Goal: Task Accomplishment & Management: Manage account settings

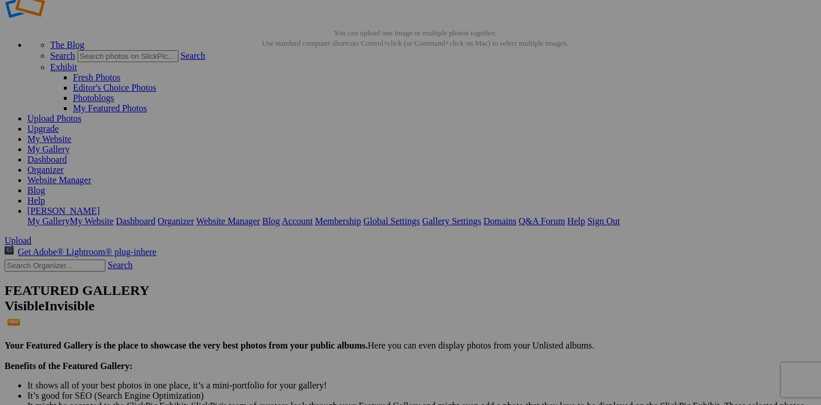
scroll to position [26, 0]
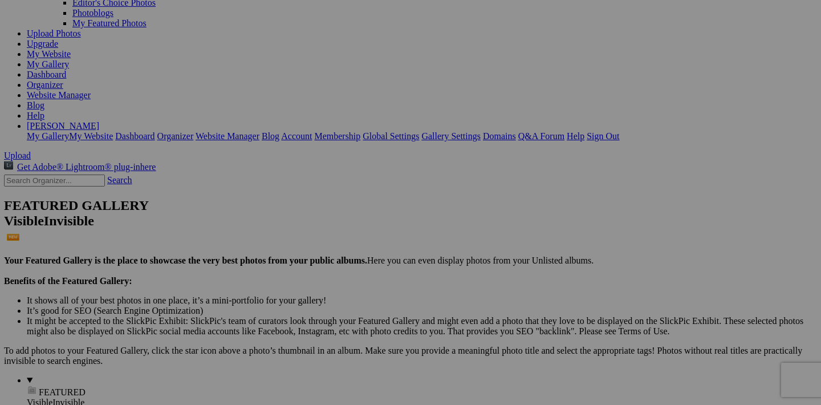
scroll to position [117, 0]
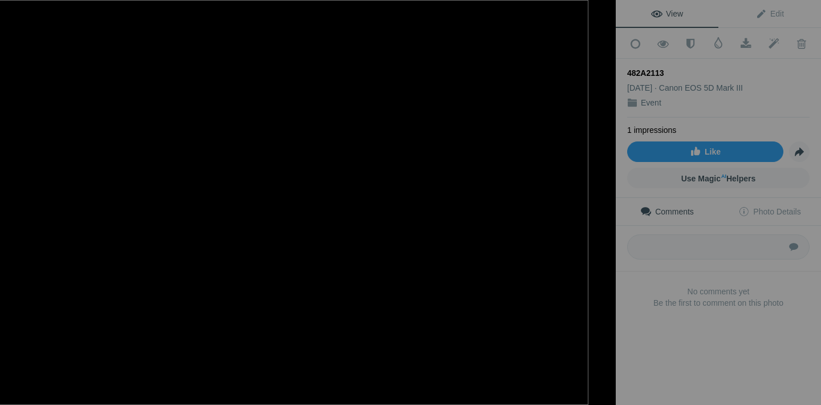
click at [530, 170] on button at bounding box center [573, 202] width 86 height 146
click at [804, 45] on span at bounding box center [801, 43] width 28 height 11
click at [799, 50] on link "Click to Confirm Deletion" at bounding box center [801, 43] width 28 height 29
click at [604, 14] on div at bounding box center [603, 12] width 25 height 25
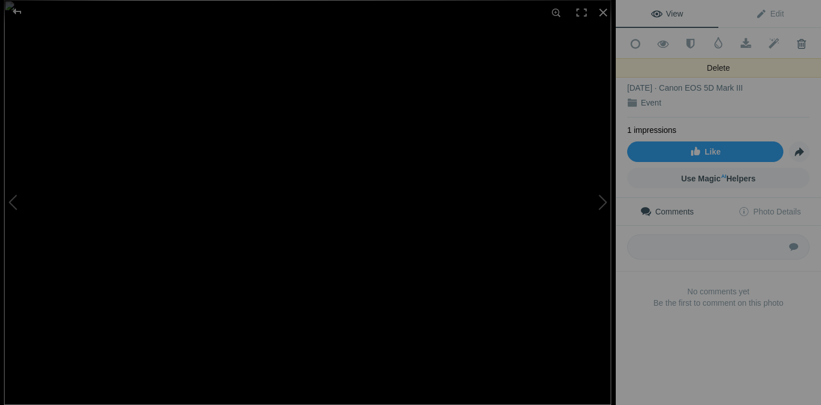
click at [801, 43] on span at bounding box center [801, 43] width 28 height 11
click at [604, 15] on div at bounding box center [603, 12] width 25 height 25
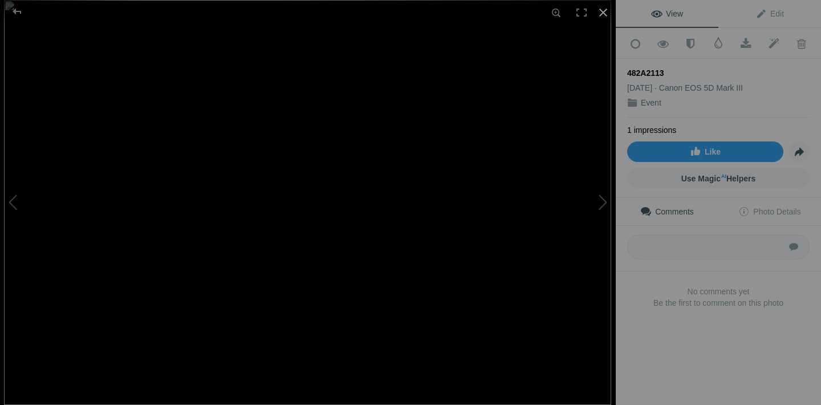
click at [601, 13] on div at bounding box center [603, 12] width 25 height 25
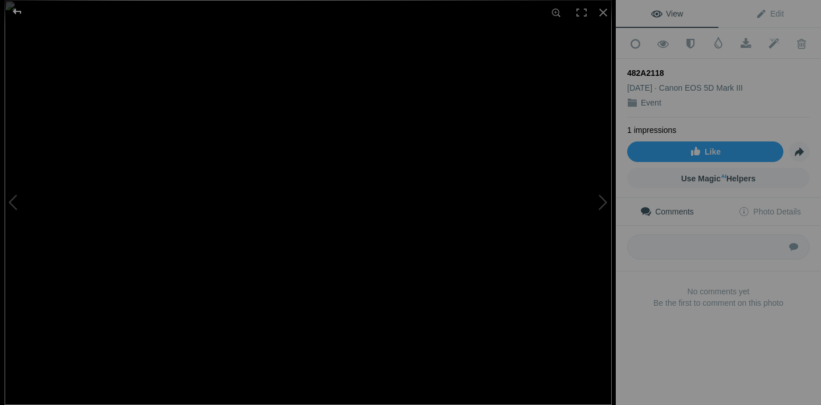
click at [16, 14] on div at bounding box center [17, 11] width 41 height 23
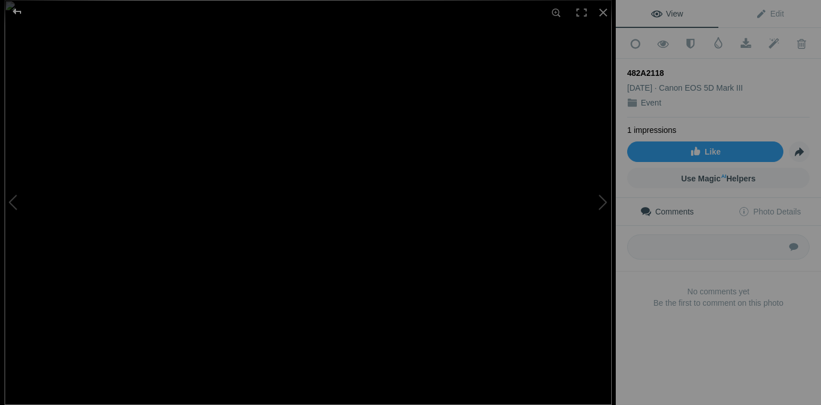
click at [15, 11] on div at bounding box center [17, 11] width 41 height 23
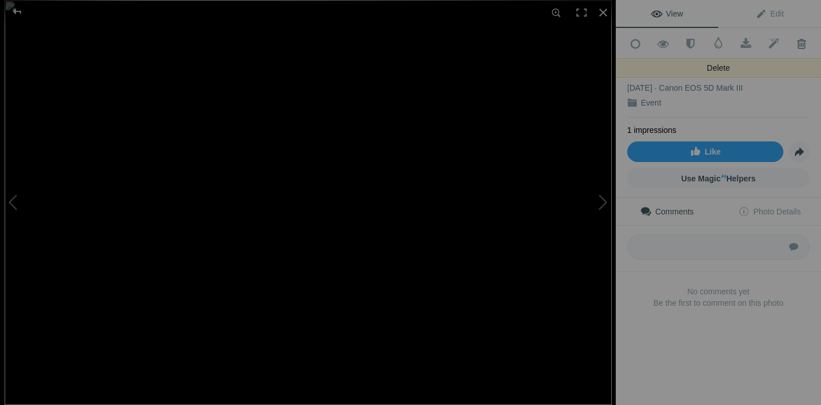
click at [803, 43] on span at bounding box center [801, 43] width 28 height 11
click at [802, 44] on span at bounding box center [801, 43] width 28 height 11
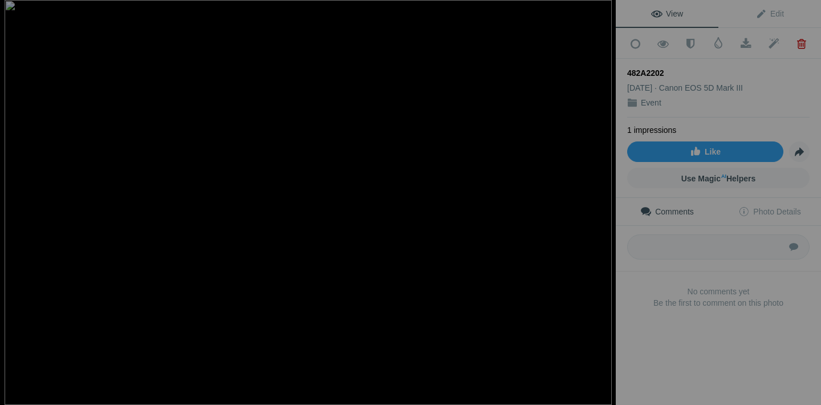
click at [802, 44] on span at bounding box center [801, 43] width 28 height 11
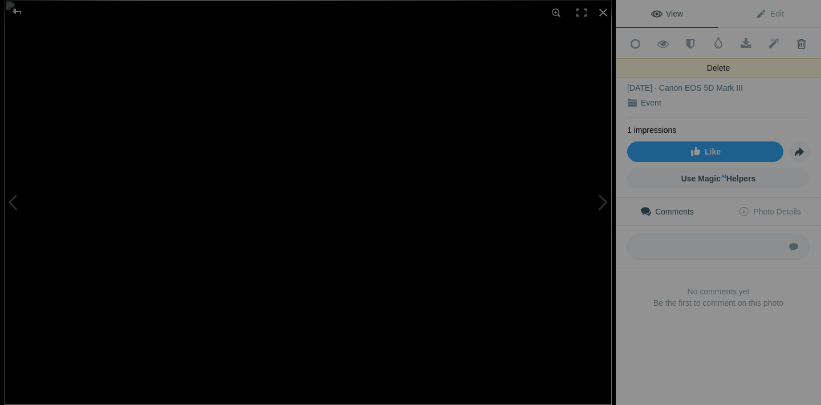
click at [799, 42] on span at bounding box center [801, 43] width 28 height 11
click at [802, 47] on span at bounding box center [801, 43] width 28 height 11
click at [800, 46] on span at bounding box center [801, 43] width 28 height 11
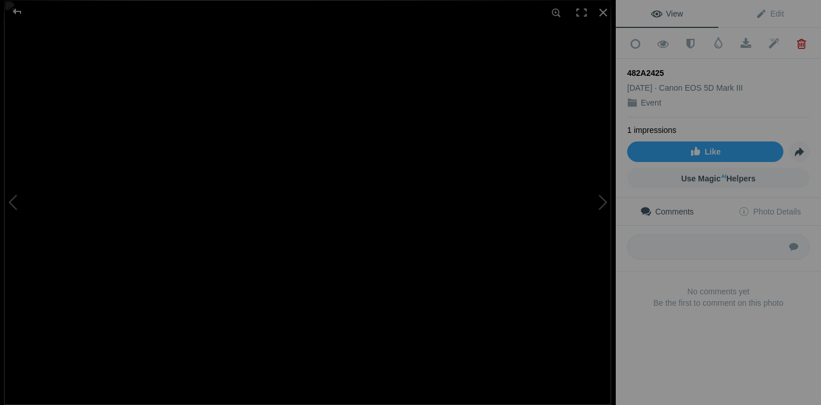
click at [800, 46] on span at bounding box center [801, 43] width 28 height 11
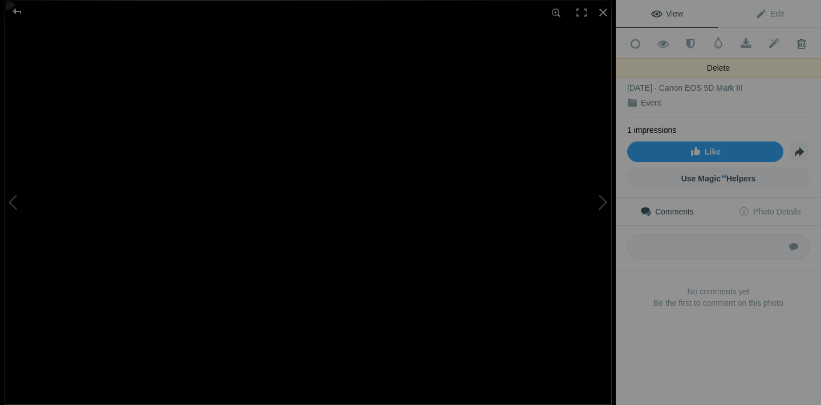
click at [803, 44] on span at bounding box center [801, 43] width 28 height 11
click at [17, 12] on div at bounding box center [17, 11] width 41 height 23
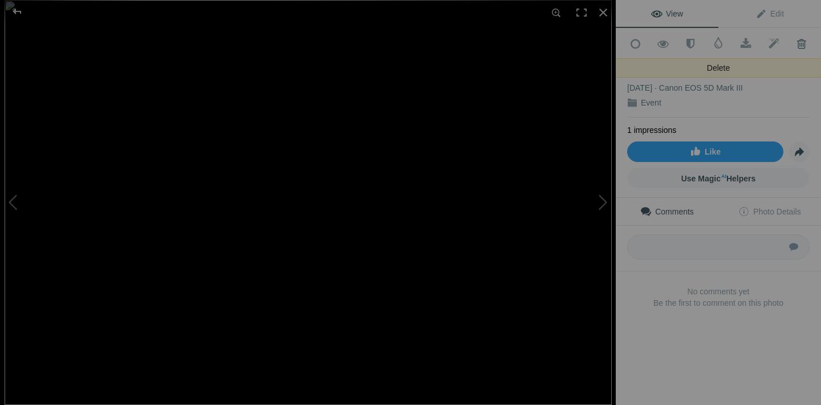
click at [806, 43] on span at bounding box center [801, 43] width 28 height 11
click at [804, 44] on span at bounding box center [801, 43] width 28 height 11
click at [800, 43] on span at bounding box center [801, 43] width 28 height 11
click at [804, 42] on span at bounding box center [801, 43] width 28 height 11
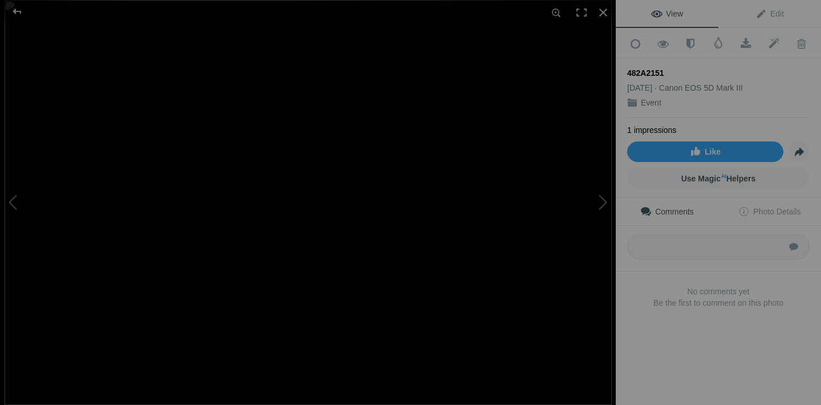
click at [804, 42] on span at bounding box center [801, 43] width 28 height 11
click at [15, 11] on div at bounding box center [17, 11] width 41 height 23
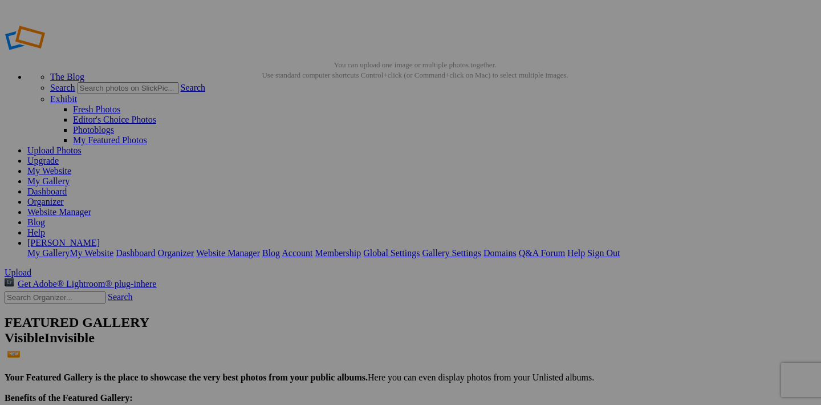
scroll to position [53, 0]
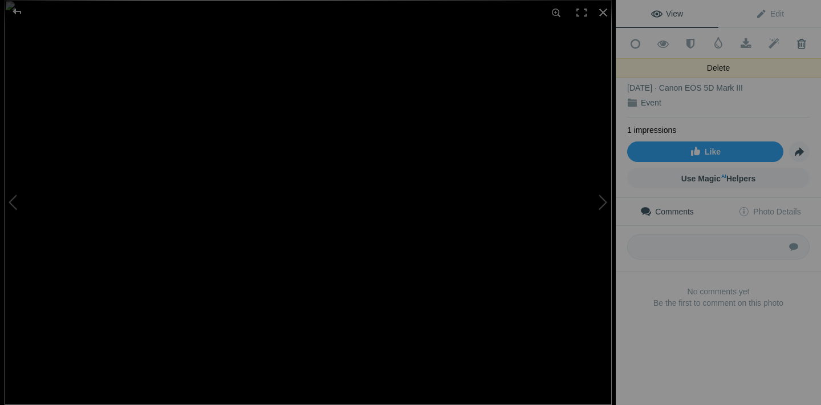
click at [802, 40] on span at bounding box center [801, 43] width 28 height 11
click at [805, 43] on span at bounding box center [801, 43] width 28 height 11
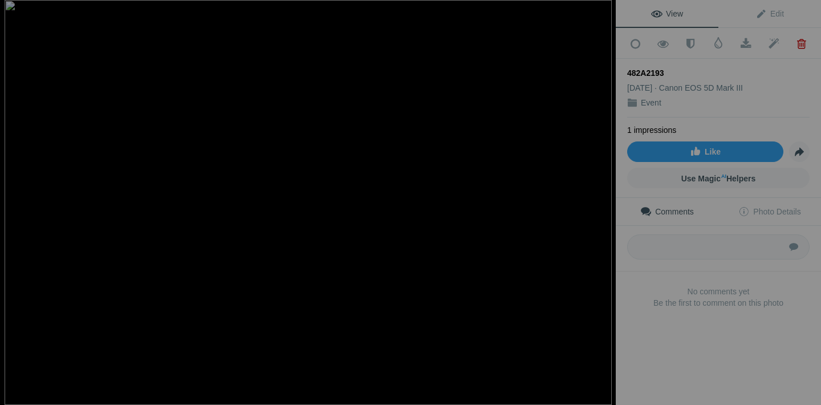
click at [805, 43] on span at bounding box center [801, 43] width 28 height 11
click at [801, 46] on span at bounding box center [801, 43] width 28 height 11
click at [802, 44] on span at bounding box center [801, 43] width 28 height 11
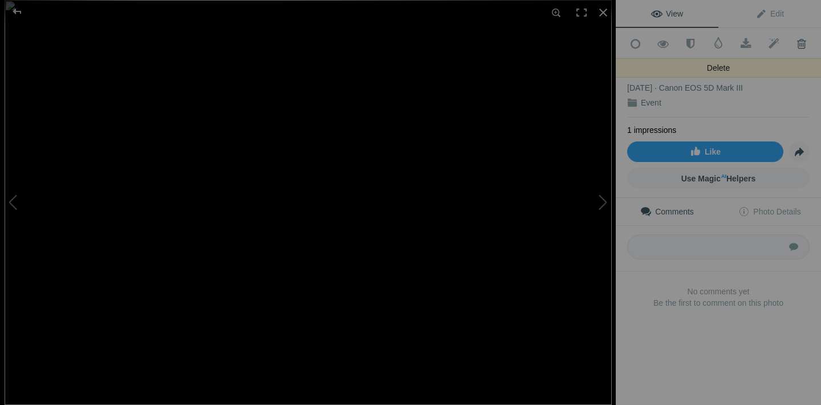
click at [803, 43] on span at bounding box center [801, 43] width 28 height 11
click at [800, 47] on span at bounding box center [801, 43] width 28 height 11
click at [807, 42] on span at bounding box center [801, 43] width 28 height 11
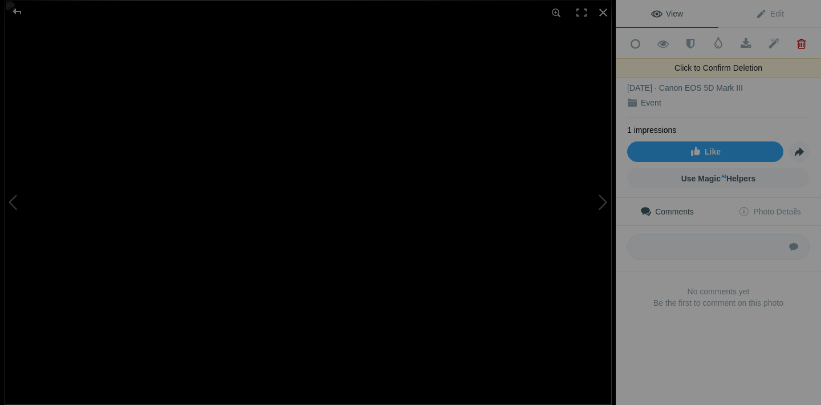
click at [806, 43] on span at bounding box center [801, 43] width 28 height 11
click at [804, 39] on span at bounding box center [801, 43] width 28 height 11
click at [799, 44] on span at bounding box center [801, 43] width 28 height 11
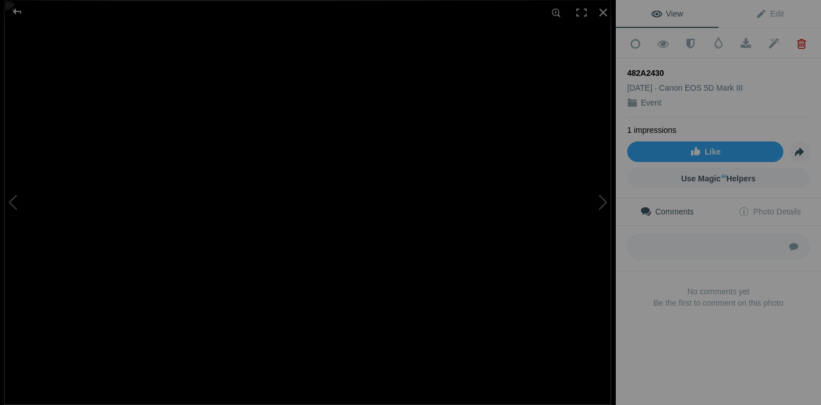
click at [799, 44] on span at bounding box center [801, 43] width 28 height 11
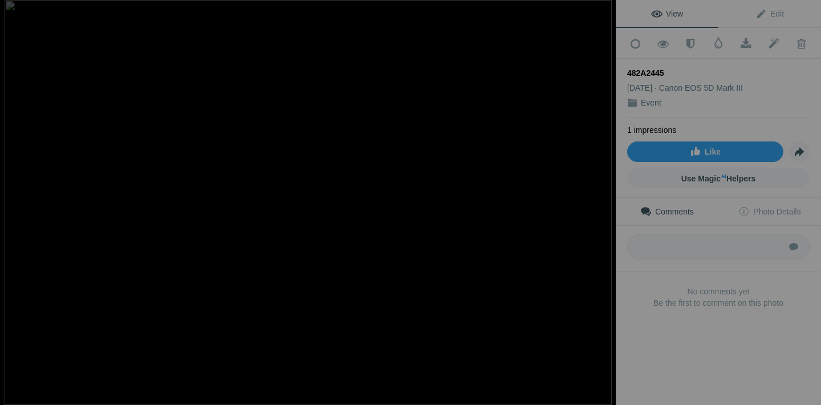
click at [799, 44] on span at bounding box center [801, 43] width 28 height 11
click at [18, 13] on div at bounding box center [17, 11] width 41 height 23
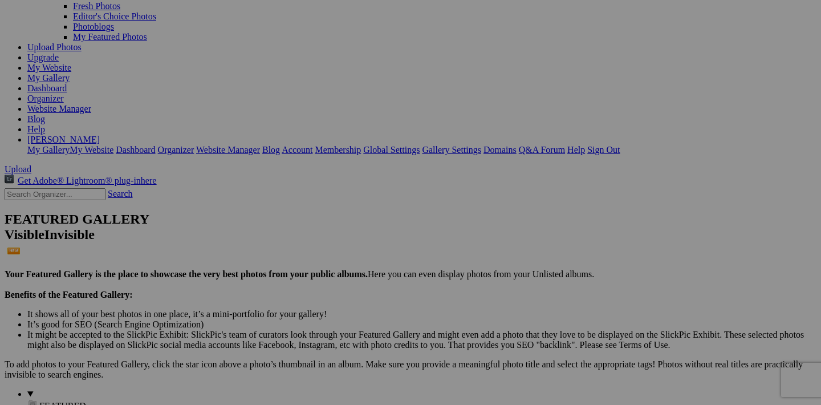
scroll to position [91, 0]
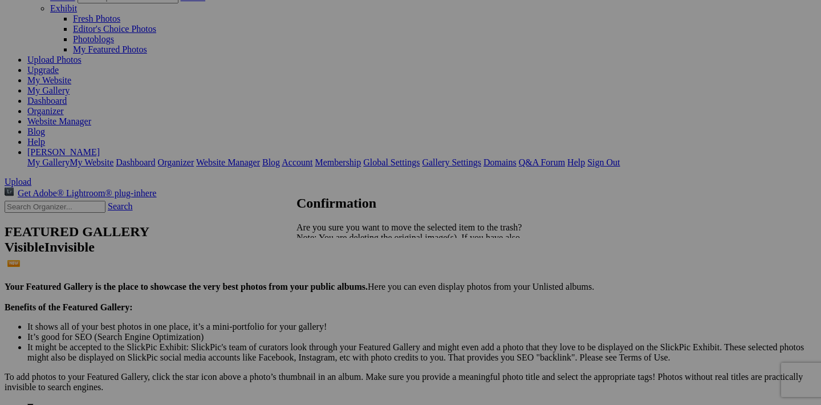
click at [335, 275] on span "Yes" at bounding box center [328, 277] width 13 height 10
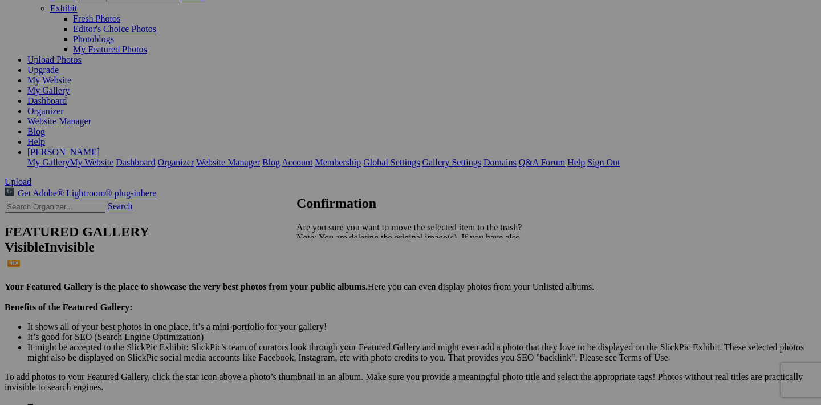
click at [335, 274] on span "Yes" at bounding box center [328, 277] width 13 height 10
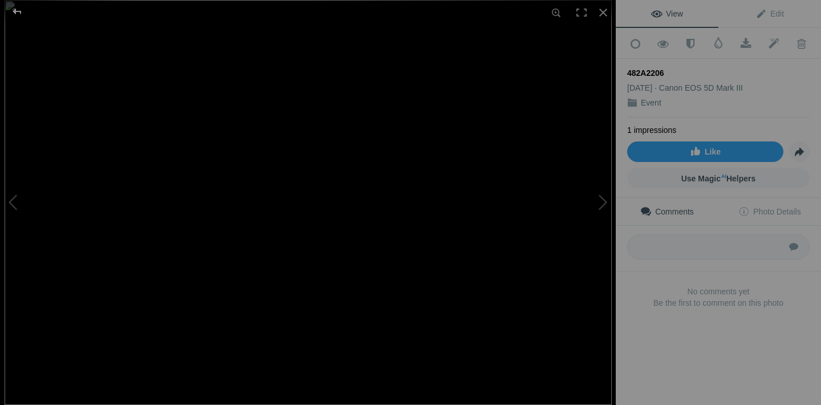
click at [18, 9] on div at bounding box center [17, 11] width 41 height 23
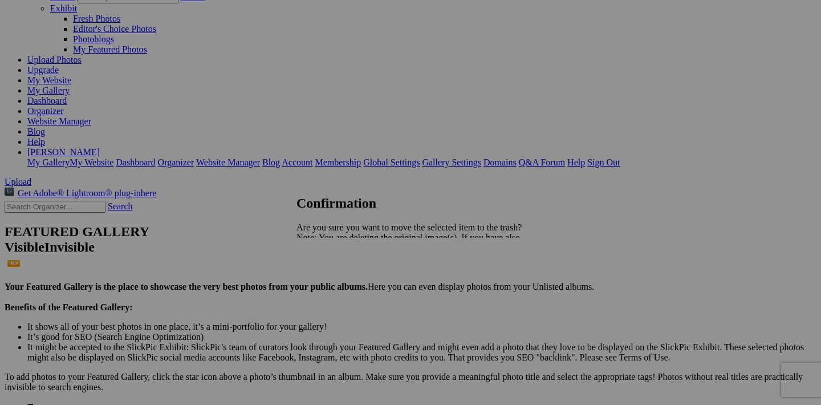
click at [335, 280] on span "Yes" at bounding box center [328, 277] width 13 height 10
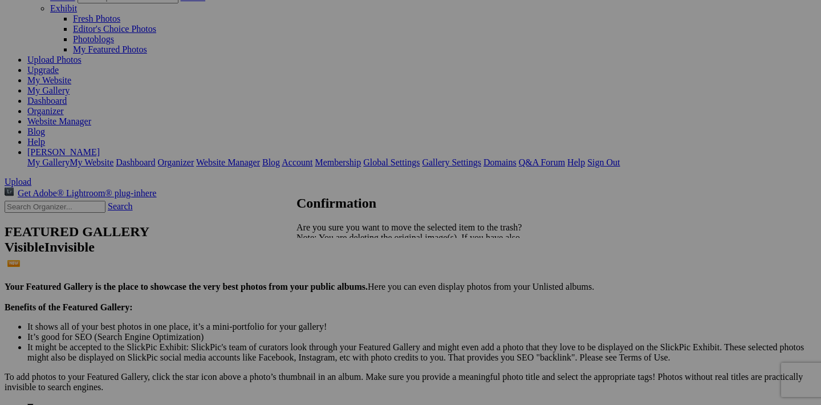
click at [335, 278] on span "Yes" at bounding box center [328, 277] width 13 height 10
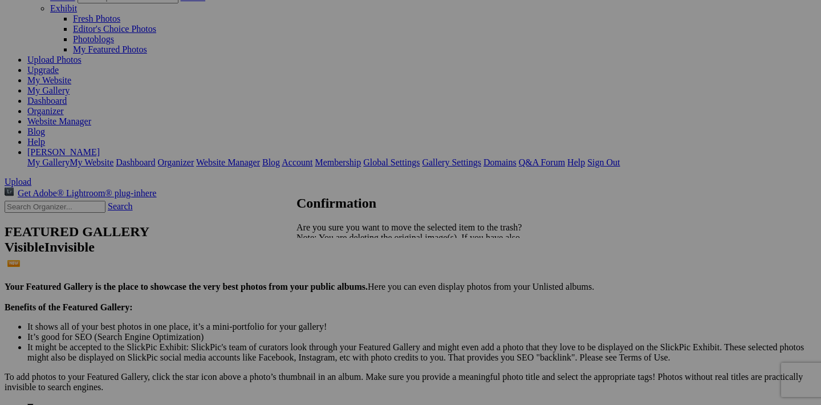
click at [335, 280] on span "Yes" at bounding box center [328, 277] width 13 height 10
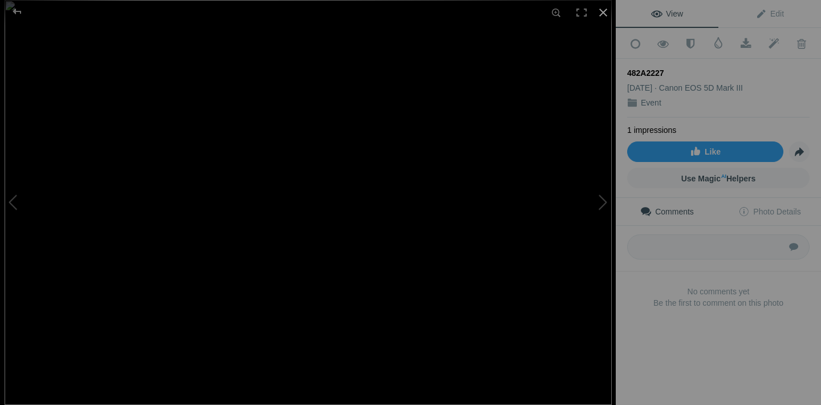
click at [605, 17] on div at bounding box center [603, 12] width 25 height 25
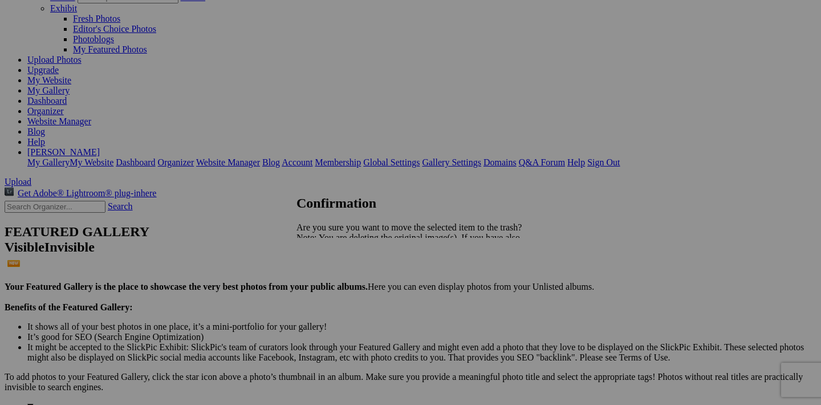
click at [335, 278] on span "Yes" at bounding box center [328, 277] width 13 height 10
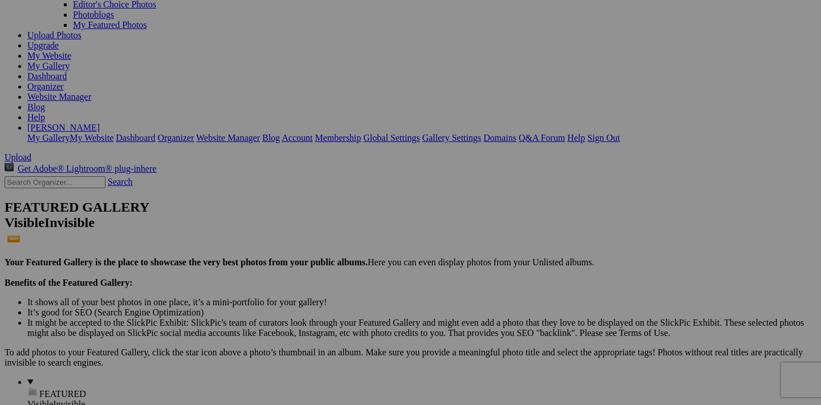
scroll to position [117, 0]
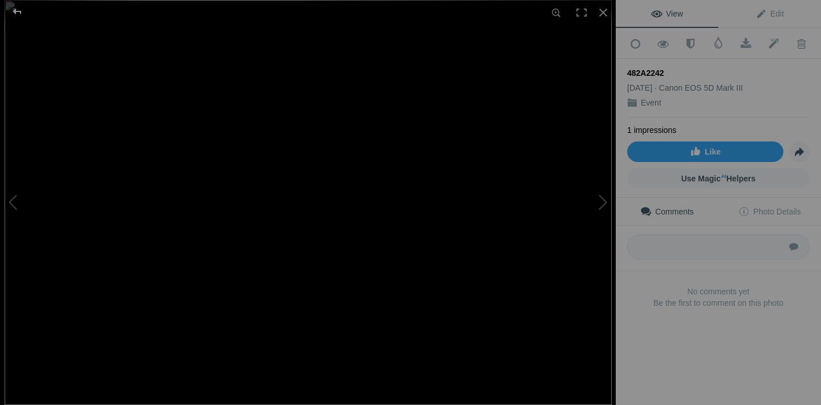
click at [14, 10] on div at bounding box center [17, 11] width 41 height 23
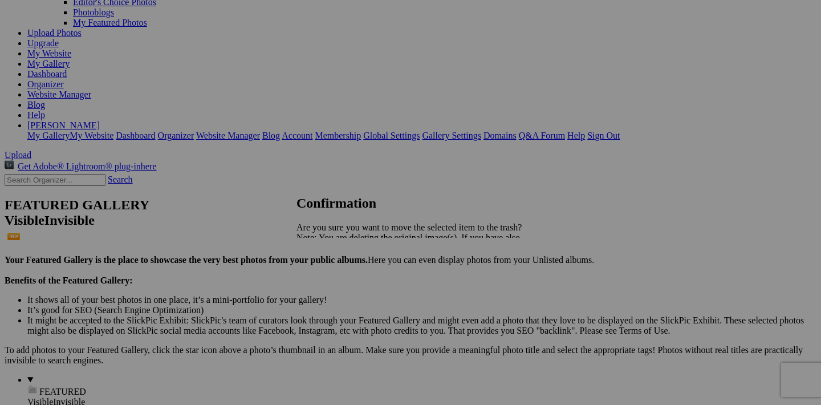
click at [335, 279] on span "Yes" at bounding box center [328, 277] width 13 height 10
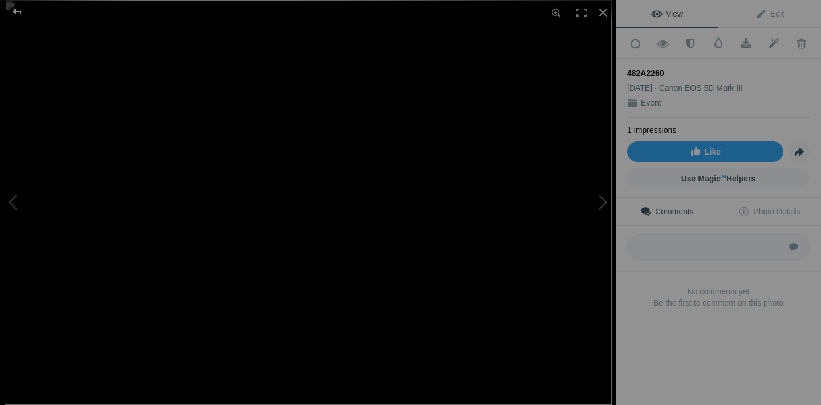
click at [14, 16] on div at bounding box center [17, 11] width 41 height 23
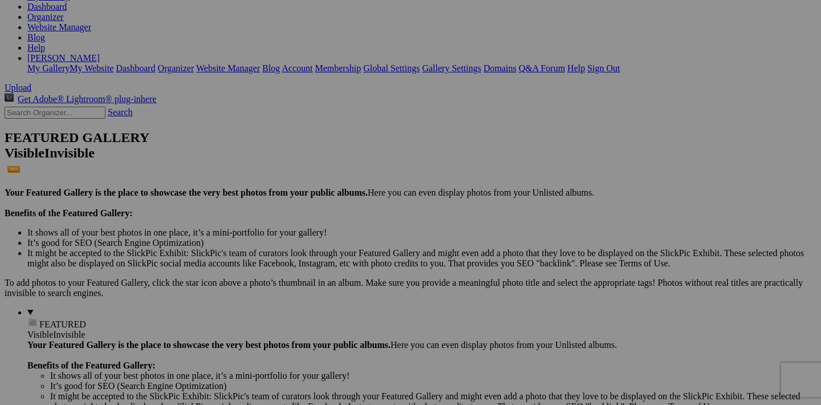
scroll to position [189, 0]
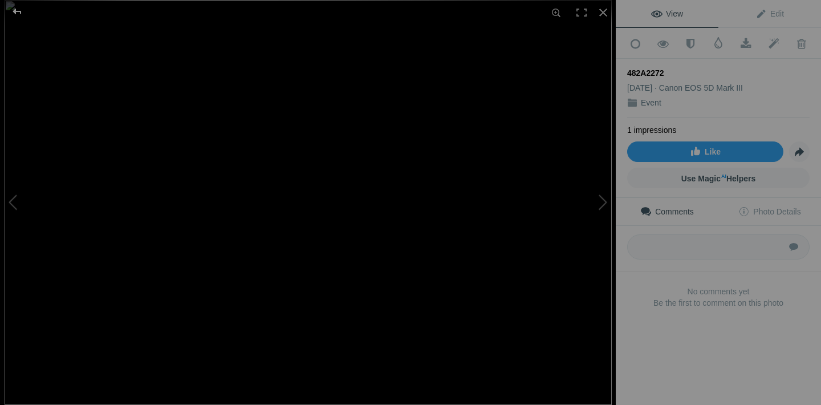
click at [18, 11] on div at bounding box center [17, 11] width 41 height 23
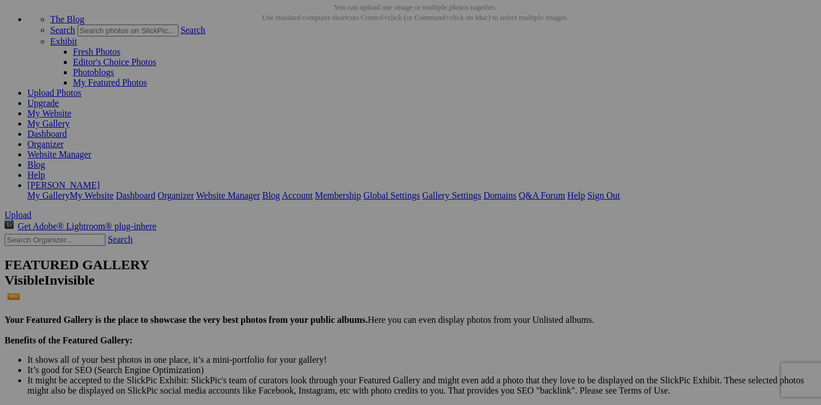
scroll to position [57, 0]
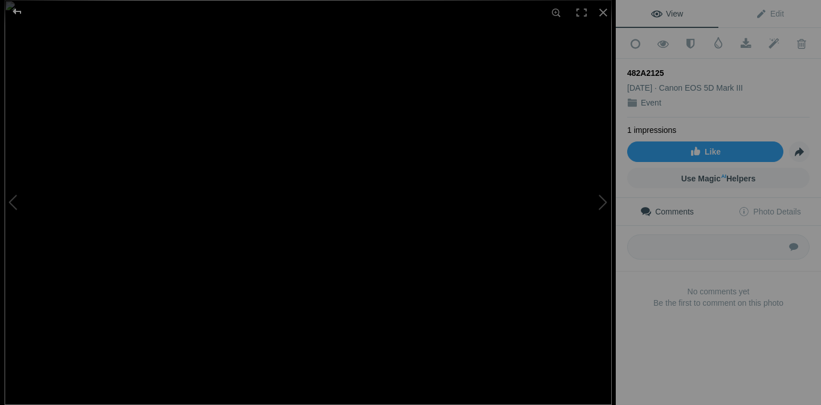
click at [21, 13] on div at bounding box center [17, 11] width 41 height 23
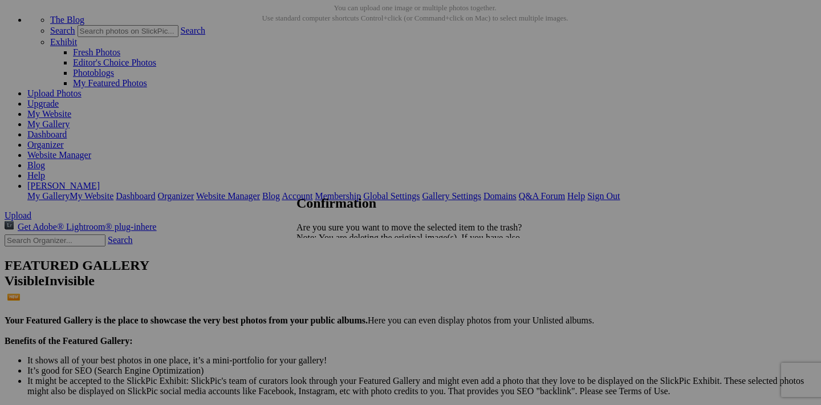
click at [335, 274] on span "Yes" at bounding box center [328, 277] width 13 height 10
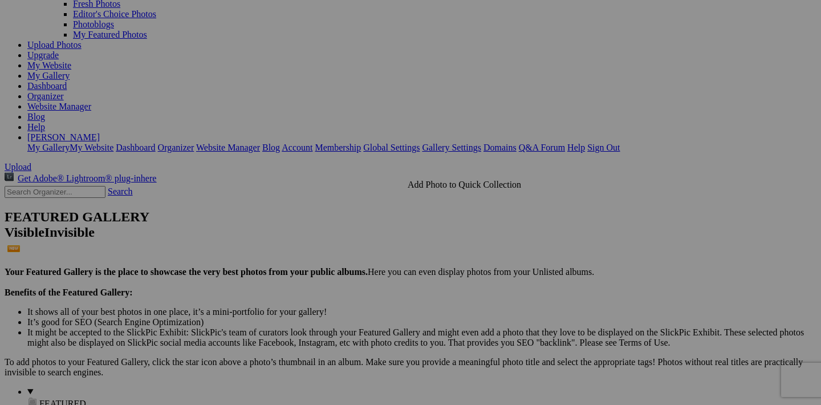
scroll to position [147, 0]
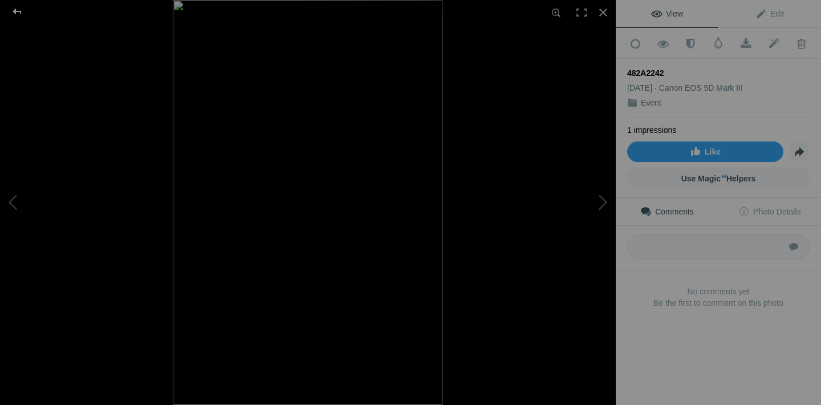
click at [13, 10] on div at bounding box center [17, 11] width 41 height 23
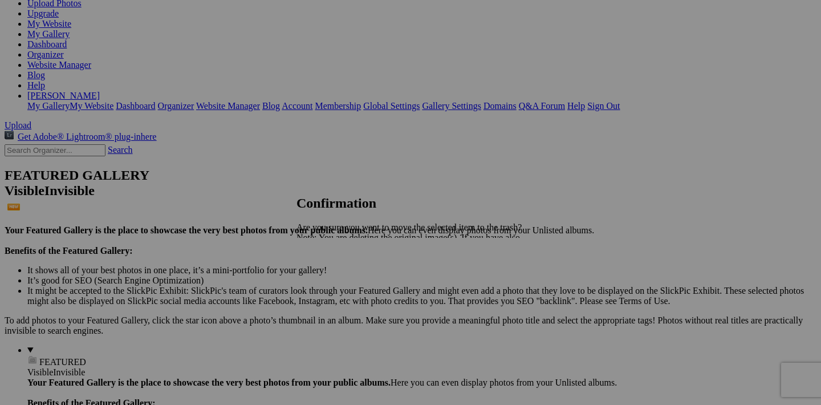
click at [335, 277] on span "Yes" at bounding box center [328, 277] width 13 height 10
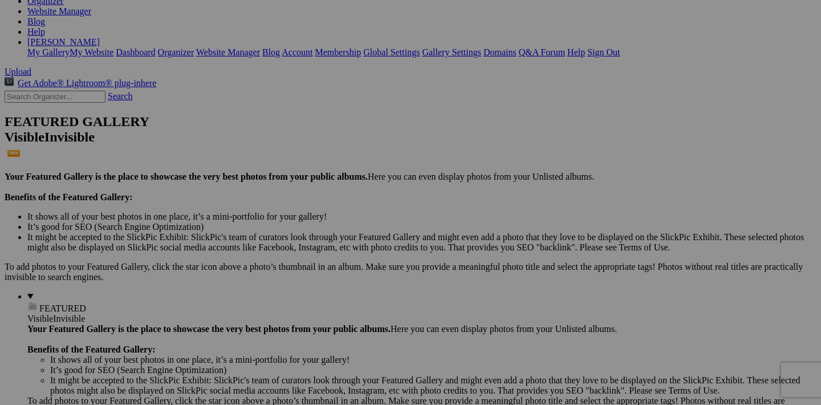
scroll to position [205, 0]
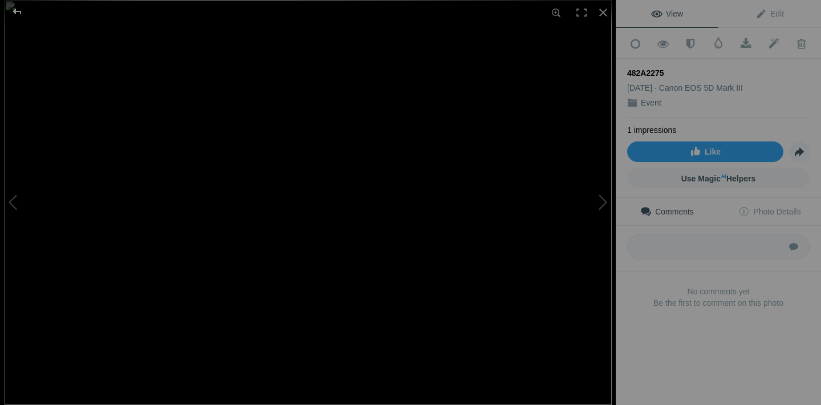
click at [16, 11] on div at bounding box center [17, 11] width 41 height 23
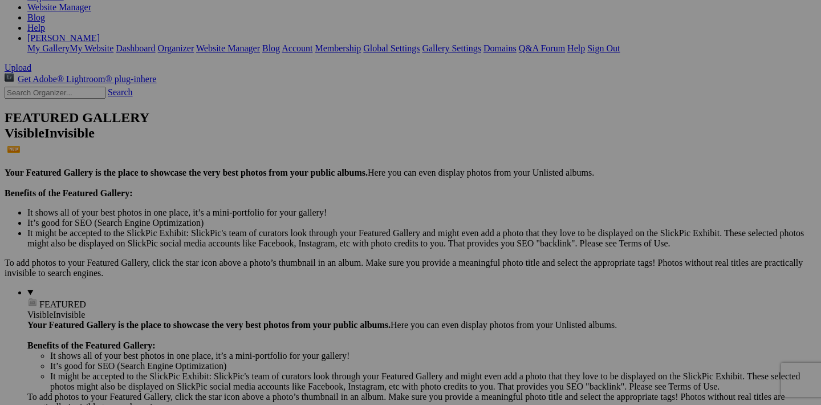
click at [335, 276] on span "Yes" at bounding box center [328, 277] width 13 height 10
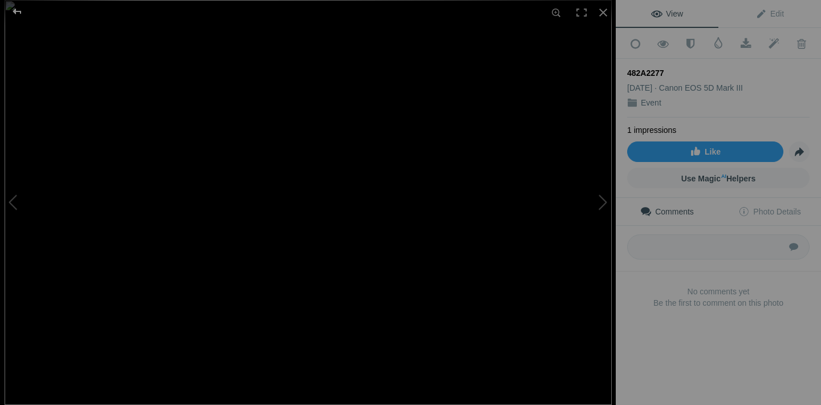
click at [20, 15] on div at bounding box center [17, 11] width 41 height 23
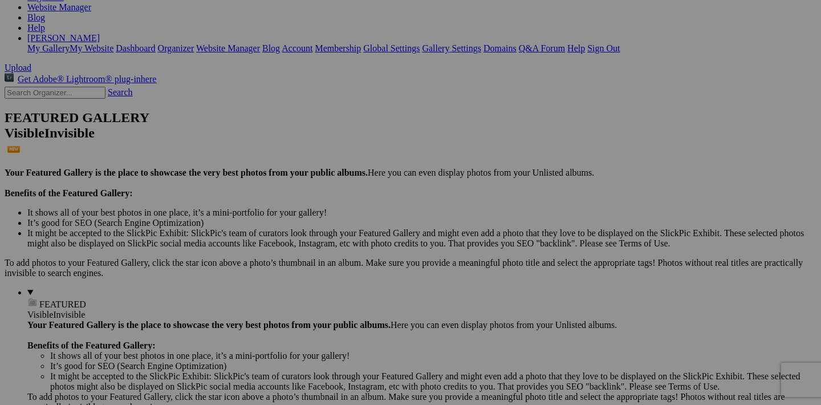
click at [335, 276] on link "Yes" at bounding box center [328, 277] width 13 height 10
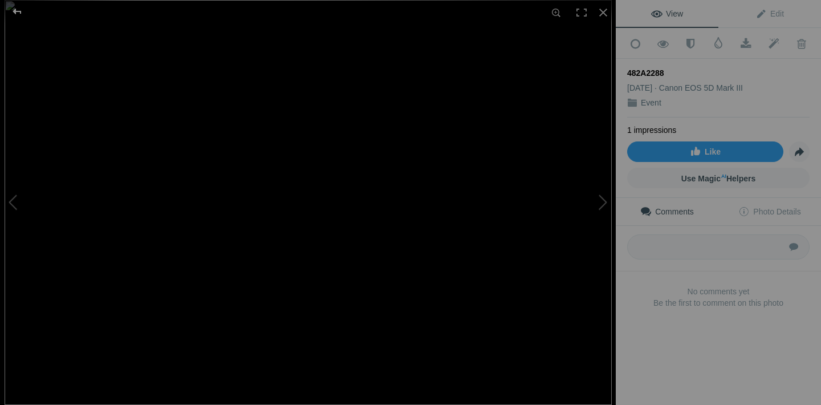
click at [14, 13] on div at bounding box center [17, 11] width 41 height 23
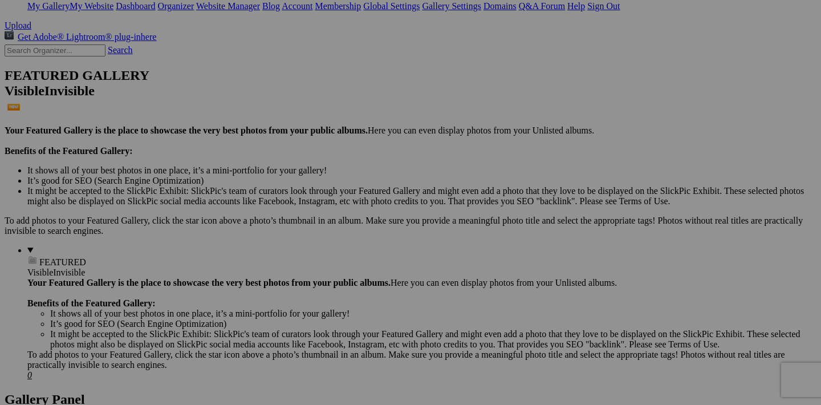
scroll to position [255, 0]
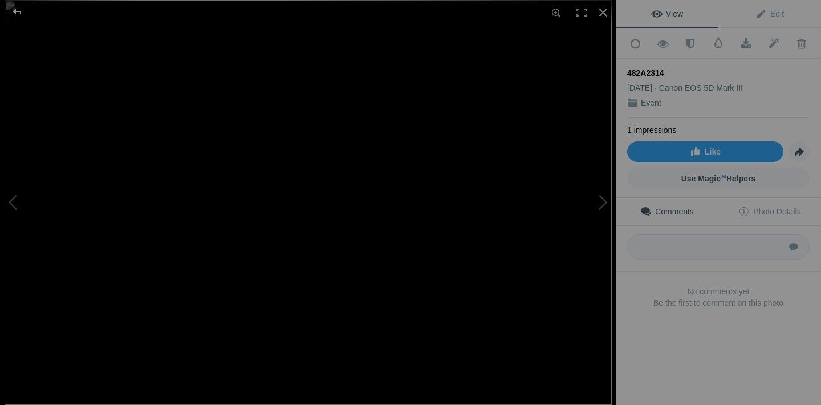
click at [15, 12] on div at bounding box center [17, 11] width 41 height 23
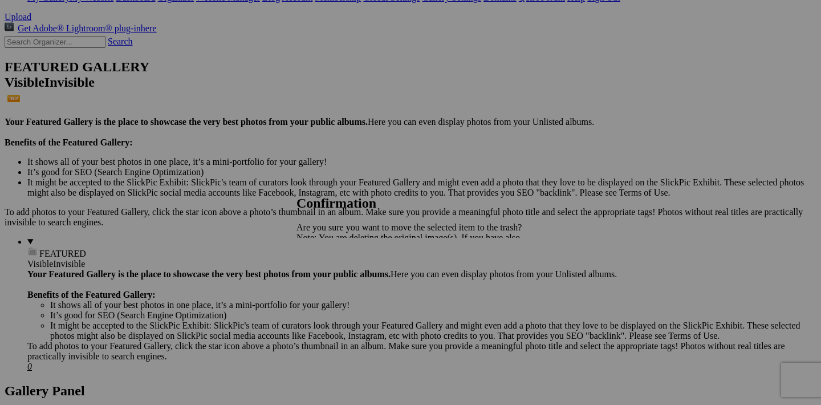
click at [335, 280] on span "Yes" at bounding box center [328, 277] width 13 height 10
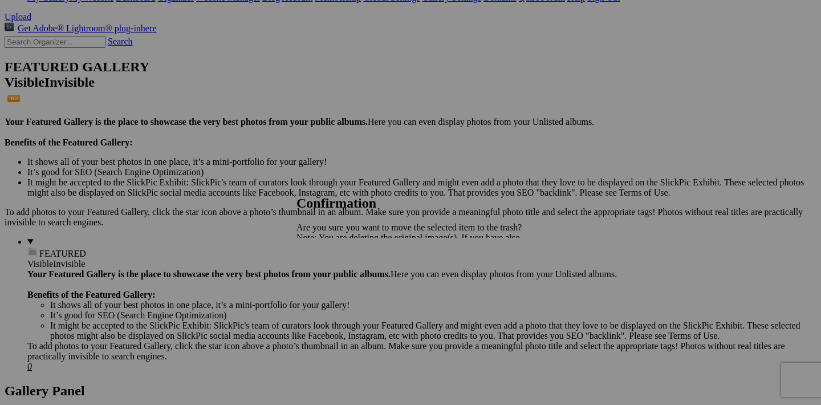
click at [335, 278] on span "Yes" at bounding box center [328, 277] width 13 height 10
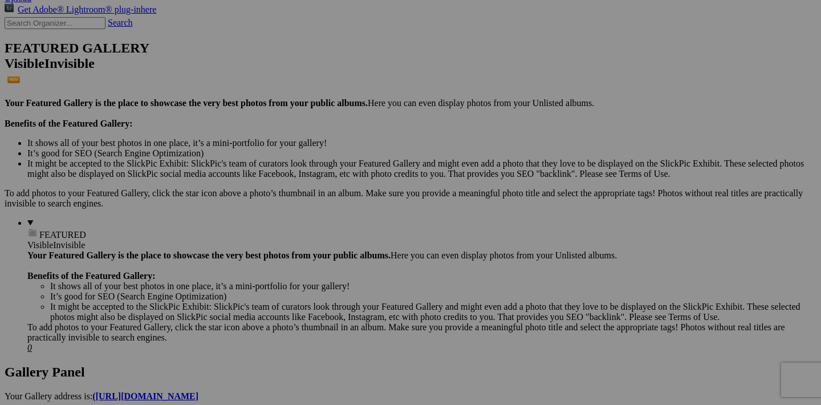
scroll to position [281, 0]
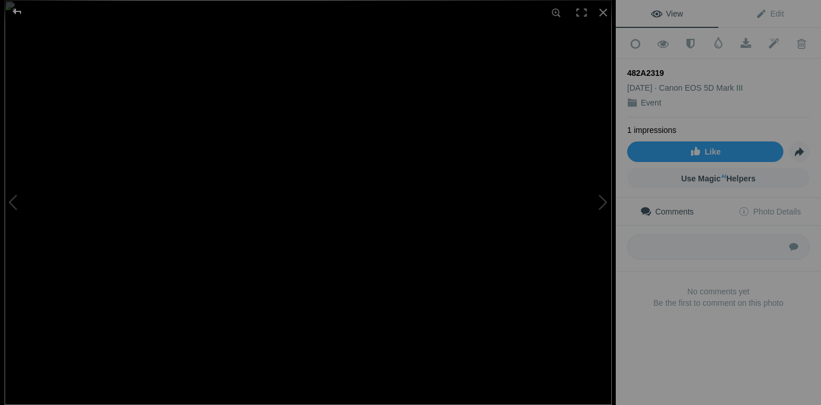
click at [17, 11] on div at bounding box center [17, 11] width 41 height 23
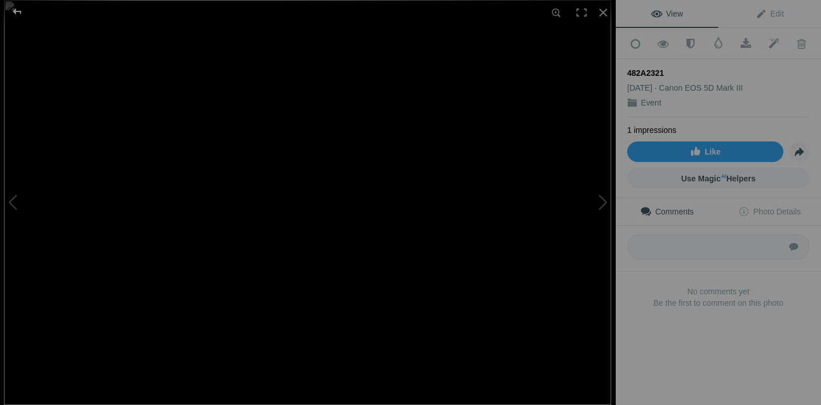
click at [14, 10] on div at bounding box center [17, 11] width 41 height 23
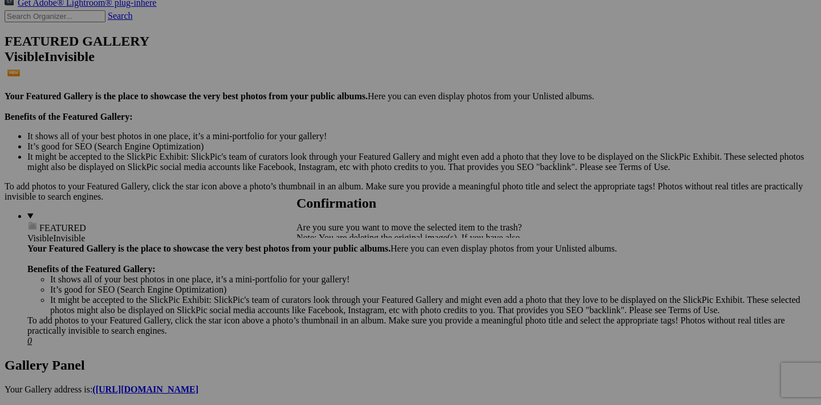
click at [335, 280] on span "Yes" at bounding box center [328, 277] width 13 height 10
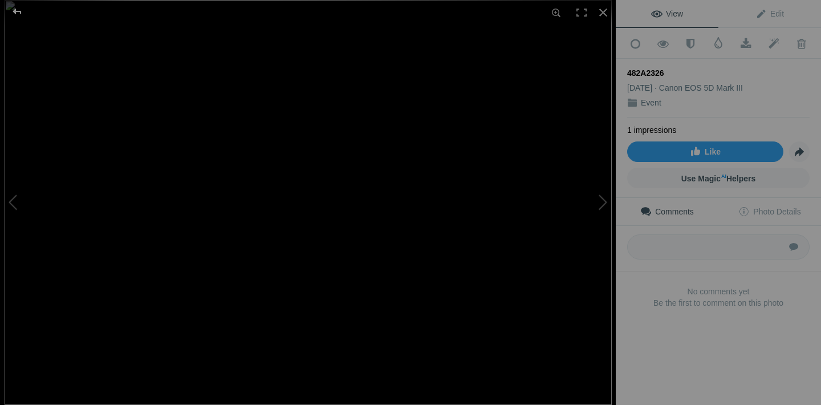
click at [18, 11] on div at bounding box center [17, 11] width 41 height 23
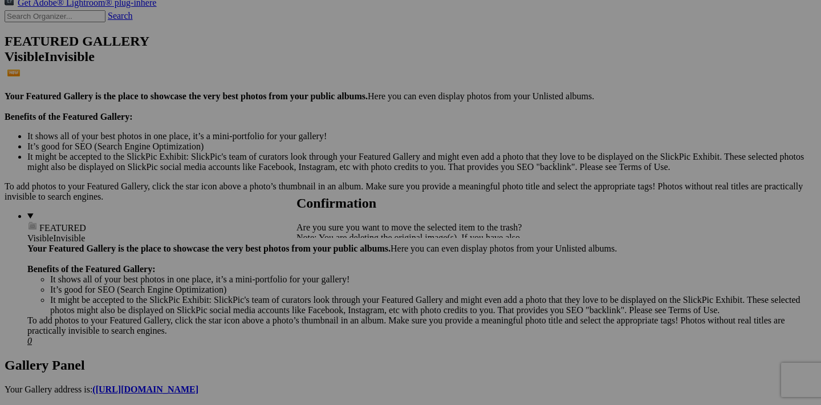
click at [335, 279] on span "Yes" at bounding box center [328, 277] width 13 height 10
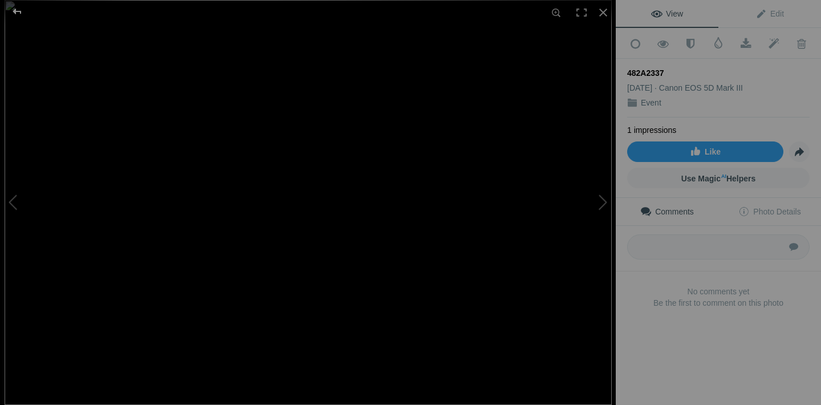
click at [17, 11] on div at bounding box center [17, 11] width 41 height 23
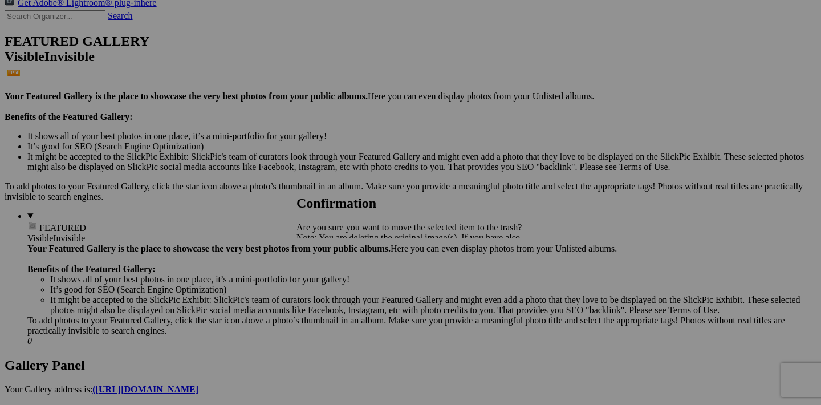
click at [335, 280] on span "Yes" at bounding box center [328, 277] width 13 height 10
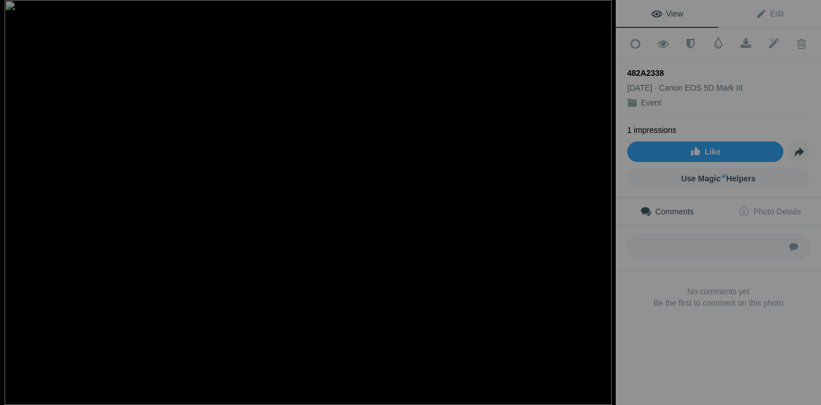
click at [20, 10] on div at bounding box center [17, 11] width 41 height 23
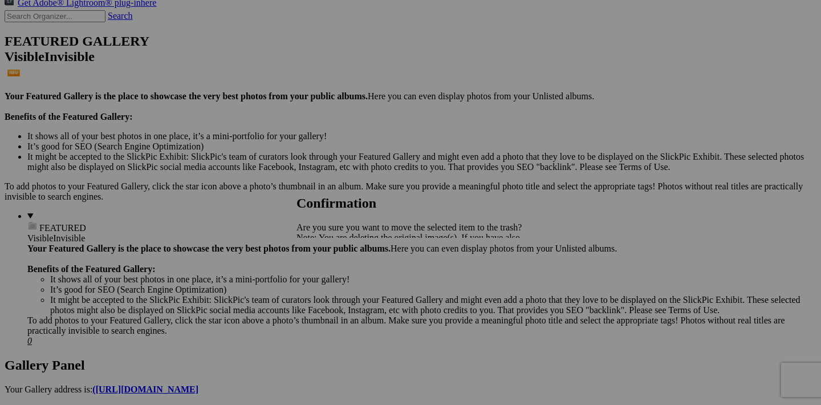
click at [335, 280] on span "Yes" at bounding box center [328, 277] width 13 height 10
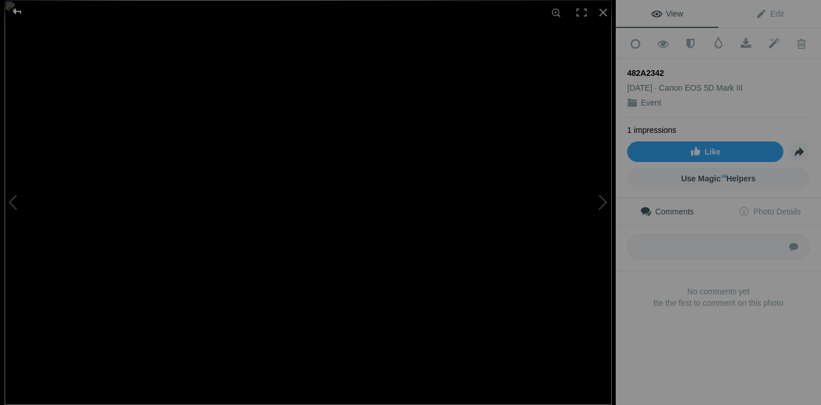
click at [19, 10] on div at bounding box center [17, 11] width 41 height 23
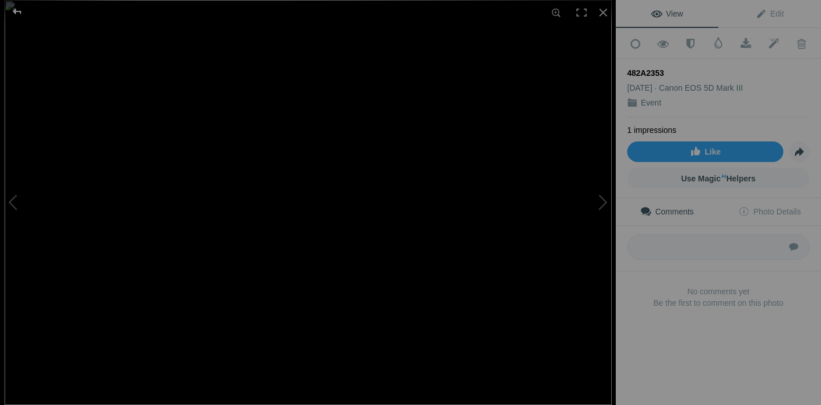
click at [15, 10] on div at bounding box center [17, 11] width 41 height 23
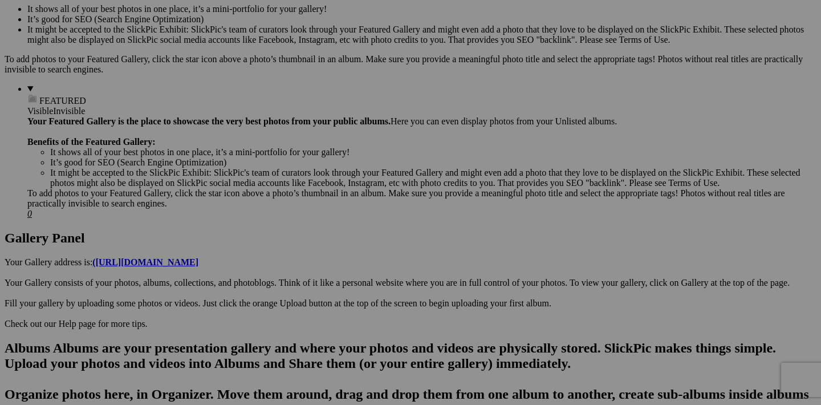
scroll to position [522, 0]
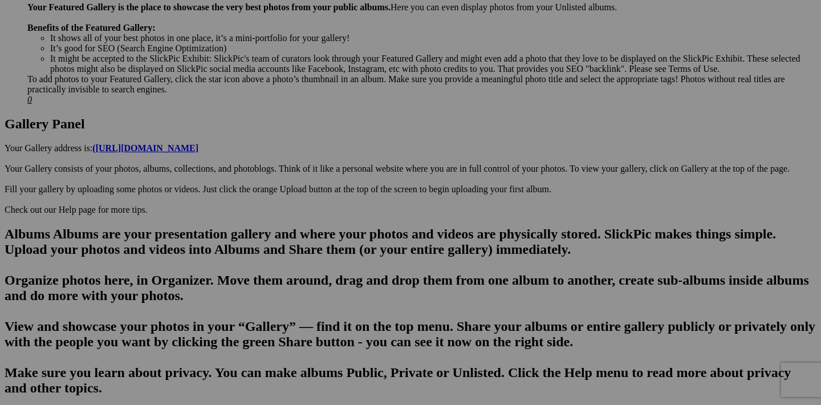
click at [335, 272] on span "Yes" at bounding box center [328, 277] width 13 height 10
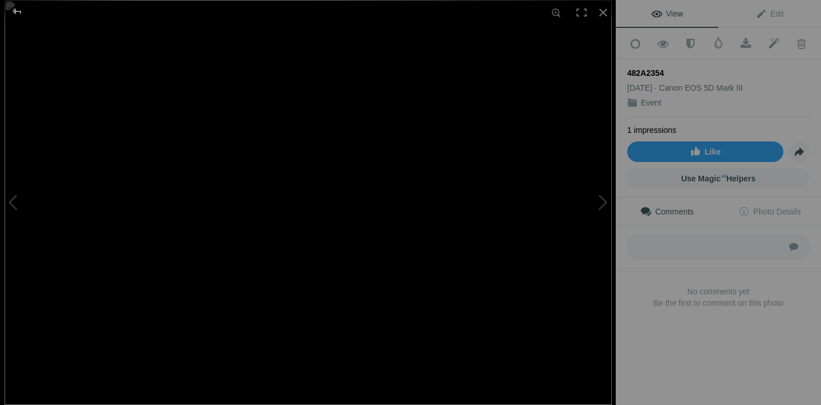
click at [16, 13] on div at bounding box center [17, 11] width 41 height 23
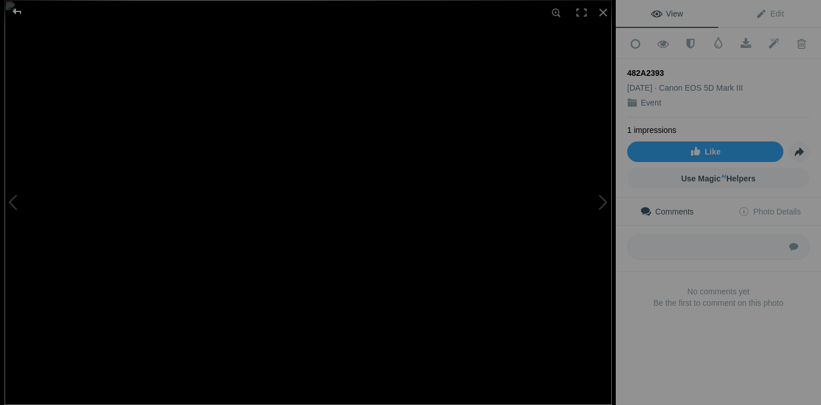
click at [17, 9] on div at bounding box center [17, 11] width 41 height 23
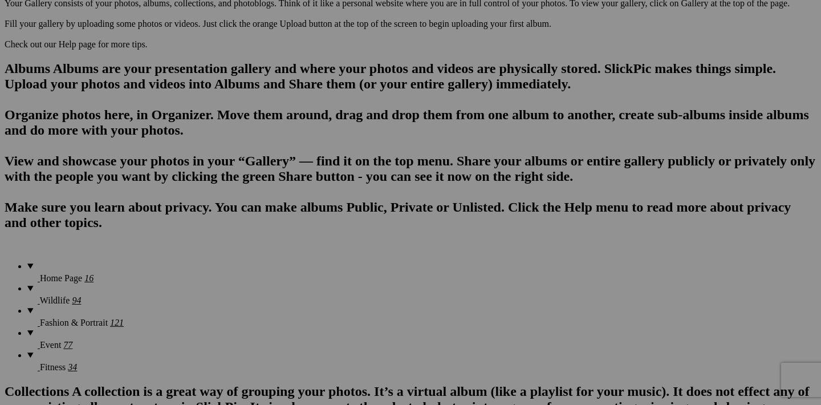
scroll to position [705, 0]
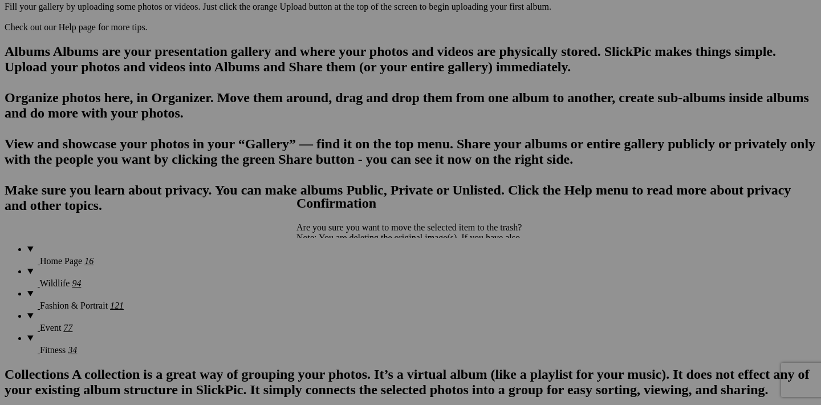
click at [335, 279] on span "Yes" at bounding box center [328, 277] width 13 height 10
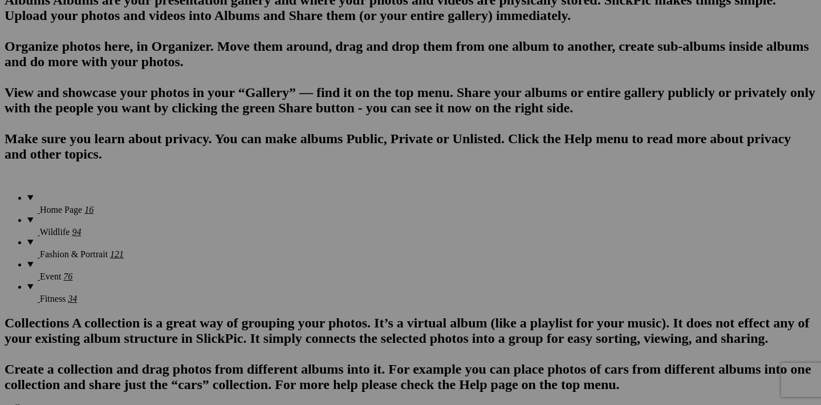
scroll to position [762, 0]
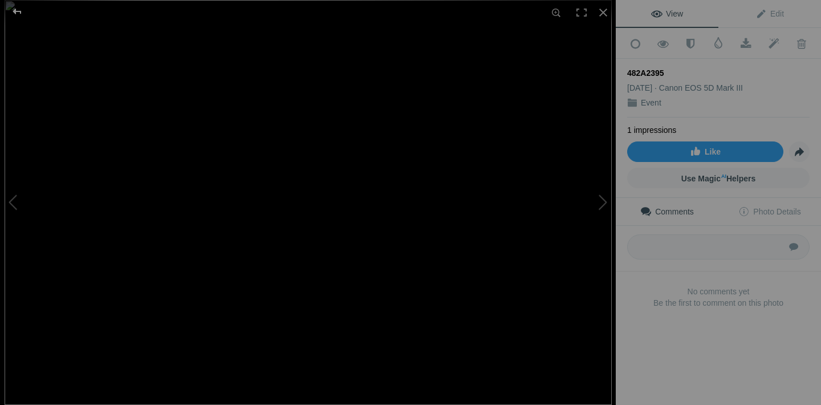
click at [14, 10] on div at bounding box center [17, 11] width 41 height 23
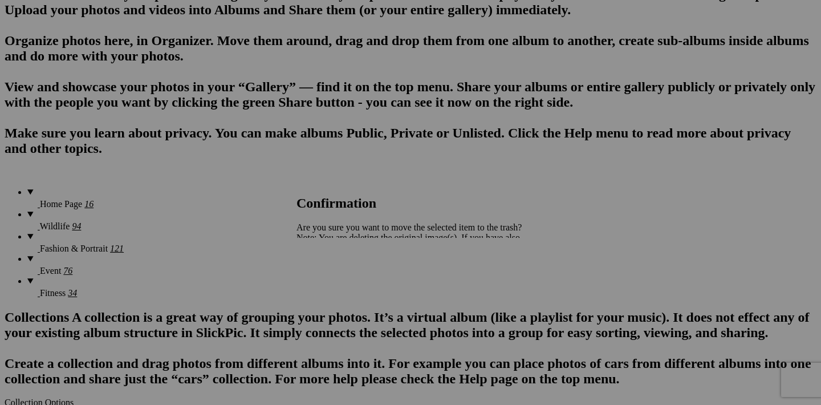
click at [335, 282] on link "Yes" at bounding box center [328, 277] width 13 height 10
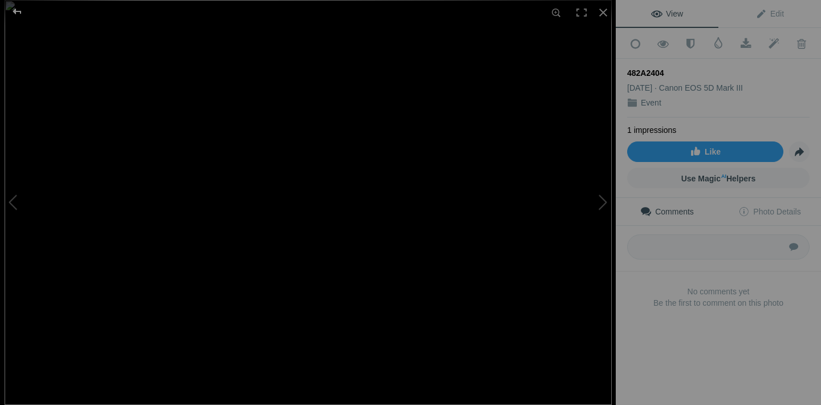
click at [15, 14] on div at bounding box center [17, 11] width 41 height 23
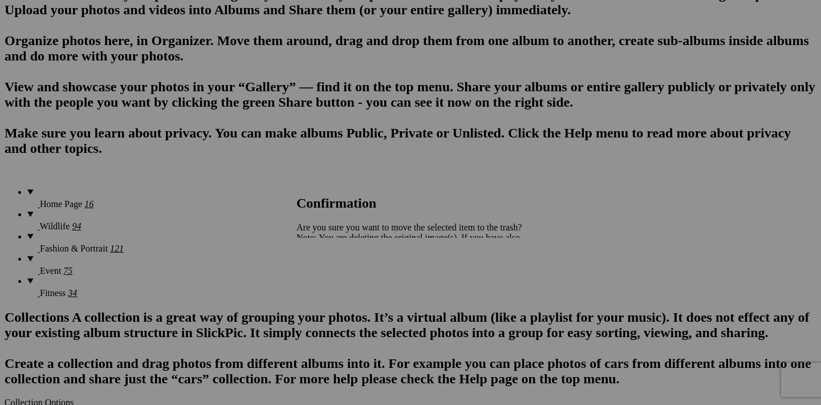
click at [335, 275] on link "Yes" at bounding box center [328, 277] width 13 height 10
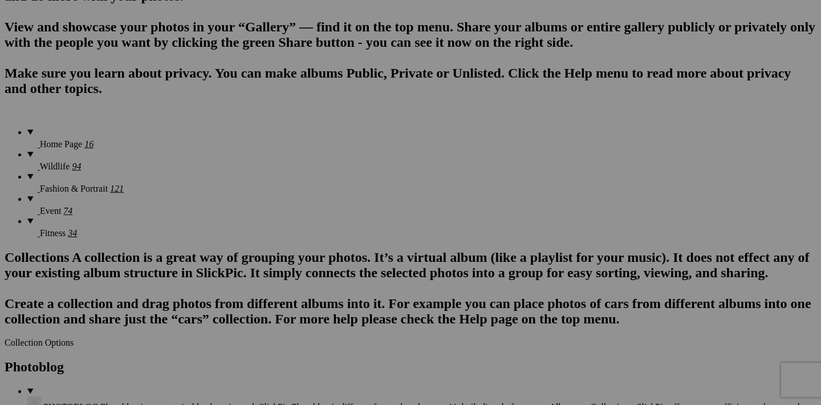
scroll to position [827, 0]
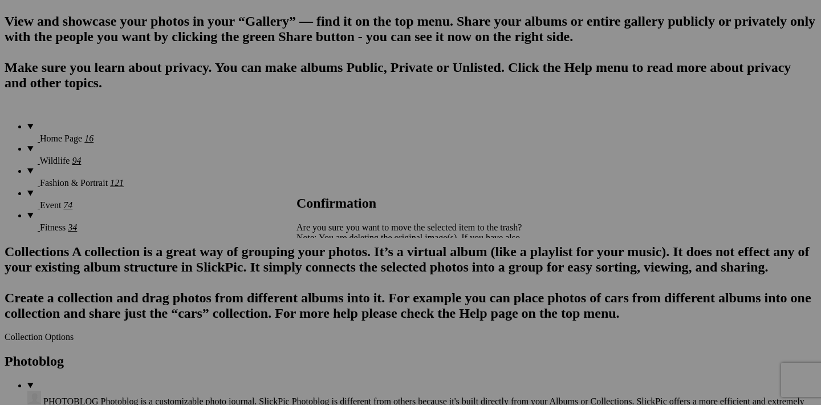
click at [335, 276] on span "Yes" at bounding box center [328, 277] width 13 height 10
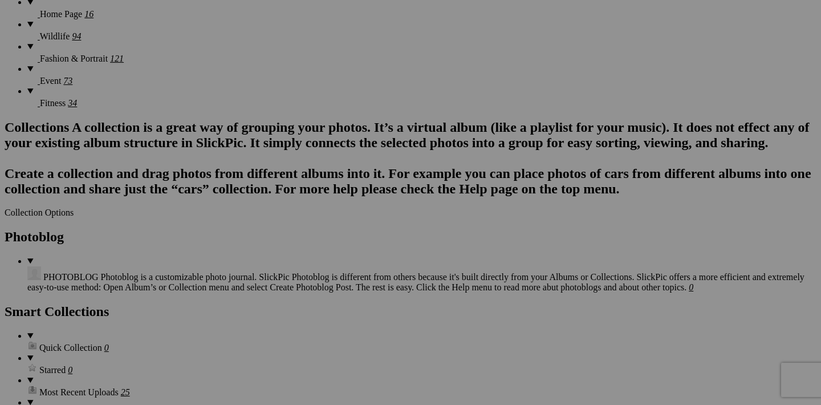
scroll to position [956, 0]
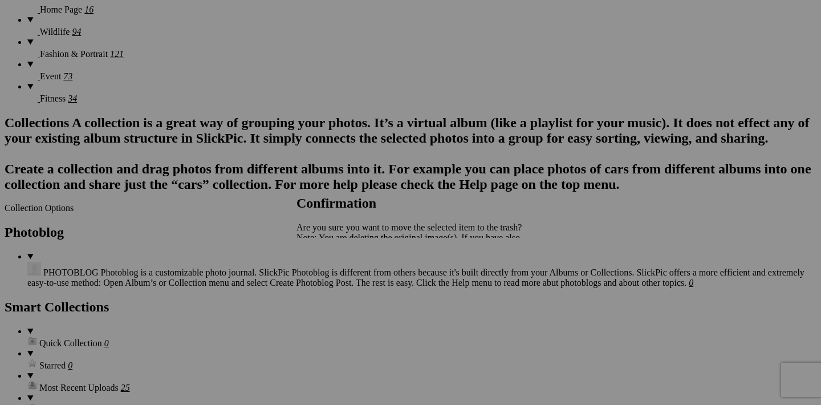
click at [335, 278] on span "Yes" at bounding box center [328, 277] width 13 height 10
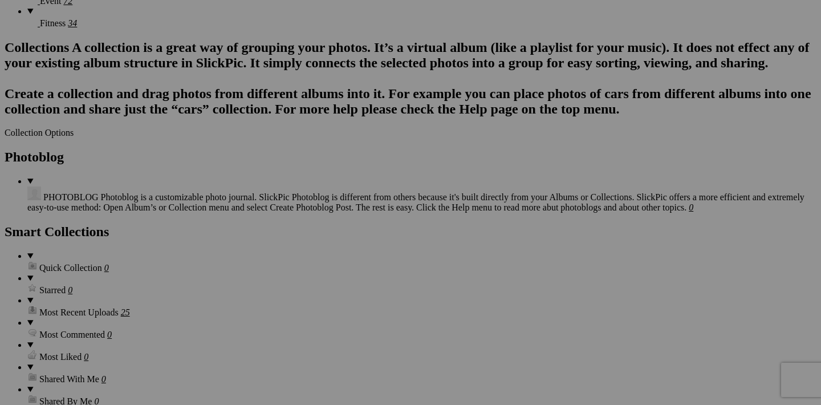
scroll to position [1034, 0]
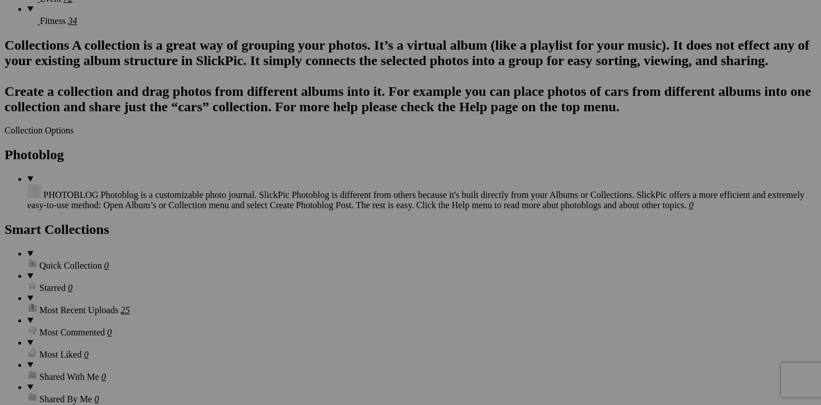
click at [335, 279] on span "Yes" at bounding box center [328, 277] width 13 height 10
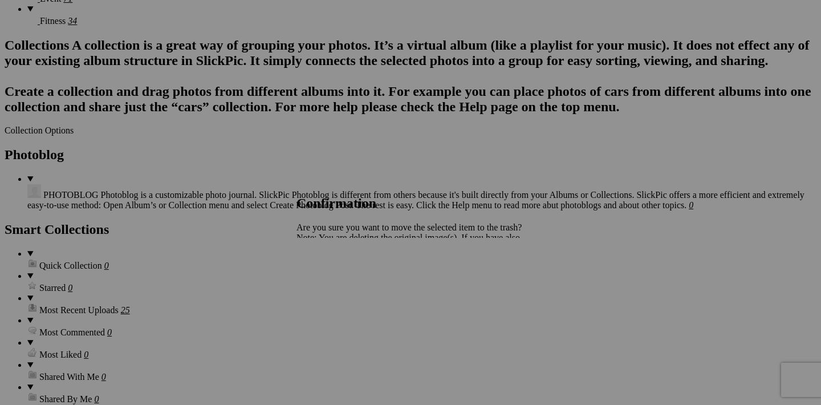
click at [335, 281] on span "Yes" at bounding box center [328, 277] width 13 height 10
click at [335, 274] on span "Yes" at bounding box center [328, 277] width 13 height 10
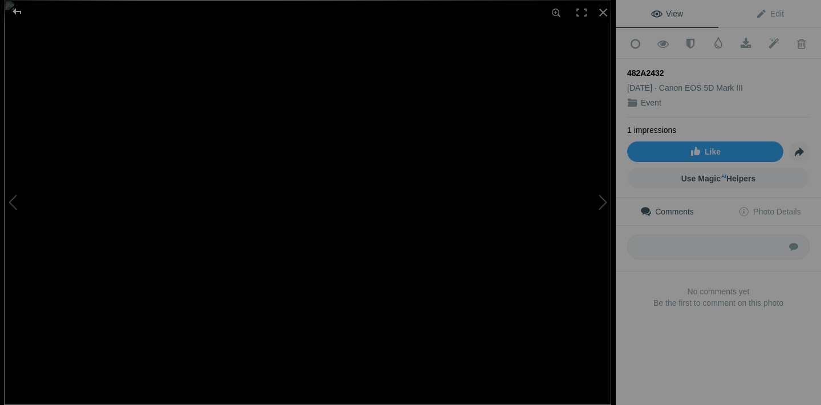
click at [15, 12] on div at bounding box center [17, 11] width 41 height 23
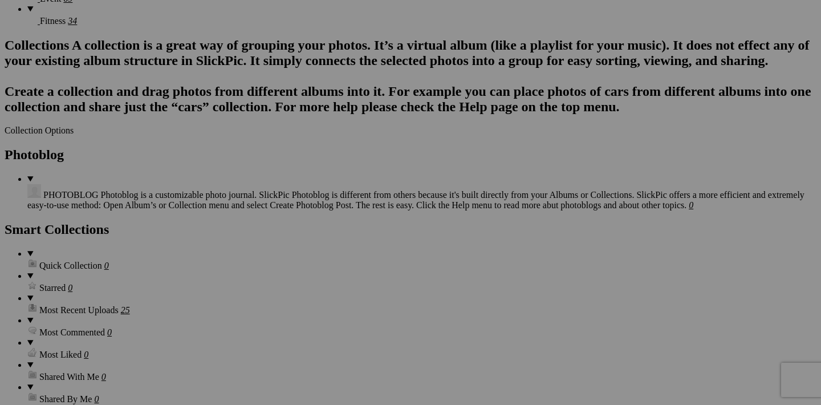
click at [335, 281] on span "Yes" at bounding box center [328, 277] width 13 height 10
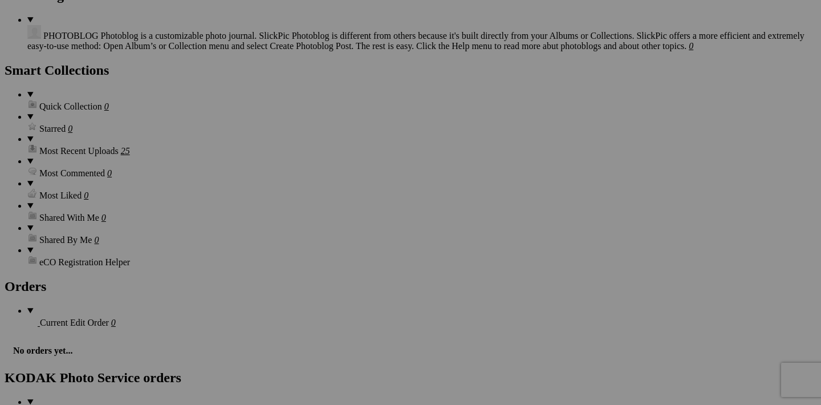
scroll to position [1192, 0]
drag, startPoint x: 357, startPoint y: 225, endPoint x: 328, endPoint y: 305, distance: 85.5
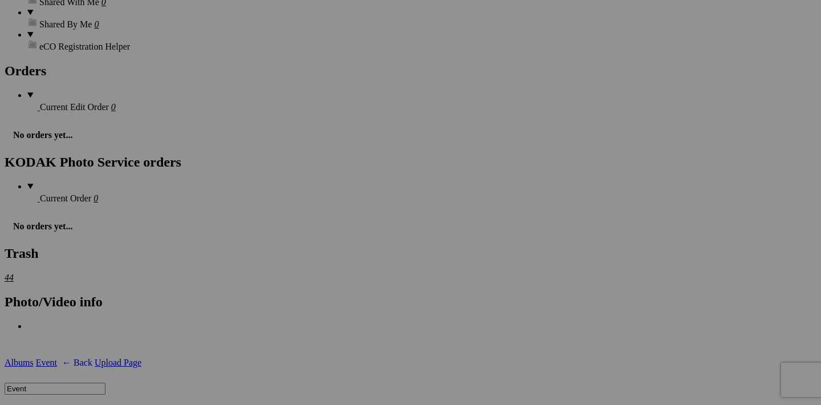
scroll to position [1397, 0]
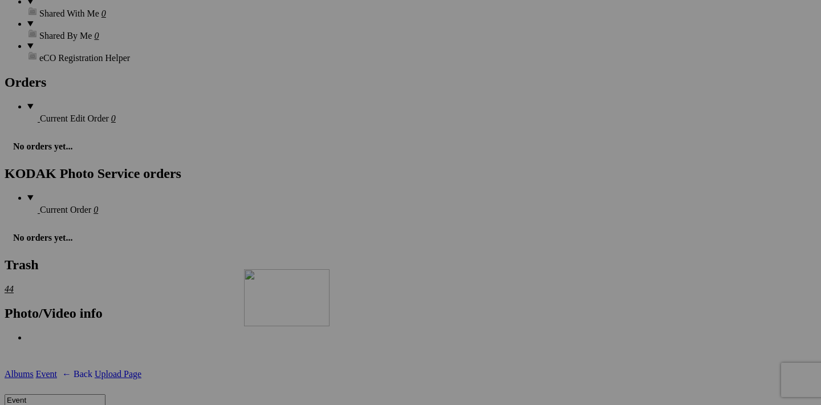
drag, startPoint x: 356, startPoint y: 162, endPoint x: 403, endPoint y: 368, distance: 211.0
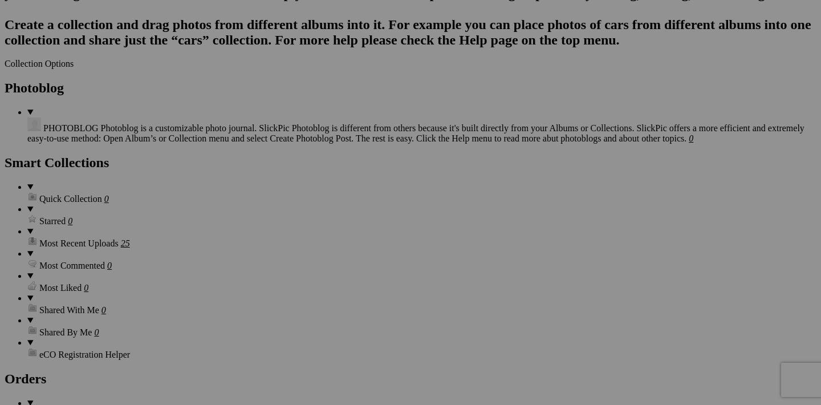
scroll to position [1101, 0]
drag, startPoint x: 255, startPoint y: 314, endPoint x: 315, endPoint y: 376, distance: 86.3
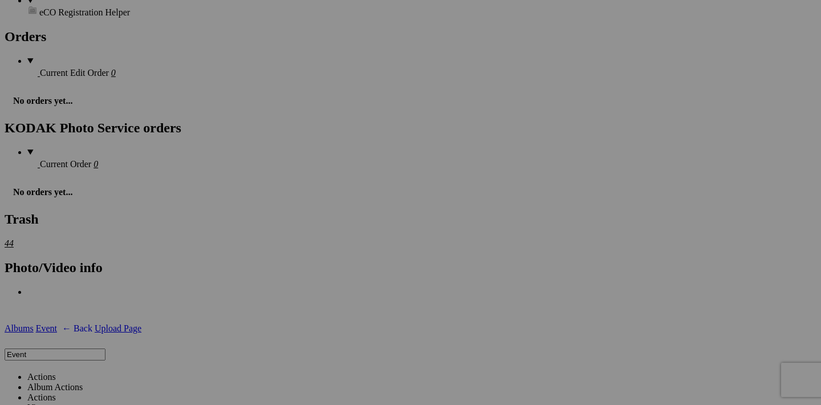
scroll to position [1451, 0]
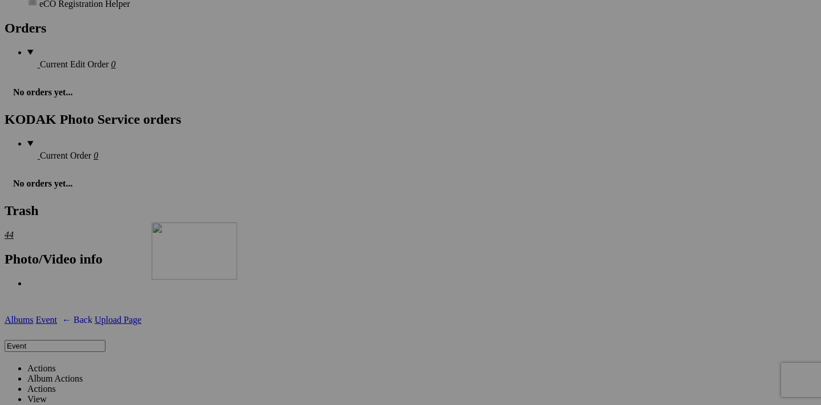
drag, startPoint x: 355, startPoint y: 109, endPoint x: 302, endPoint y: 312, distance: 209.9
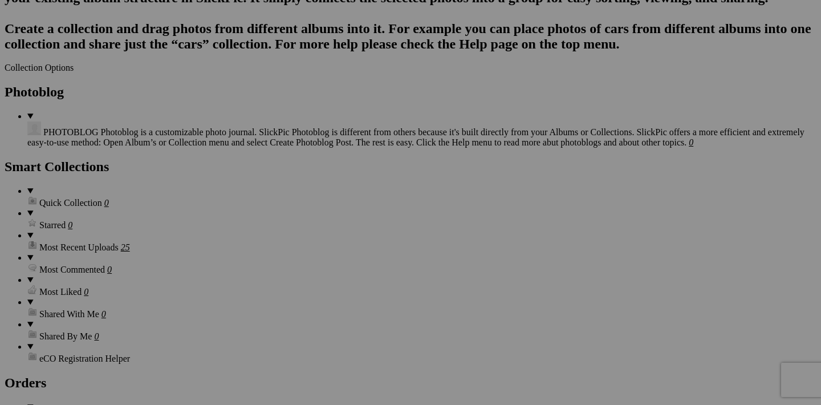
scroll to position [1077, 0]
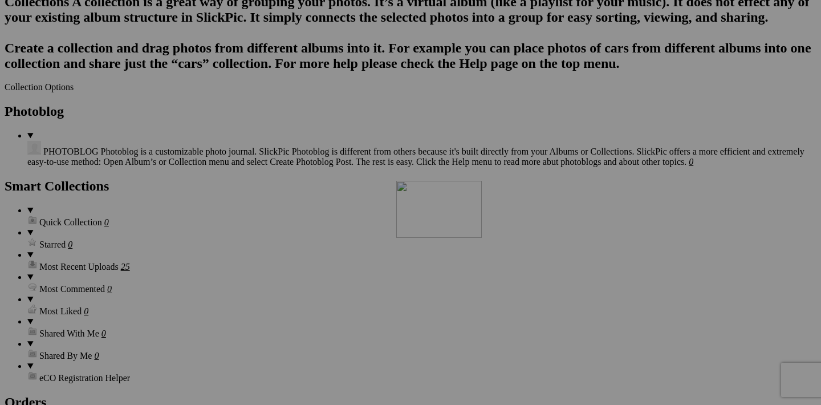
drag, startPoint x: 762, startPoint y: 195, endPoint x: 559, endPoint y: 280, distance: 220.0
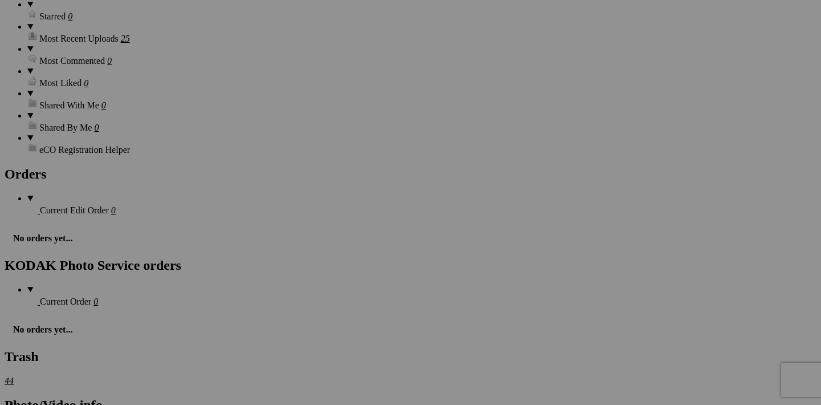
scroll to position [1303, 0]
drag, startPoint x: 662, startPoint y: 112, endPoint x: 485, endPoint y: 337, distance: 286.6
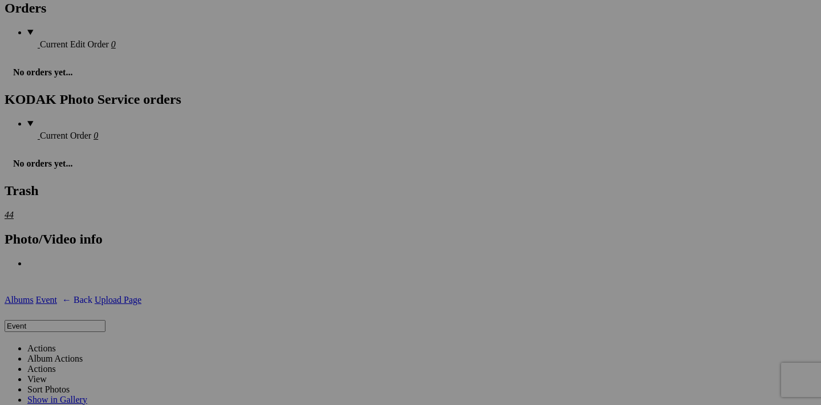
scroll to position [1467, 0]
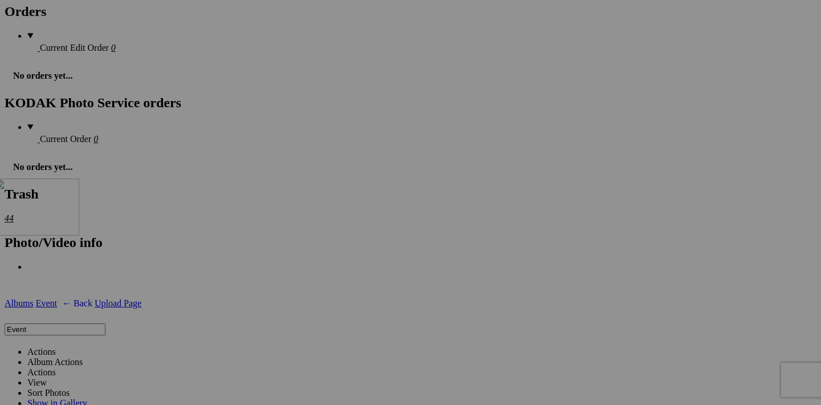
drag, startPoint x: 561, startPoint y: 238, endPoint x: 181, endPoint y: 278, distance: 381.7
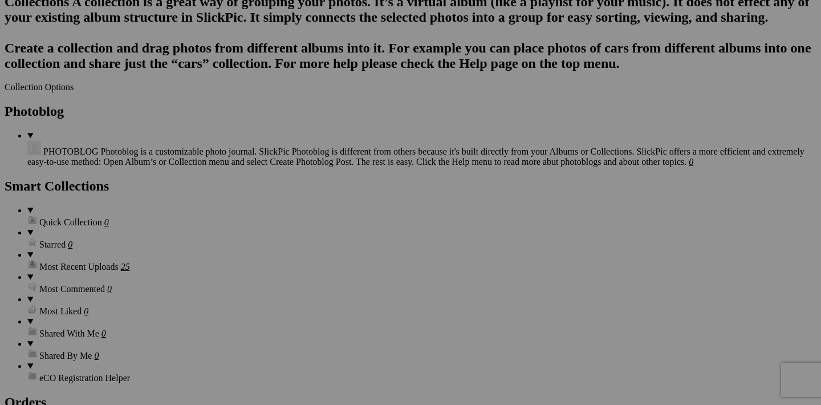
scroll to position [1085, 0]
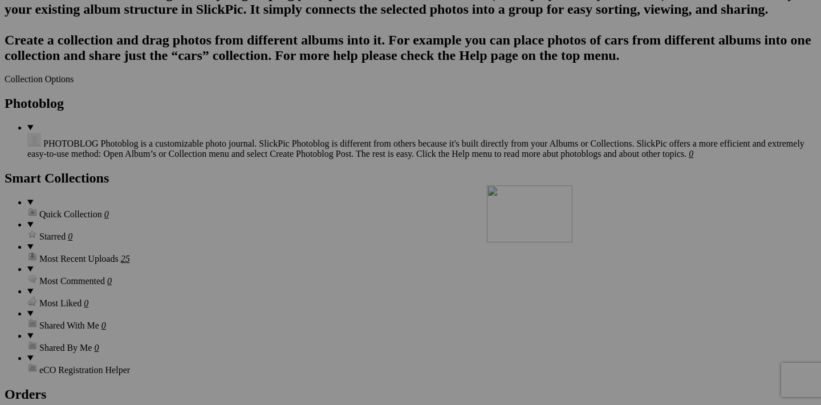
drag, startPoint x: 662, startPoint y: 186, endPoint x: 651, endPoint y: 284, distance: 98.7
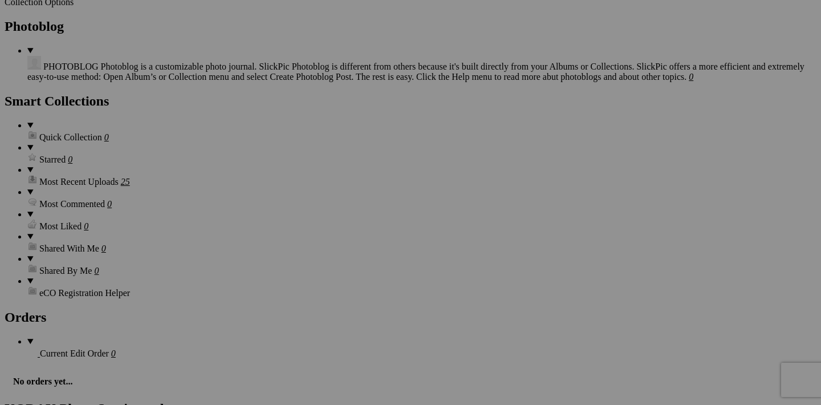
scroll to position [1243, 0]
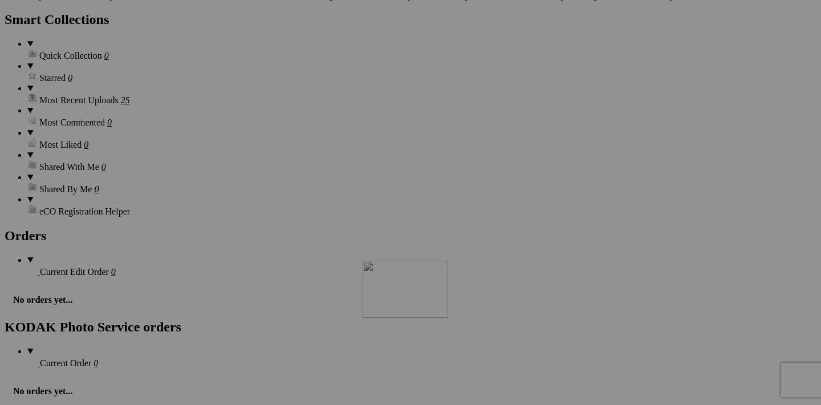
drag, startPoint x: 662, startPoint y: 172, endPoint x: 527, endPoint y: 360, distance: 231.9
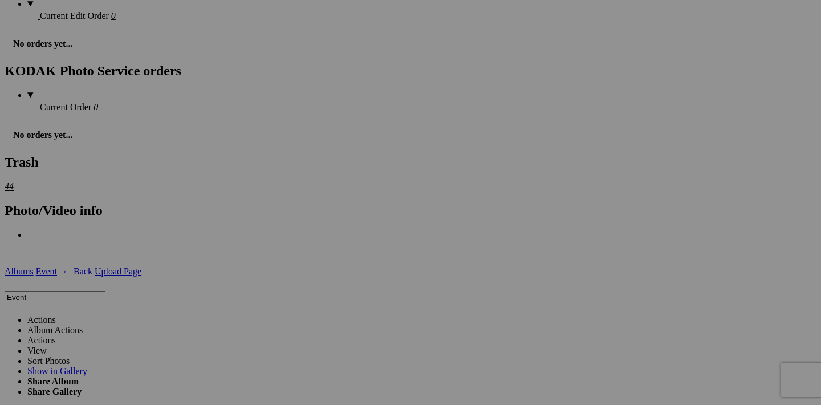
scroll to position [1500, 0]
drag, startPoint x: 562, startPoint y: 207, endPoint x: 205, endPoint y: 253, distance: 360.4
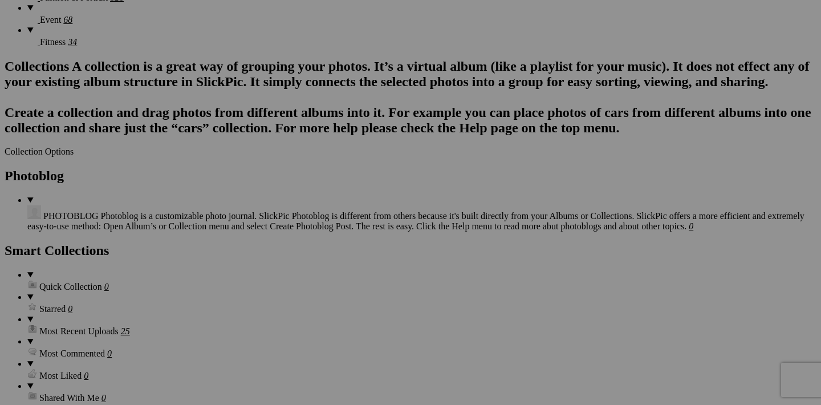
scroll to position [1041, 0]
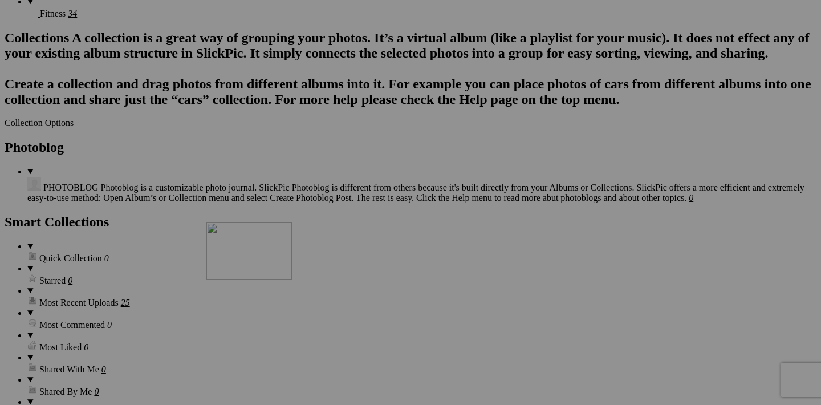
drag, startPoint x: 355, startPoint y: 232, endPoint x: 371, endPoint y: 321, distance: 90.4
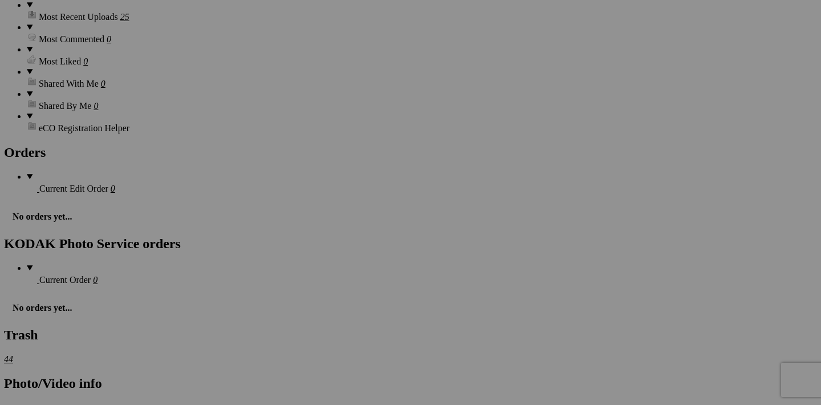
scroll to position [1327, 0]
drag, startPoint x: 357, startPoint y: 88, endPoint x: 420, endPoint y: 387, distance: 305.2
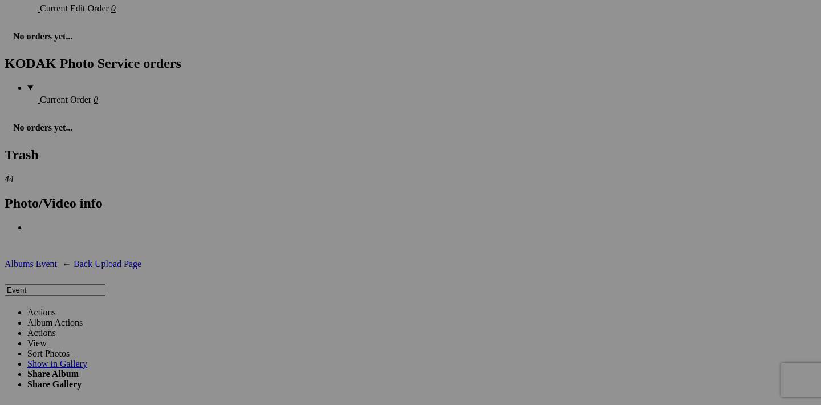
scroll to position [1506, 0]
drag, startPoint x: 458, startPoint y: 344, endPoint x: 747, endPoint y: 131, distance: 359.3
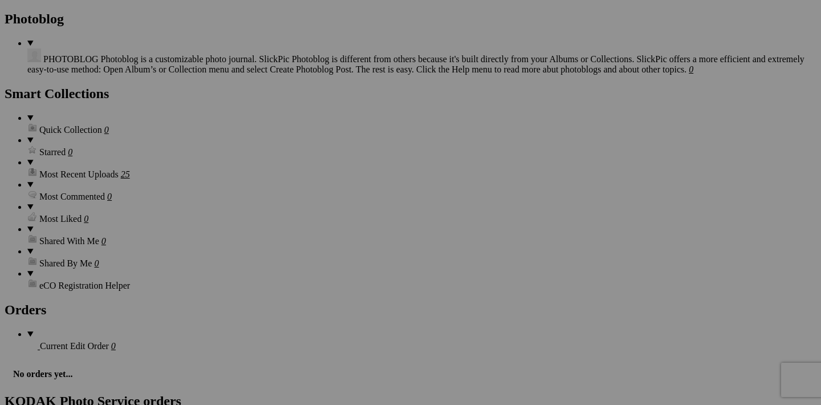
scroll to position [1173, 0]
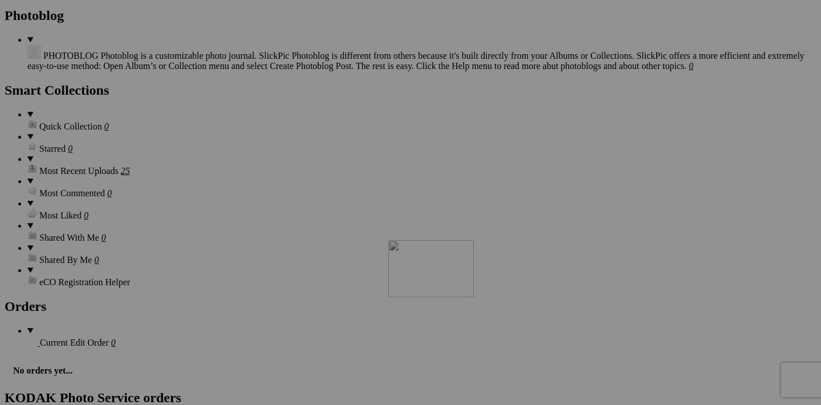
drag, startPoint x: 254, startPoint y: 97, endPoint x: 546, endPoint y: 337, distance: 377.9
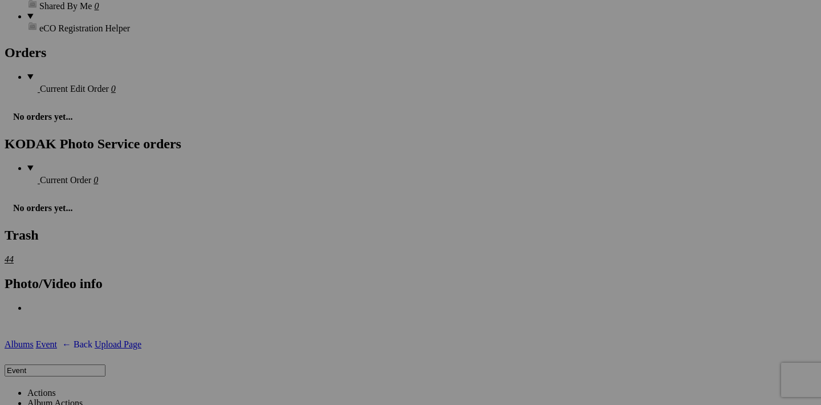
scroll to position [1427, 0]
drag, startPoint x: 558, startPoint y: 133, endPoint x: 429, endPoint y: 341, distance: 245.0
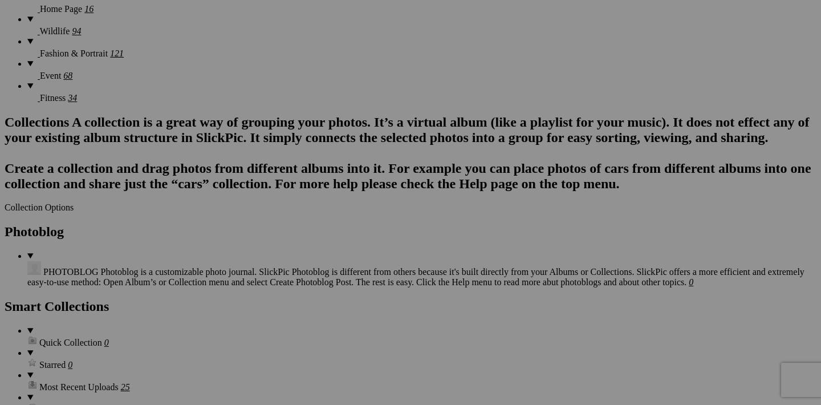
scroll to position [954, 0]
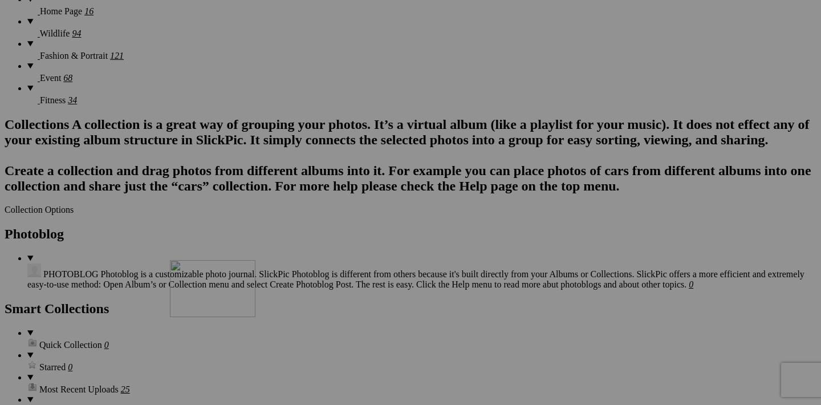
drag, startPoint x: 356, startPoint y: 172, endPoint x: 333, endPoint y: 360, distance: 189.5
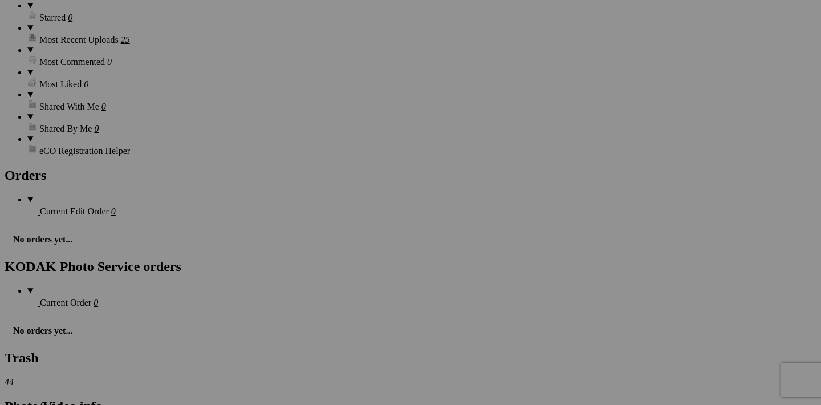
scroll to position [1292, 0]
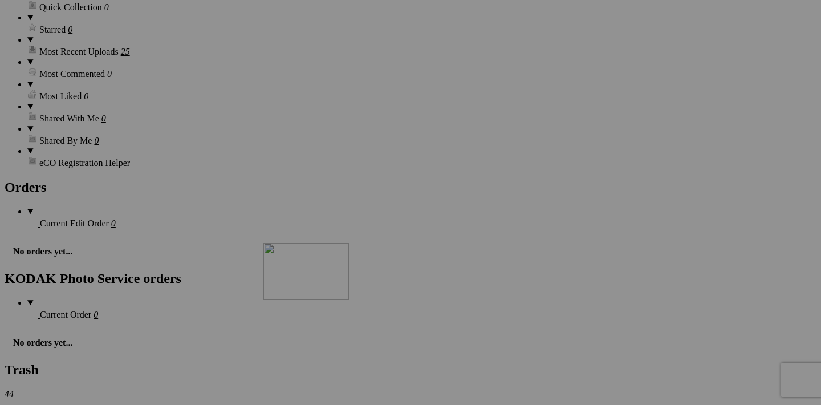
drag, startPoint x: 457, startPoint y: 123, endPoint x: 428, endPoint y: 342, distance: 221.4
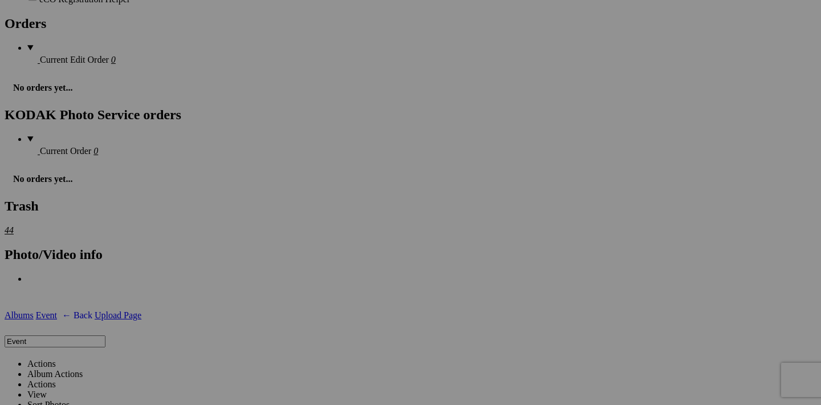
scroll to position [1458, 0]
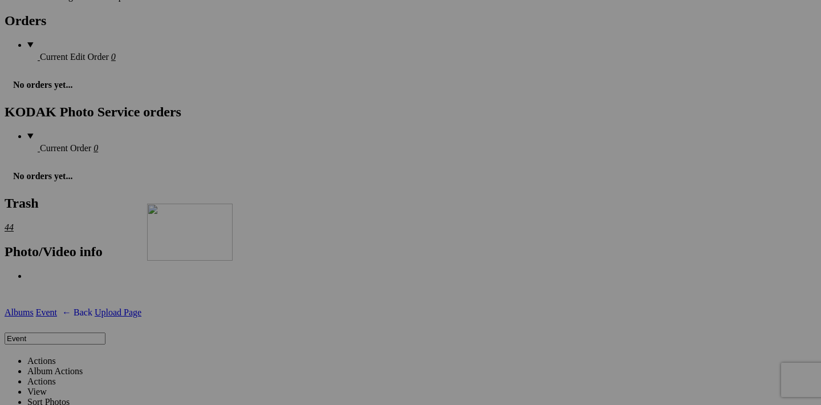
drag, startPoint x: 560, startPoint y: 247, endPoint x: 311, endPoint y: 302, distance: 255.2
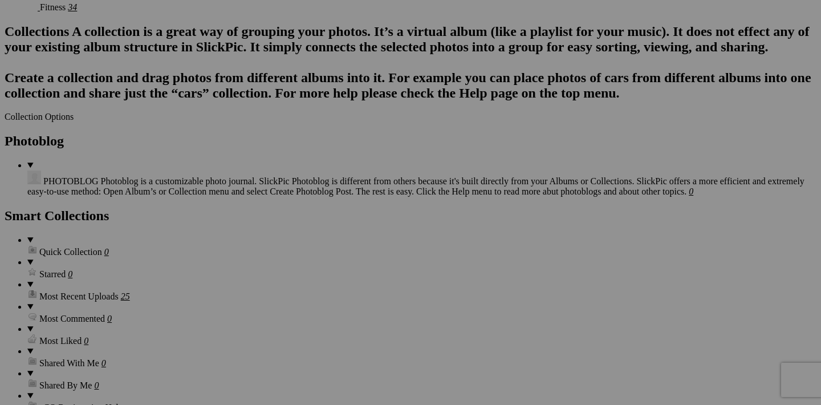
scroll to position [1049, 0]
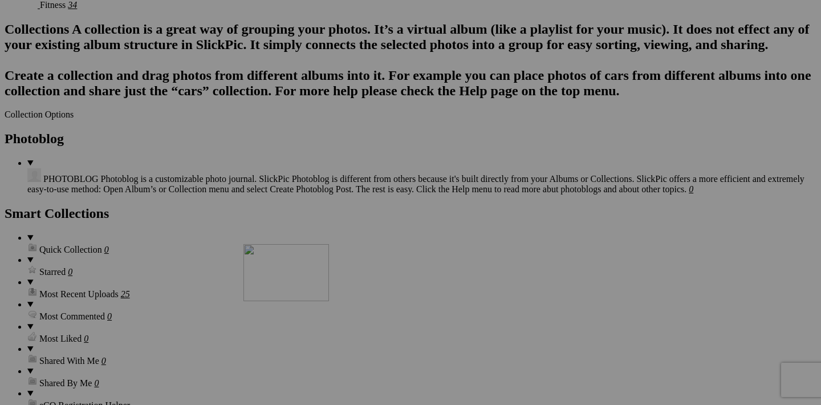
drag, startPoint x: 255, startPoint y: 220, endPoint x: 408, endPoint y: 343, distance: 196.2
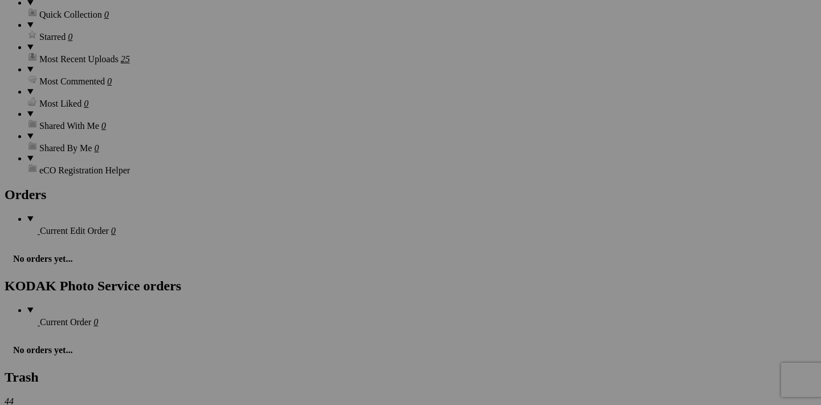
scroll to position [1273, 0]
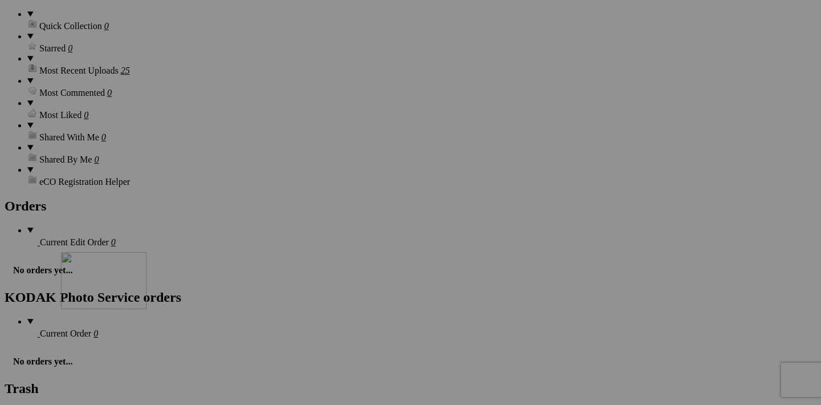
drag, startPoint x: 458, startPoint y: 144, endPoint x: 229, endPoint y: 351, distance: 309.1
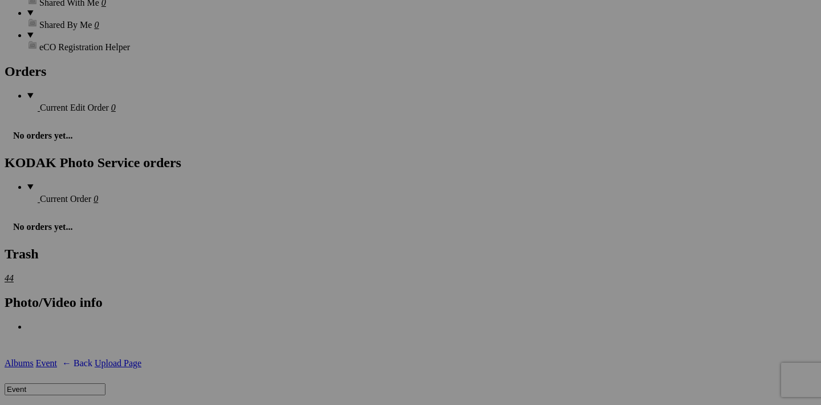
scroll to position [1415, 0]
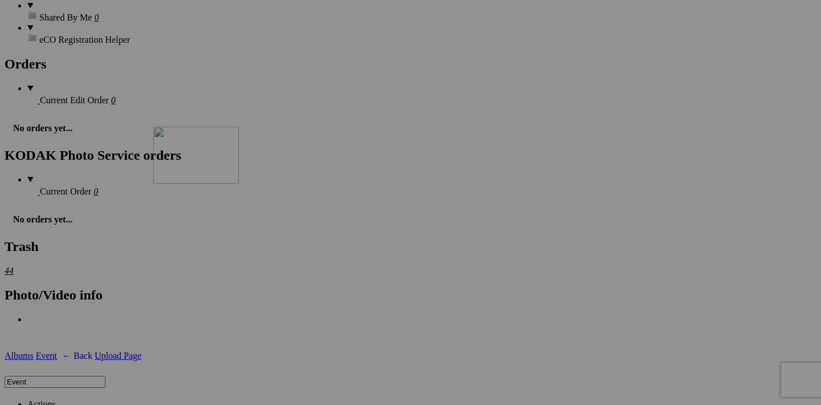
drag, startPoint x: 257, startPoint y: 291, endPoint x: 316, endPoint y: 223, distance: 90.1
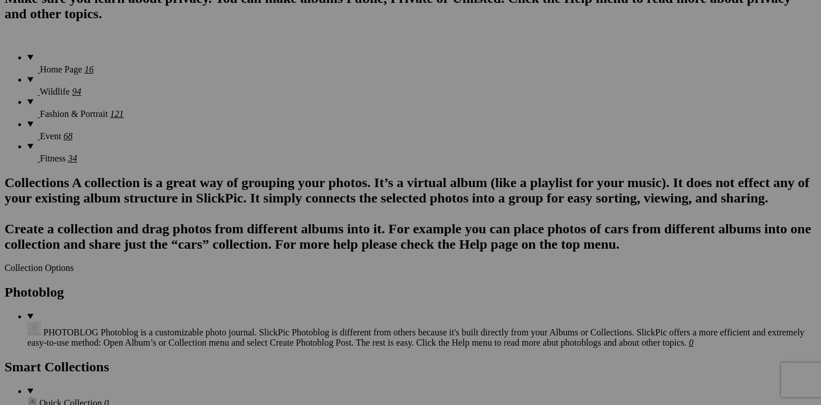
scroll to position [933, 0]
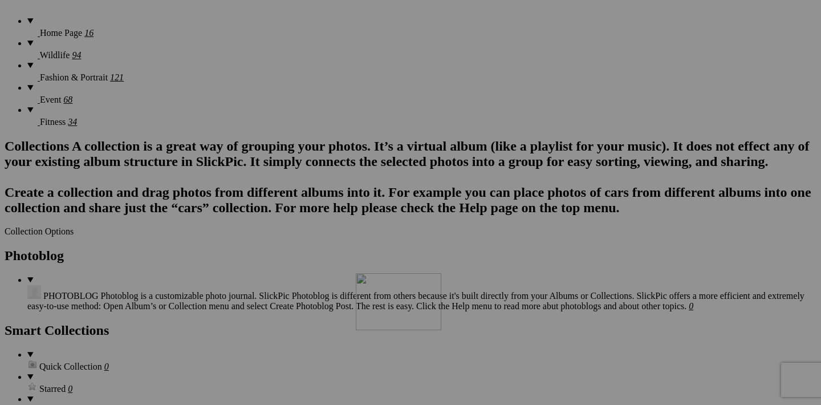
drag, startPoint x: 764, startPoint y: 192, endPoint x: 494, endPoint y: 372, distance: 324.3
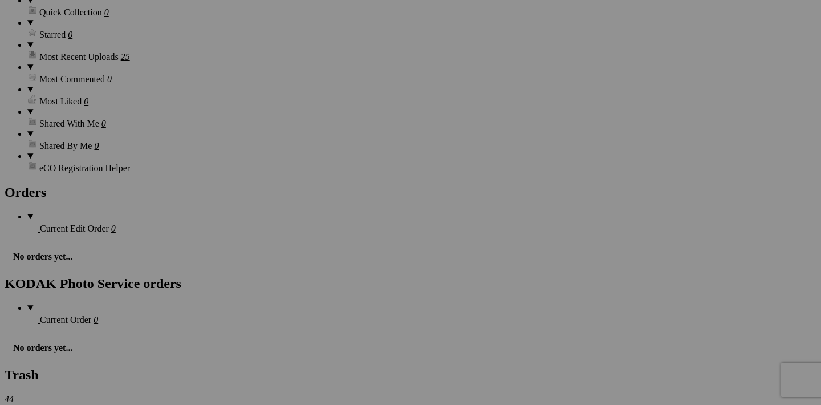
scroll to position [1289, 0]
drag, startPoint x: 558, startPoint y: 125, endPoint x: 172, endPoint y: 319, distance: 432.1
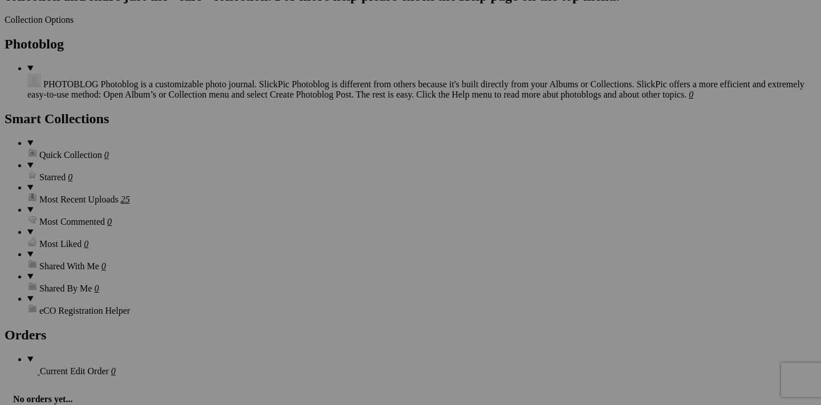
scroll to position [1125, 0]
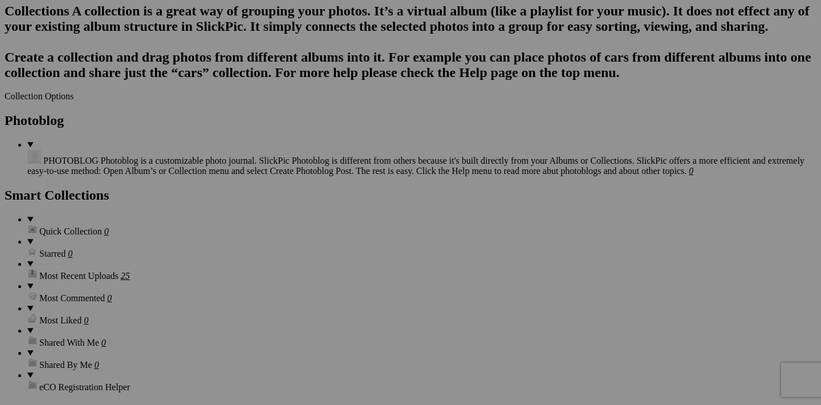
scroll to position [1067, 0]
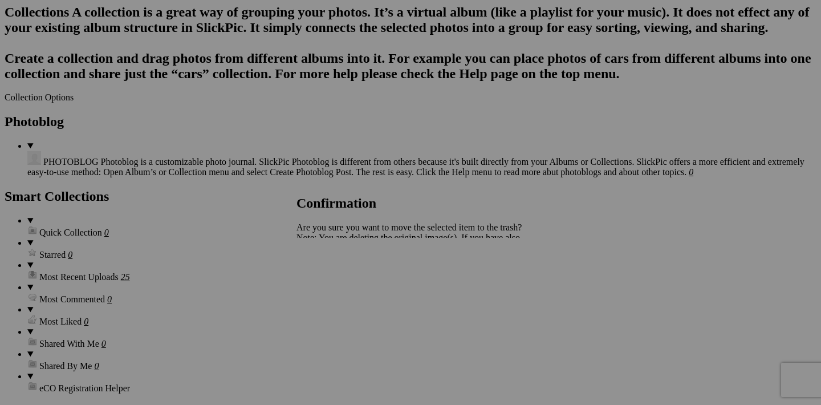
click at [335, 275] on link "Yes" at bounding box center [328, 277] width 13 height 10
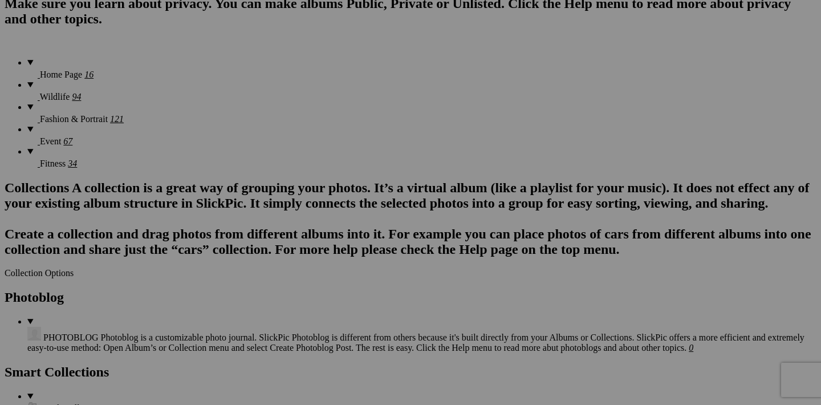
scroll to position [937, 0]
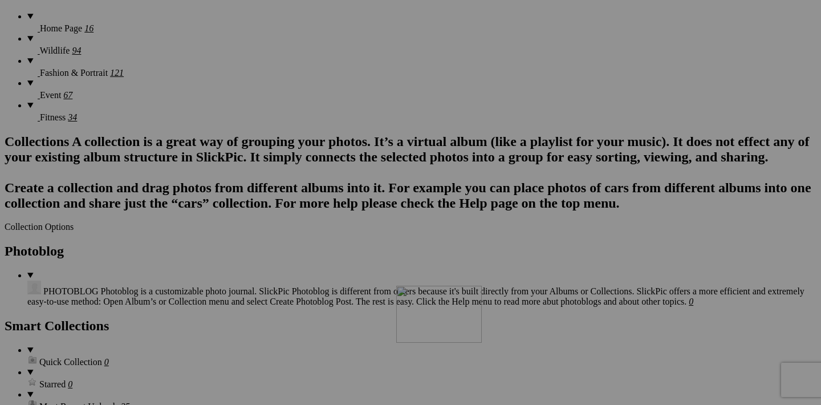
drag, startPoint x: 662, startPoint y: 190, endPoint x: 533, endPoint y: 384, distance: 233.0
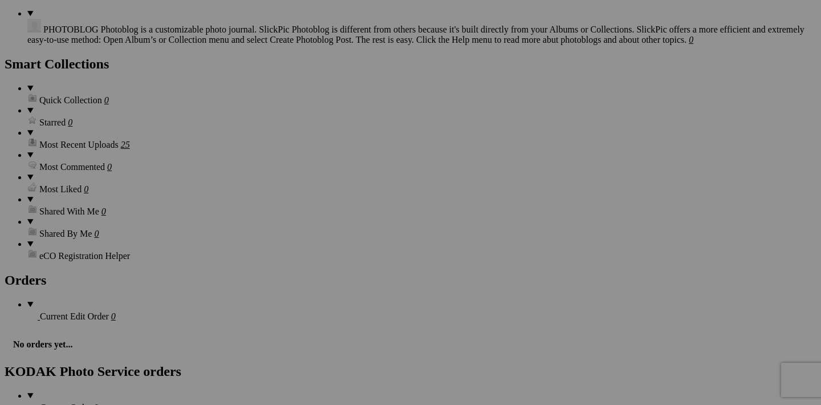
scroll to position [1205, 0]
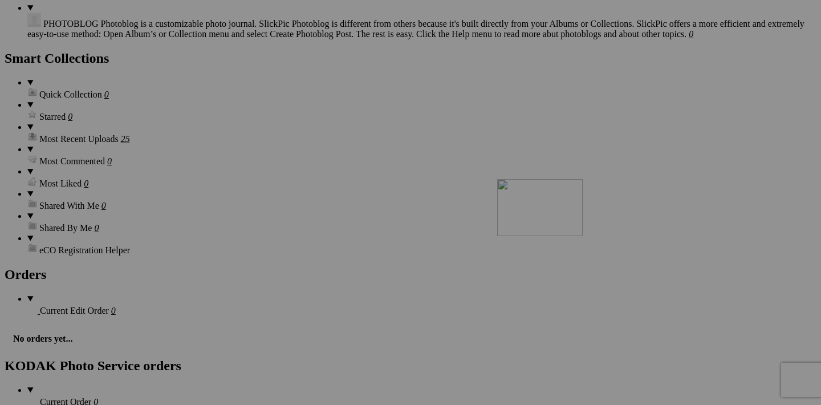
drag, startPoint x: 561, startPoint y: 213, endPoint x: 616, endPoint y: 279, distance: 85.8
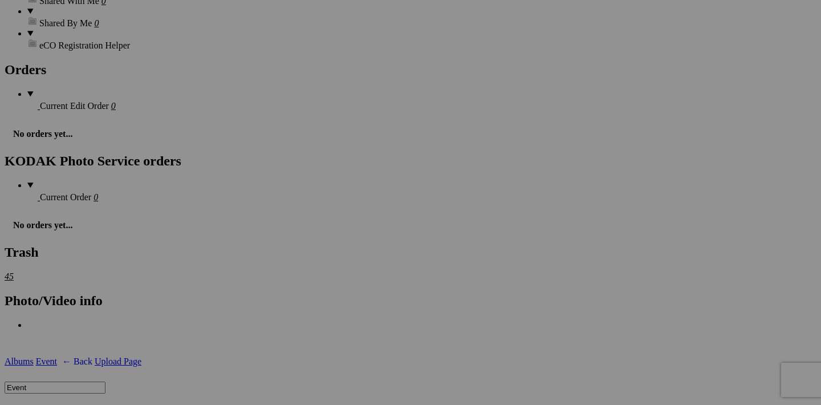
scroll to position [1410, 0]
drag, startPoint x: 661, startPoint y: 149, endPoint x: 713, endPoint y: 202, distance: 73.8
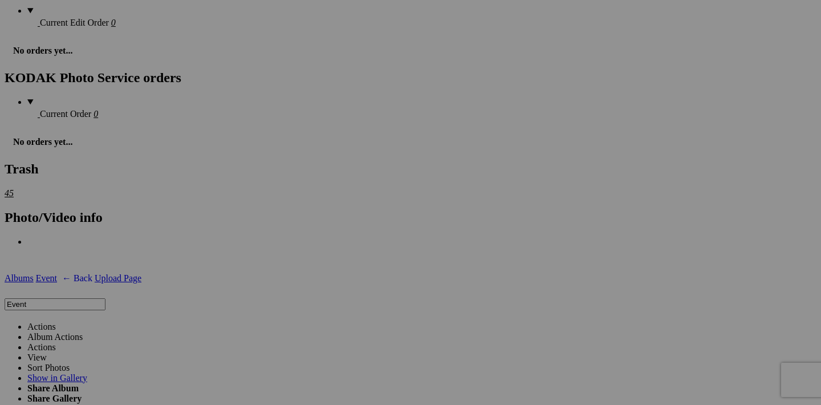
scroll to position [1494, 0]
drag, startPoint x: 766, startPoint y: 213, endPoint x: 331, endPoint y: 274, distance: 439.3
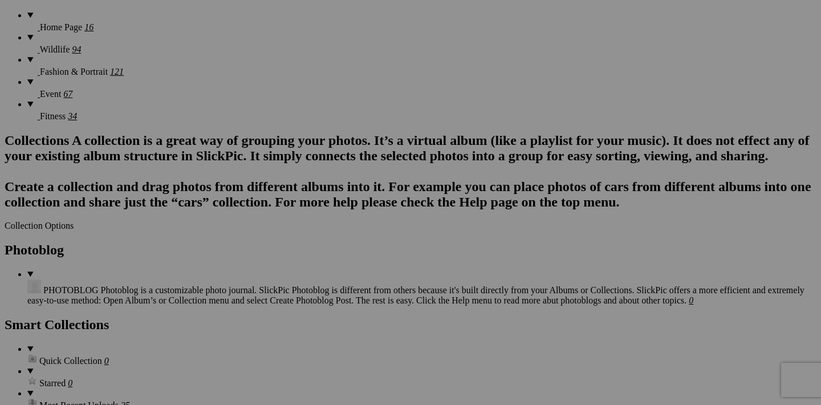
scroll to position [939, 0]
drag, startPoint x: 561, startPoint y: 186, endPoint x: 511, endPoint y: 381, distance: 201.2
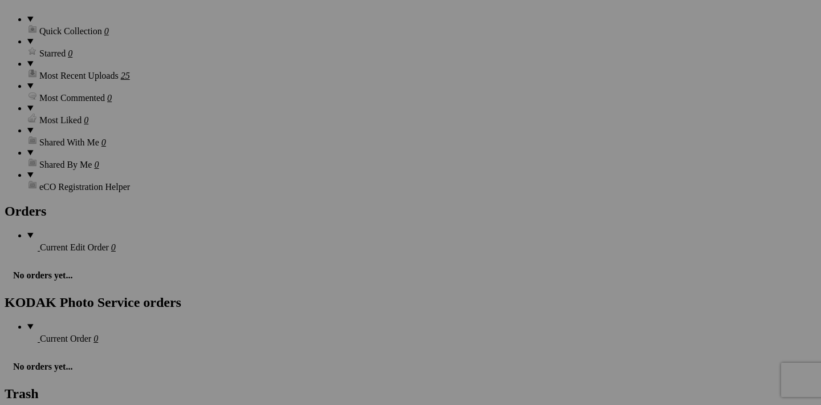
scroll to position [1268, 0]
drag, startPoint x: 559, startPoint y: 147, endPoint x: 516, endPoint y: 356, distance: 213.7
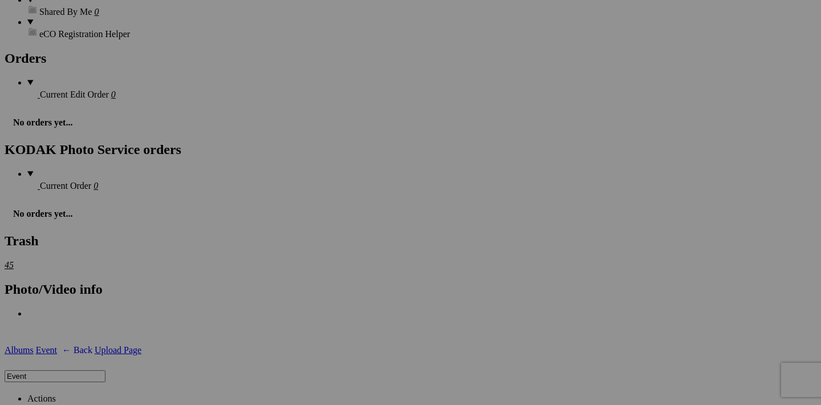
scroll to position [1417, 0]
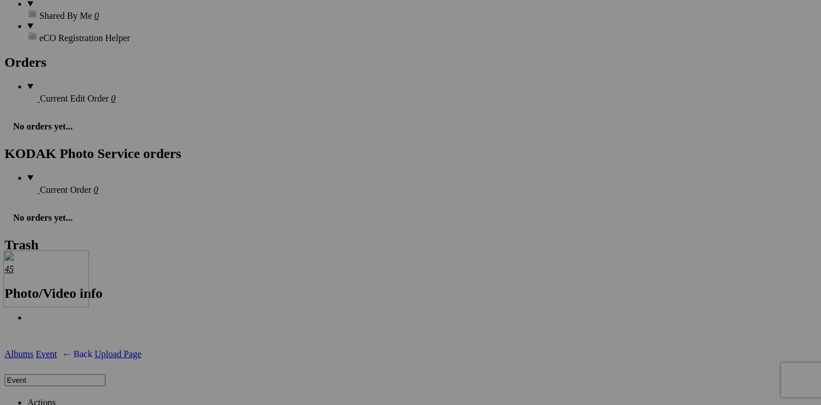
drag, startPoint x: 560, startPoint y: 287, endPoint x: 166, endPoint y: 345, distance: 397.5
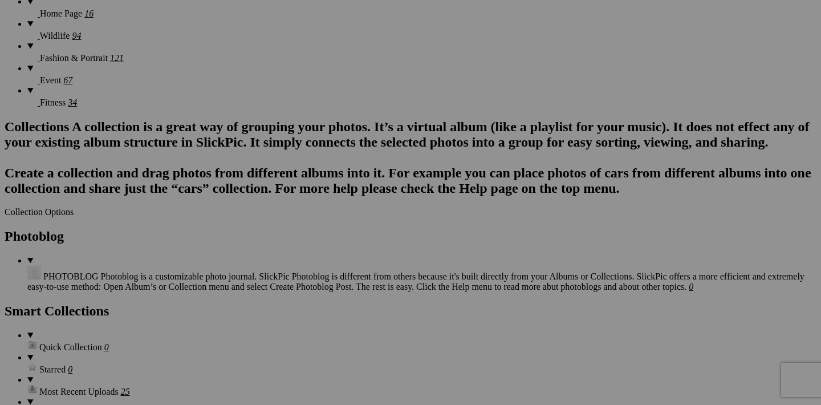
scroll to position [958, 0]
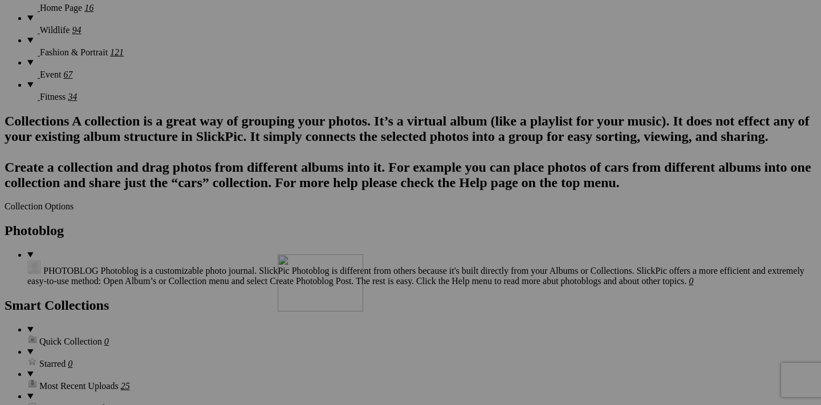
drag, startPoint x: 458, startPoint y: 169, endPoint x: 442, endPoint y: 353, distance: 185.4
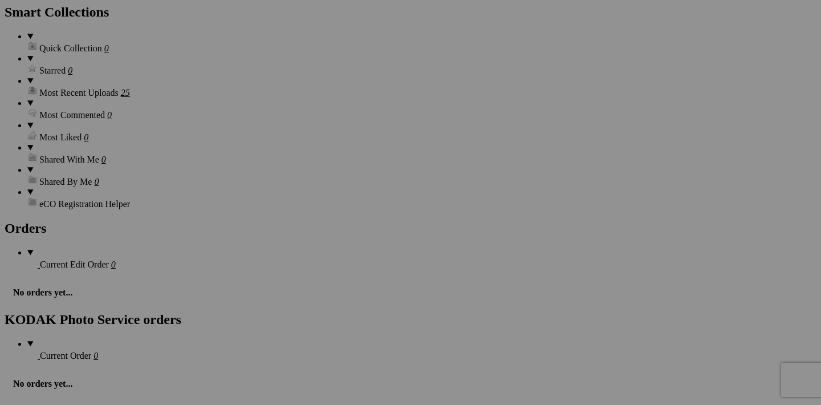
scroll to position [1251, 0]
drag, startPoint x: 461, startPoint y: 165, endPoint x: 532, endPoint y: 362, distance: 209.4
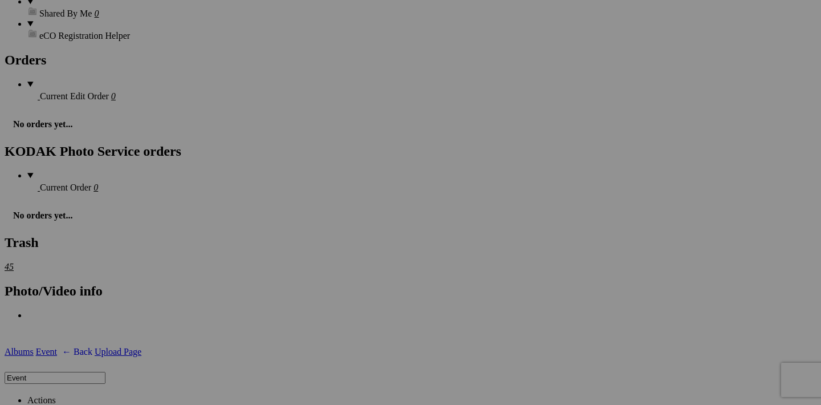
scroll to position [1422, 0]
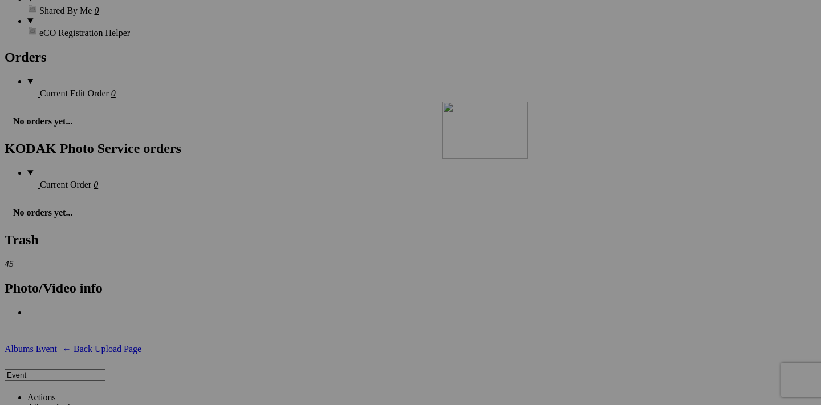
drag, startPoint x: 561, startPoint y: 281, endPoint x: 606, endPoint y: 201, distance: 92.1
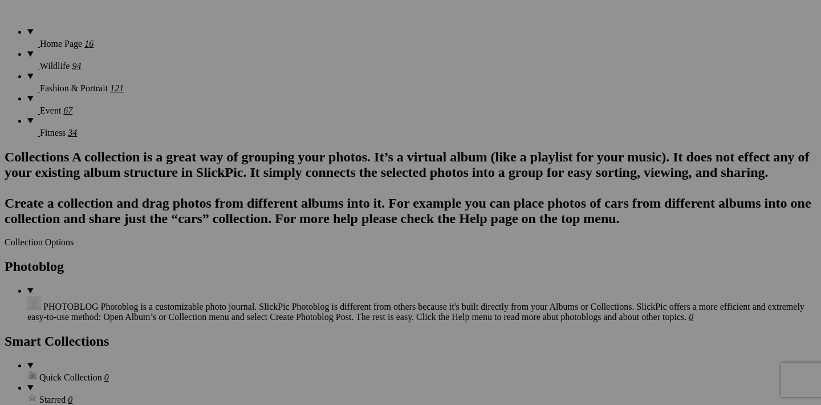
scroll to position [911, 0]
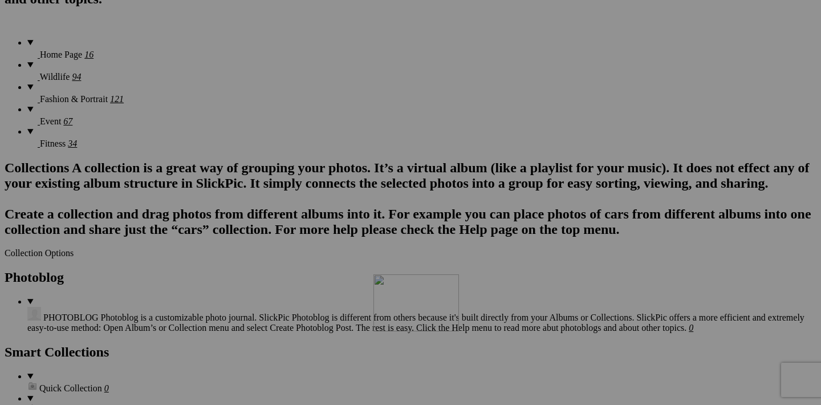
drag, startPoint x: 356, startPoint y: 215, endPoint x: 533, endPoint y: 372, distance: 236.2
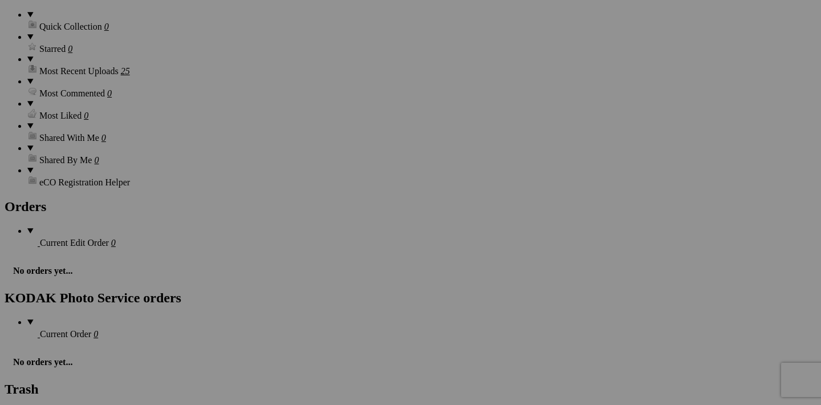
scroll to position [1269, 0]
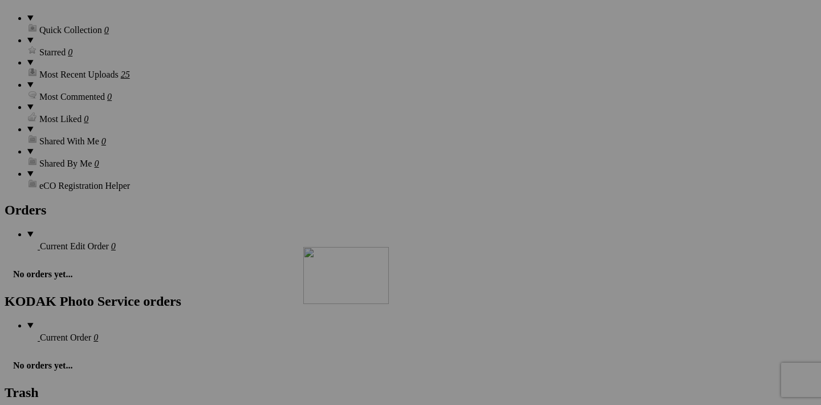
drag, startPoint x: 560, startPoint y: 148, endPoint x: 467, endPoint y: 346, distance: 218.8
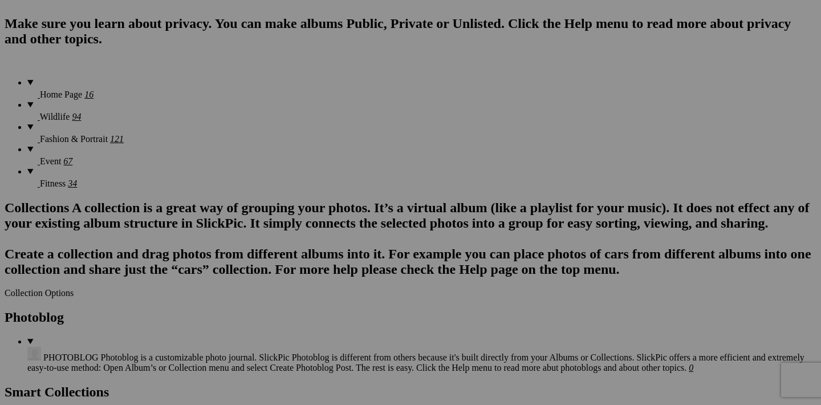
scroll to position [869, 0]
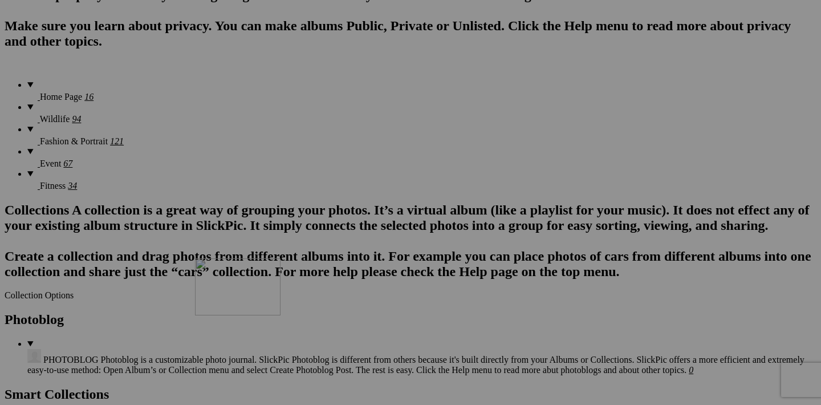
drag, startPoint x: 257, startPoint y: 256, endPoint x: 359, endPoint y: 356, distance: 142.7
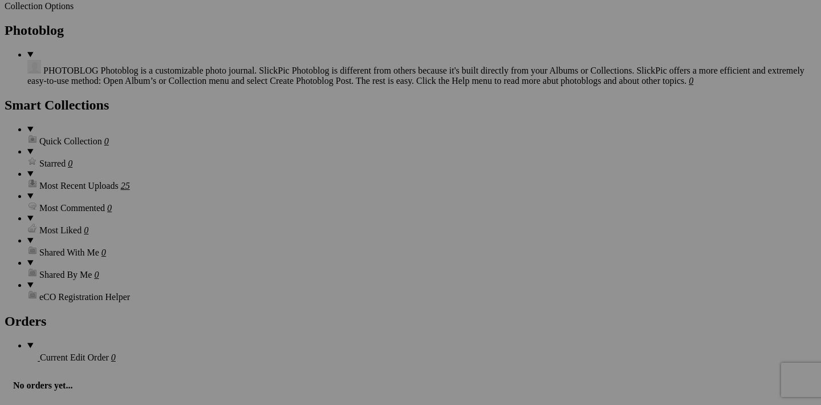
scroll to position [1150, 0]
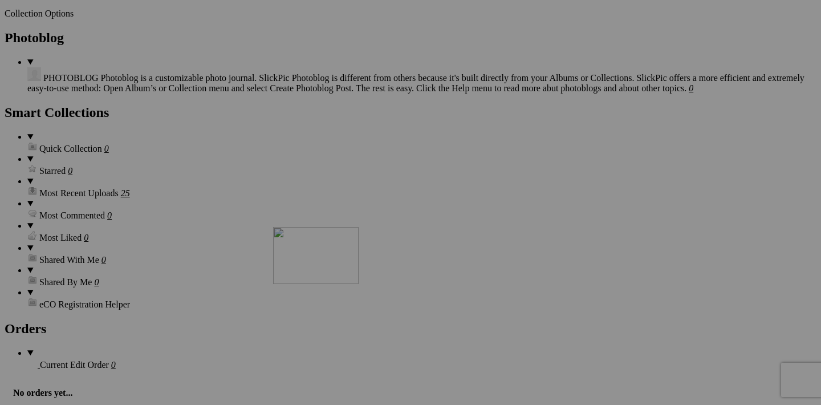
drag, startPoint x: 359, startPoint y: 119, endPoint x: 440, endPoint y: 347, distance: 242.0
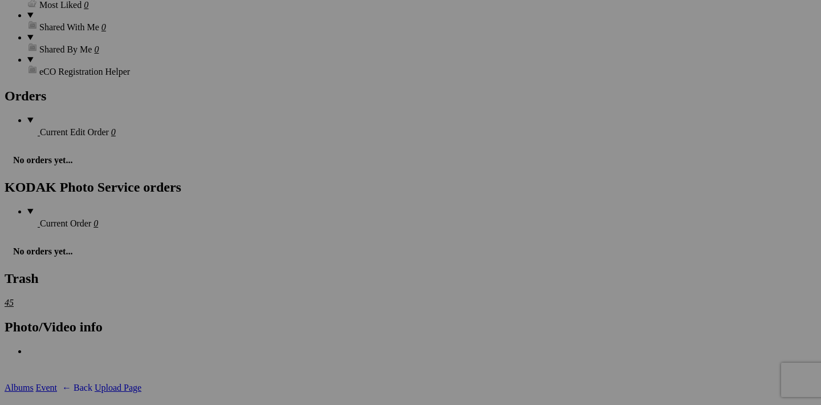
scroll to position [1388, 0]
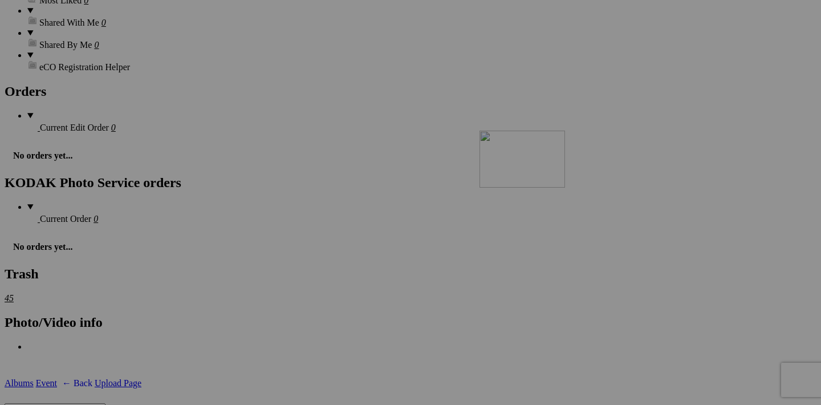
drag, startPoint x: 457, startPoint y: 172, endPoint x: 623, endPoint y: 226, distance: 174.5
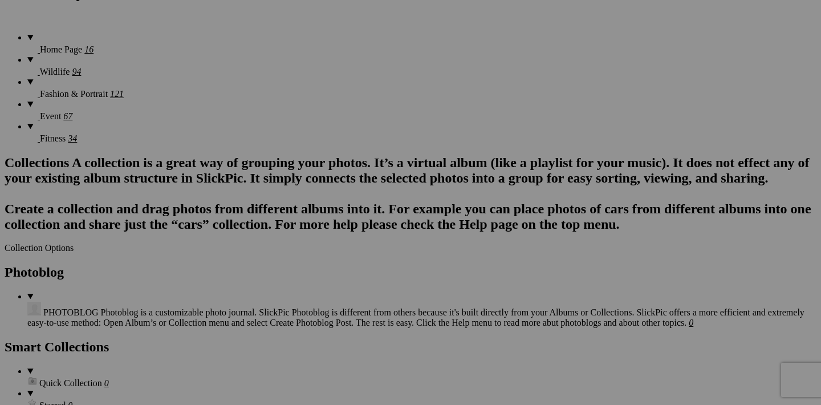
scroll to position [917, 0]
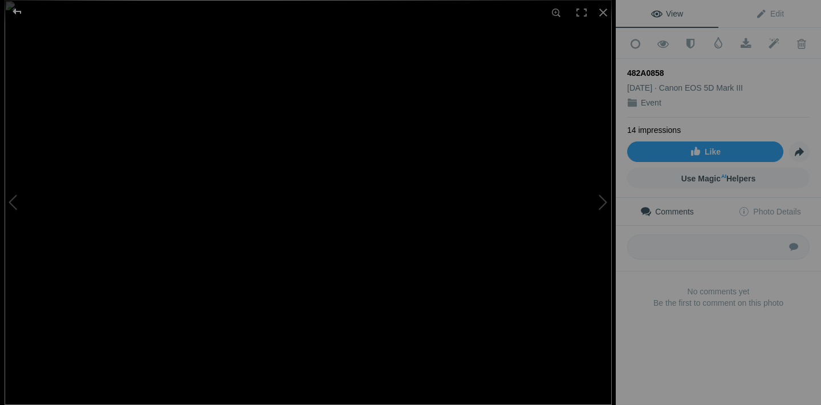
click at [14, 12] on div at bounding box center [17, 11] width 41 height 23
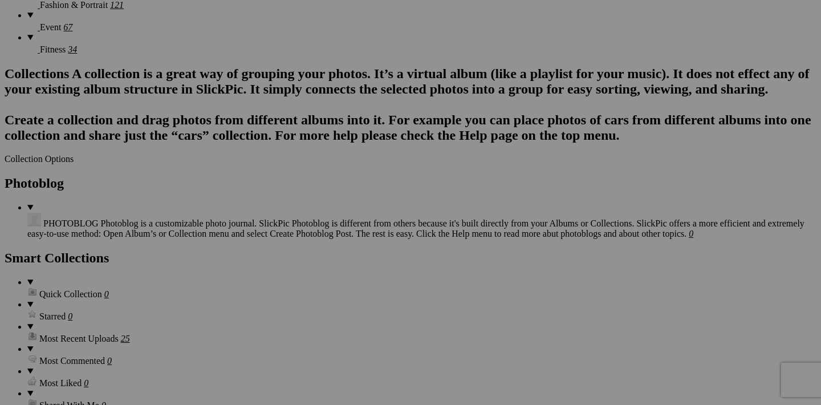
scroll to position [1007, 0]
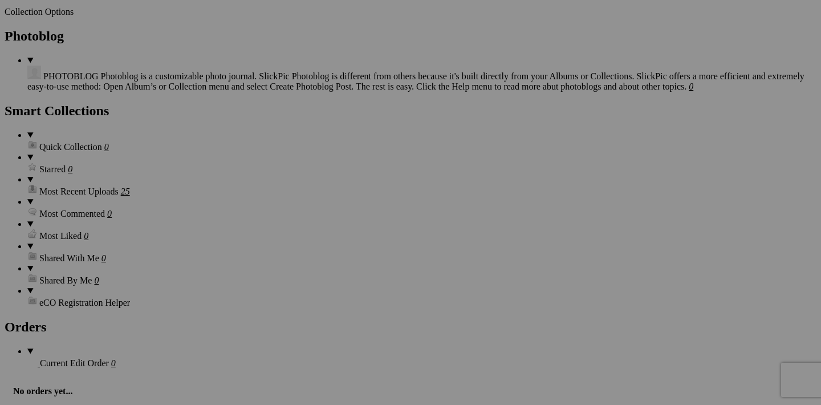
scroll to position [1163, 0]
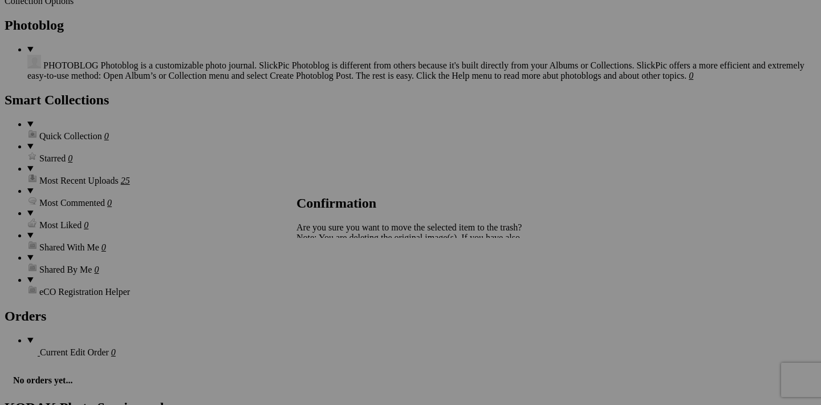
click at [335, 279] on span "Yes" at bounding box center [328, 277] width 13 height 10
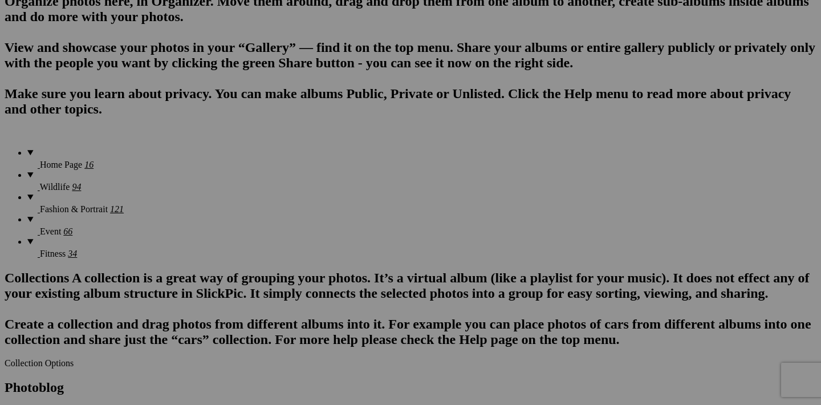
scroll to position [802, 0]
drag, startPoint x: 763, startPoint y: 181, endPoint x: 623, endPoint y: 390, distance: 251.4
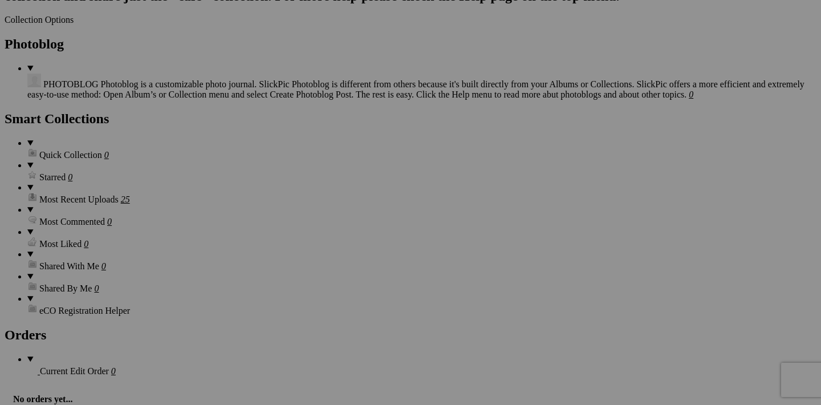
scroll to position [1145, 0]
drag, startPoint x: 663, startPoint y: 123, endPoint x: 603, endPoint y: 197, distance: 94.8
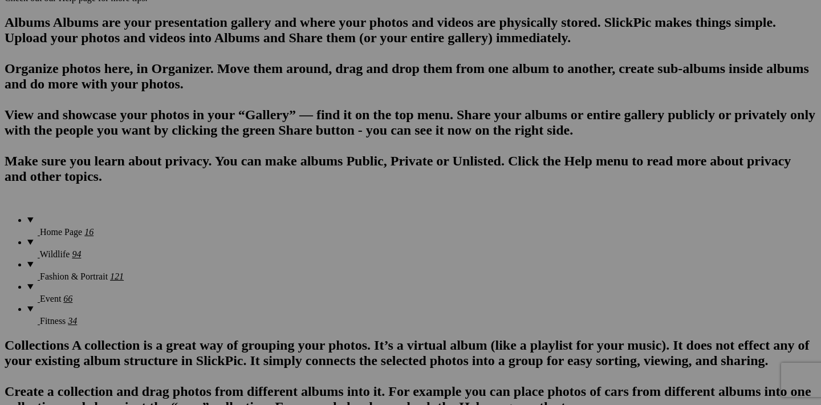
scroll to position [762, 0]
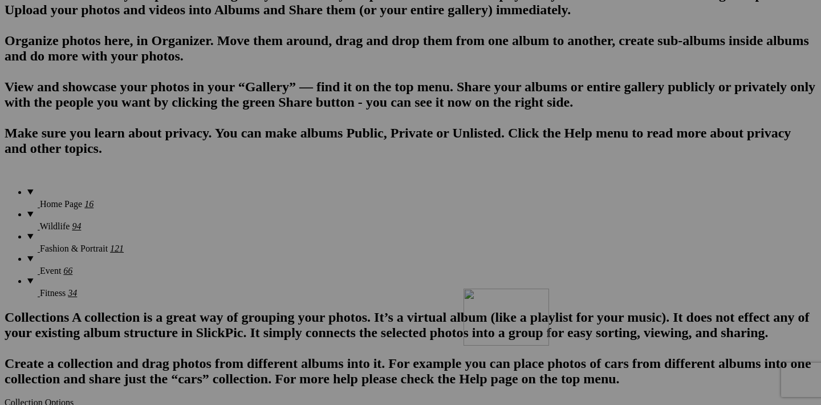
drag, startPoint x: 659, startPoint y: 221, endPoint x: 620, endPoint y: 380, distance: 163.8
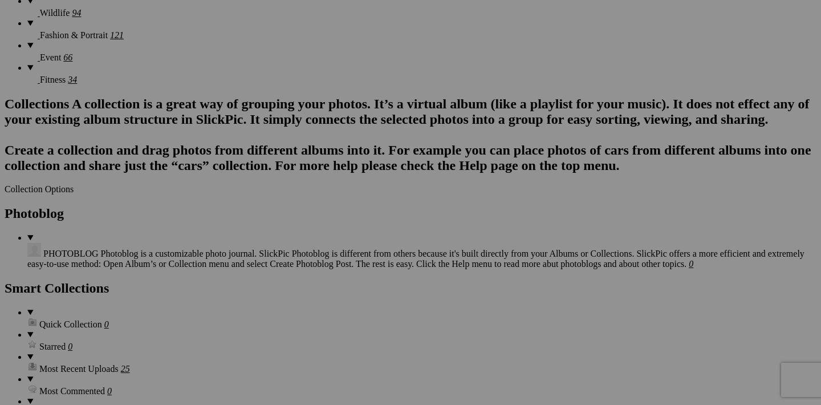
scroll to position [987, 0]
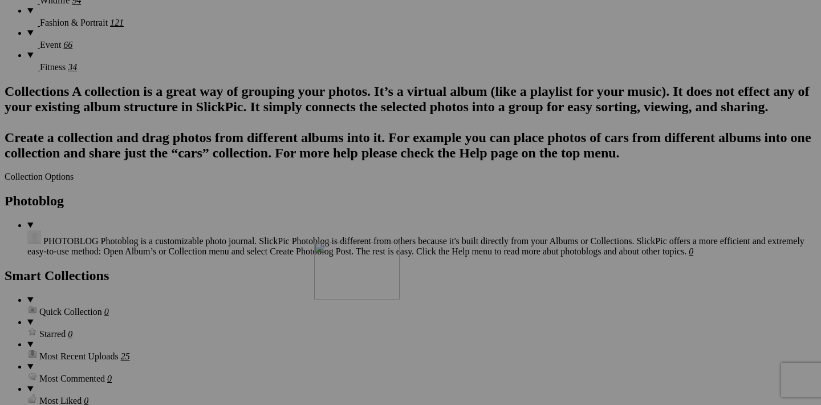
drag, startPoint x: 662, startPoint y: 284, endPoint x: 478, endPoint y: 341, distance: 192.9
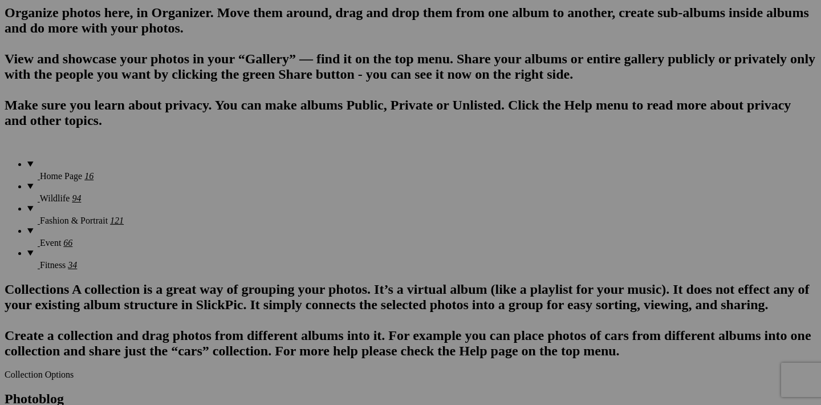
scroll to position [802, 0]
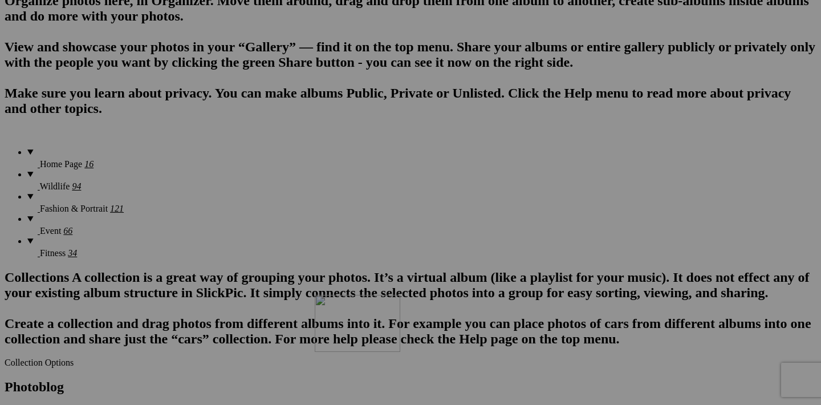
drag, startPoint x: 559, startPoint y: 180, endPoint x: 479, endPoint y: 393, distance: 227.1
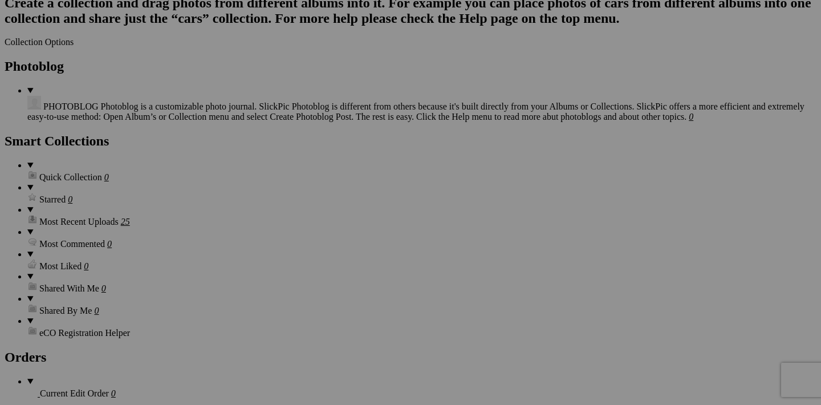
scroll to position [1108, 0]
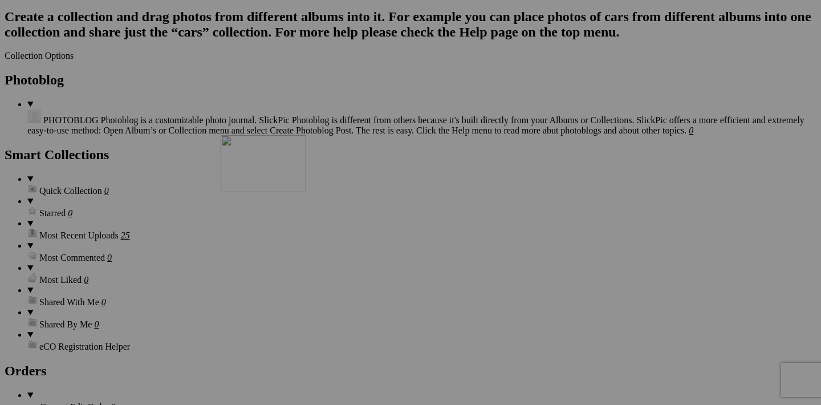
drag, startPoint x: 560, startPoint y: 162, endPoint x: 384, endPoint y: 230, distance: 188.8
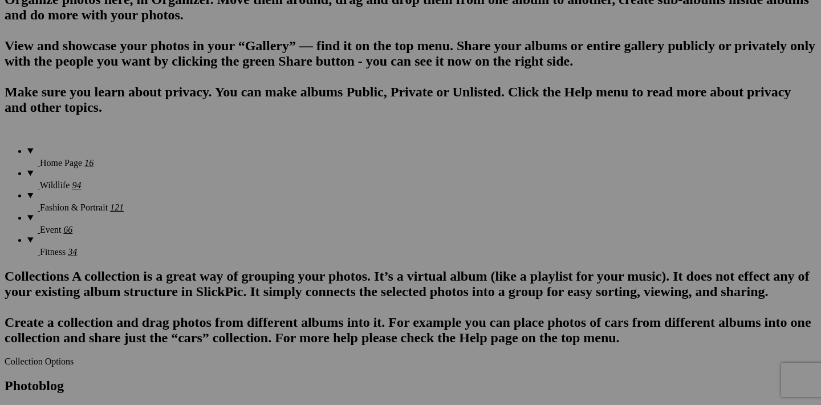
scroll to position [808, 0]
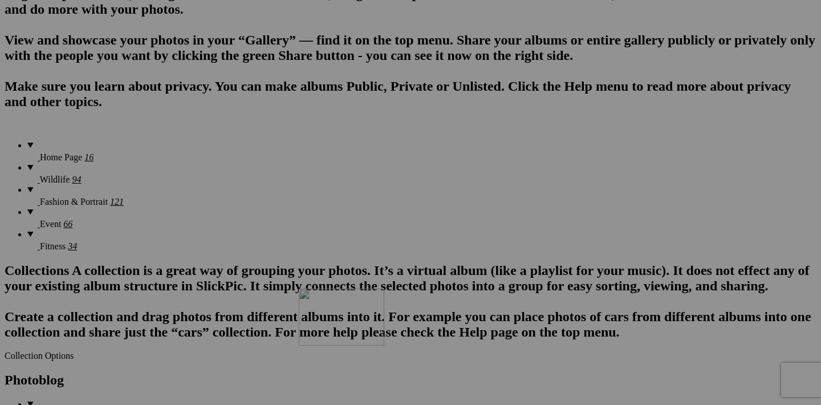
drag, startPoint x: 458, startPoint y: 173, endPoint x: 463, endPoint y: 385, distance: 212.7
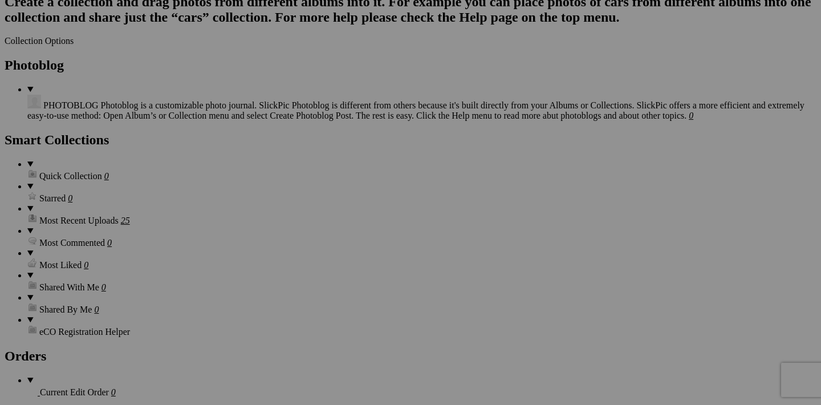
scroll to position [1091, 0]
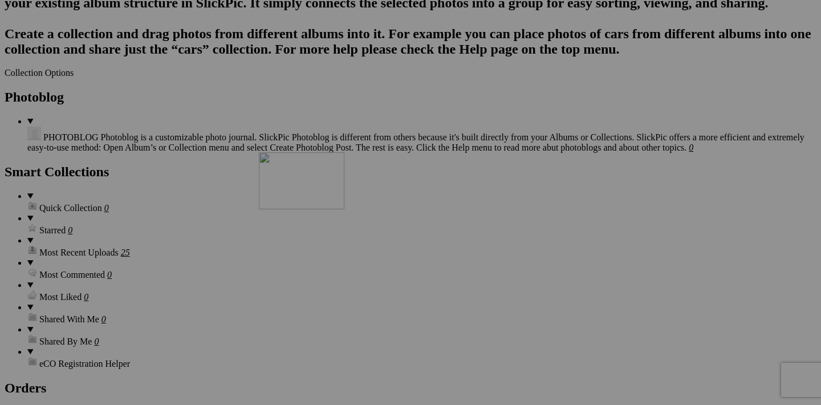
drag, startPoint x: 457, startPoint y: 180, endPoint x: 423, endPoint y: 251, distance: 79.0
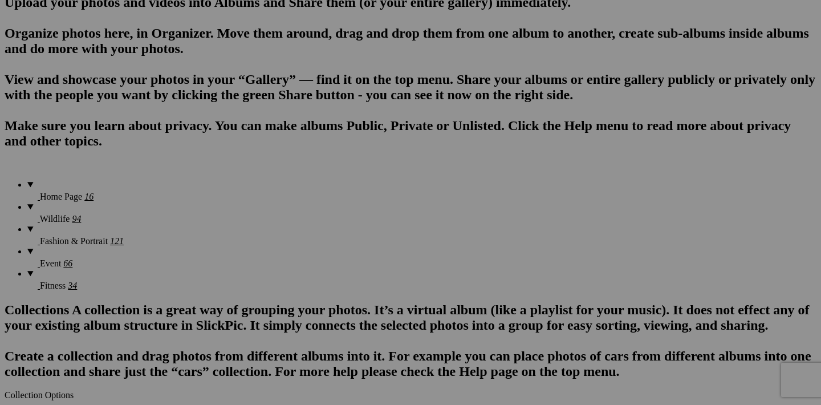
scroll to position [768, 0]
drag, startPoint x: 357, startPoint y: 213, endPoint x: 376, endPoint y: 384, distance: 172.0
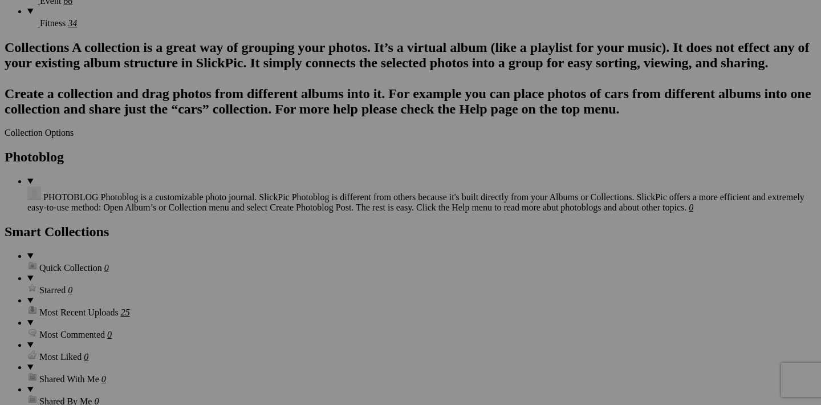
scroll to position [1041, 0]
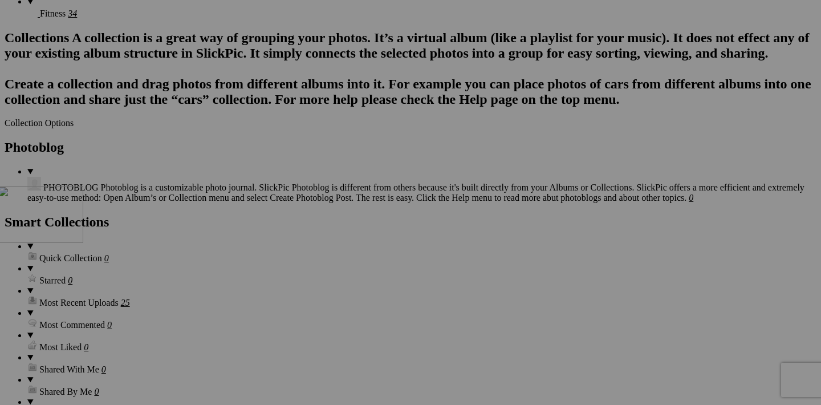
drag, startPoint x: 458, startPoint y: 229, endPoint x: 162, endPoint y: 285, distance: 301.8
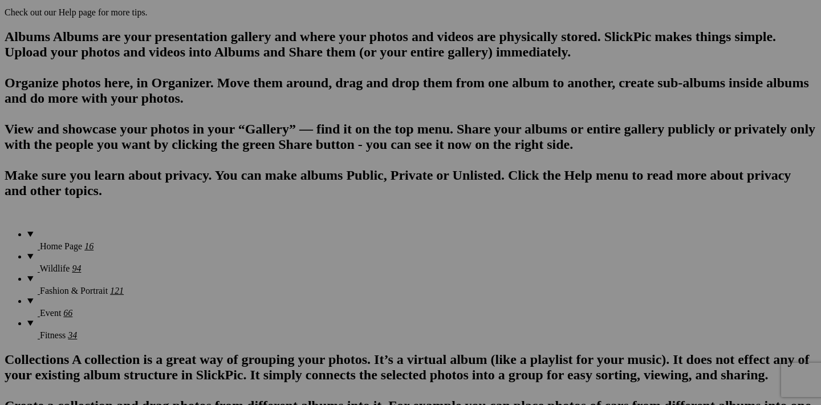
scroll to position [707, 0]
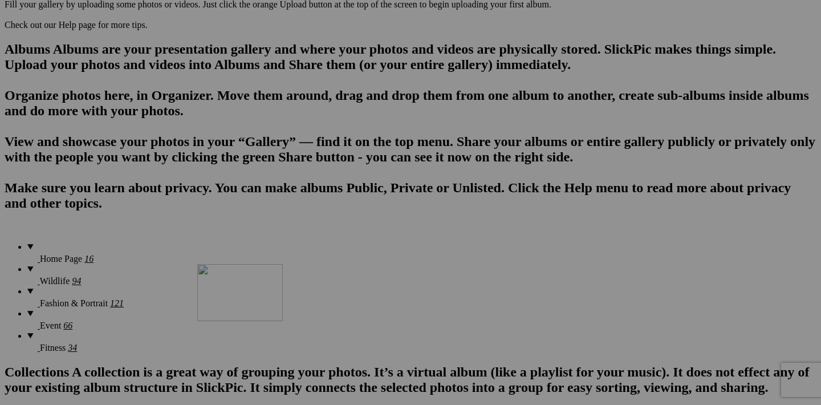
drag, startPoint x: 257, startPoint y: 275, endPoint x: 361, endPoint y: 363, distance: 135.9
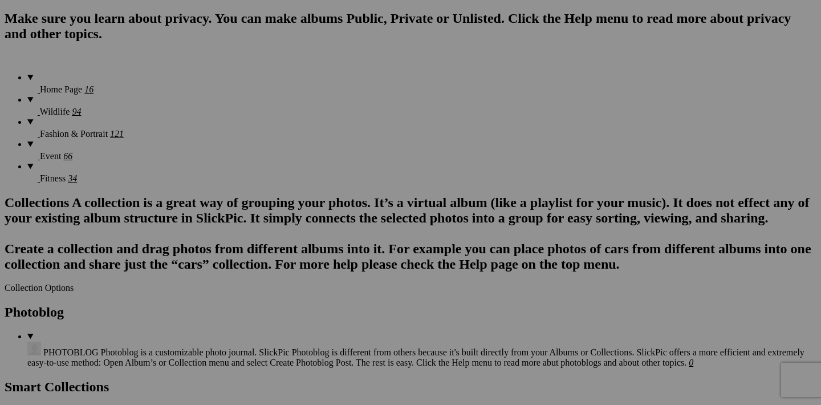
scroll to position [934, 0]
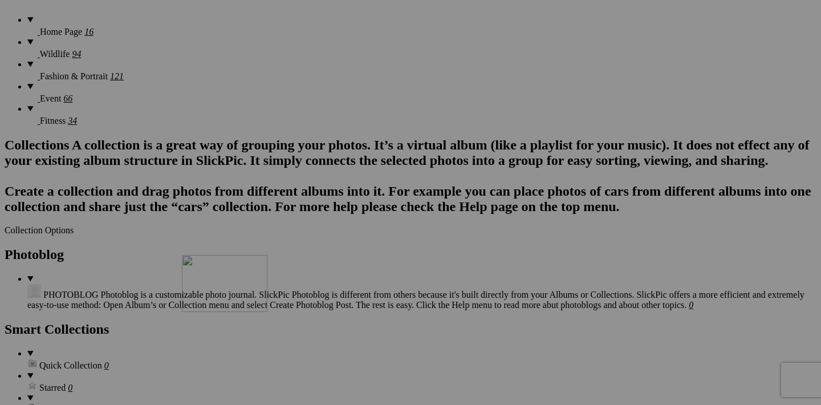
drag, startPoint x: 357, startPoint y: 194, endPoint x: 348, endPoint y: 340, distance: 146.2
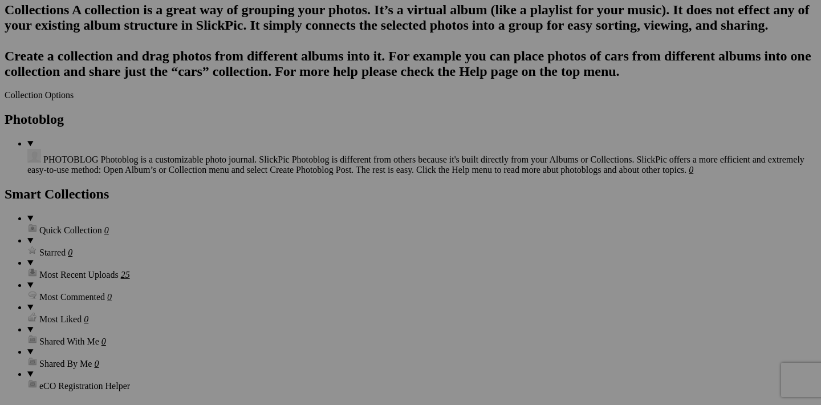
scroll to position [1071, 0]
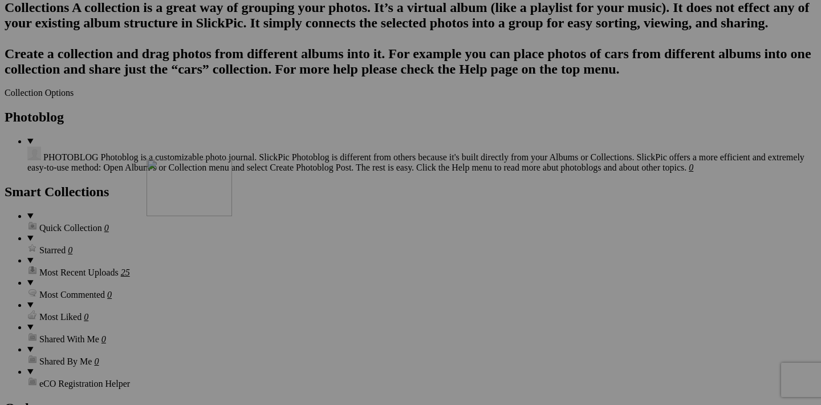
drag, startPoint x: 461, startPoint y: 200, endPoint x: 311, endPoint y: 255, distance: 160.0
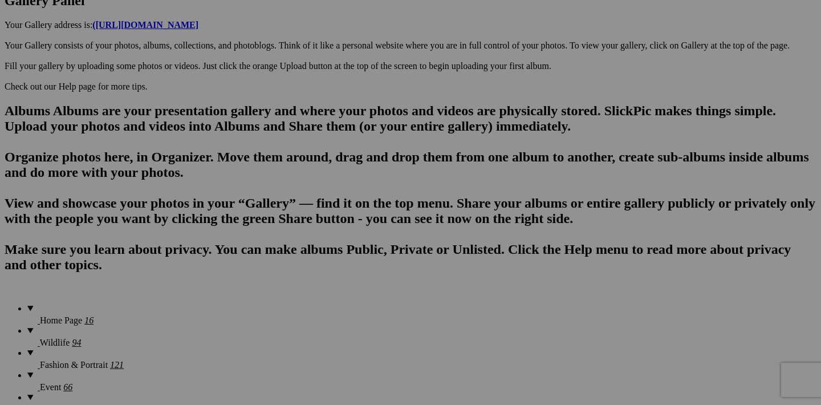
scroll to position [637, 0]
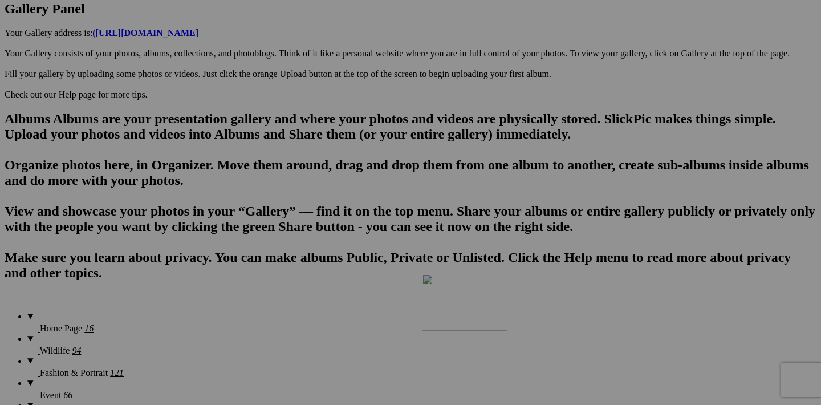
drag, startPoint x: 764, startPoint y: 199, endPoint x: 587, endPoint y: 373, distance: 247.9
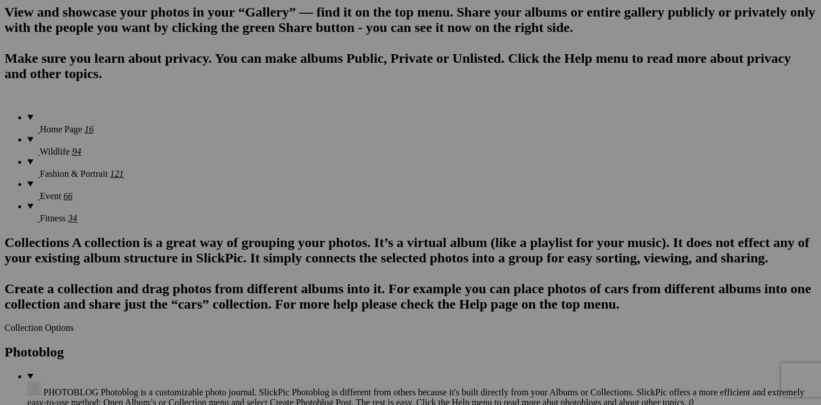
scroll to position [830, 0]
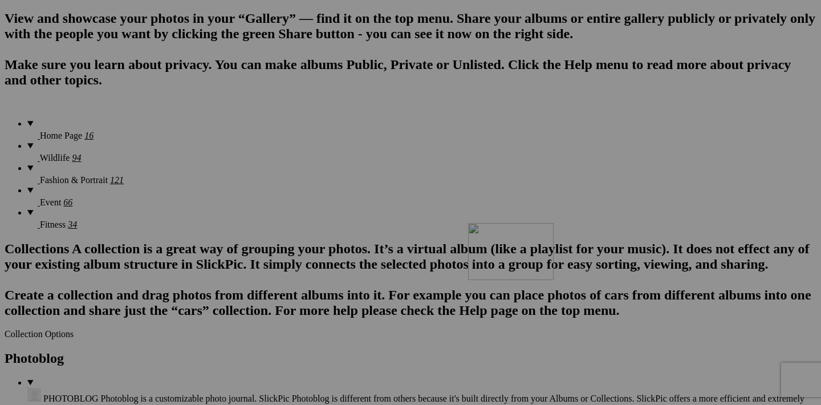
drag, startPoint x: 760, startPoint y: 151, endPoint x: 632, endPoint y: 321, distance: 212.9
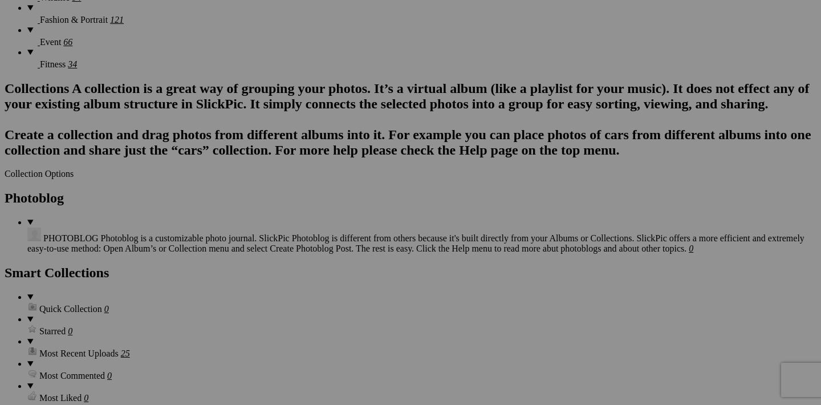
scroll to position [1004, 0]
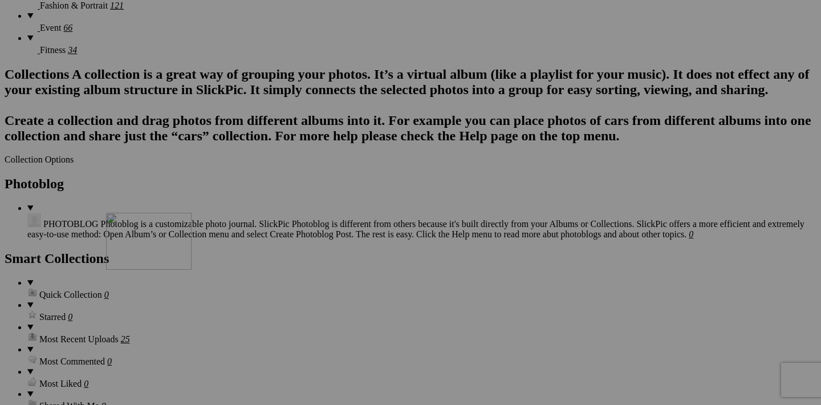
drag, startPoint x: 764, startPoint y: 123, endPoint x: 272, endPoint y: 311, distance: 526.2
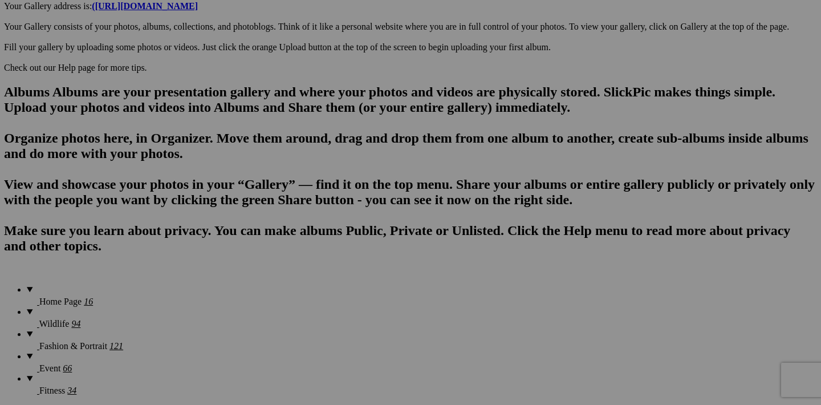
scroll to position [665, 0]
drag, startPoint x: 661, startPoint y: 173, endPoint x: 616, endPoint y: 380, distance: 211.2
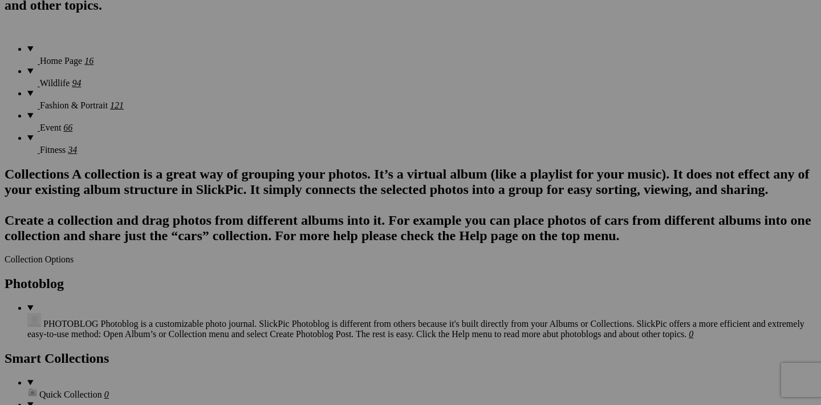
scroll to position [913, 0]
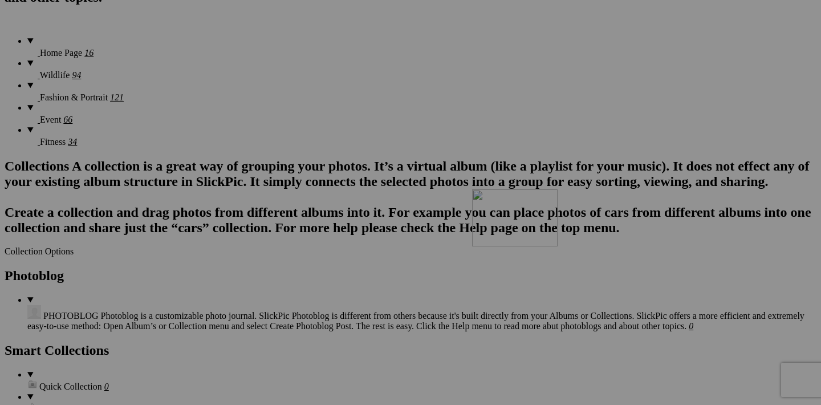
drag, startPoint x: 661, startPoint y: 211, endPoint x: 633, endPoint y: 289, distance: 82.6
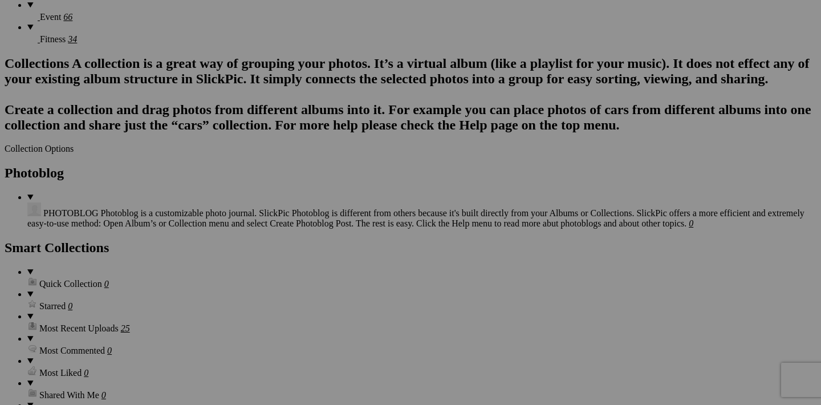
scroll to position [1025, 0]
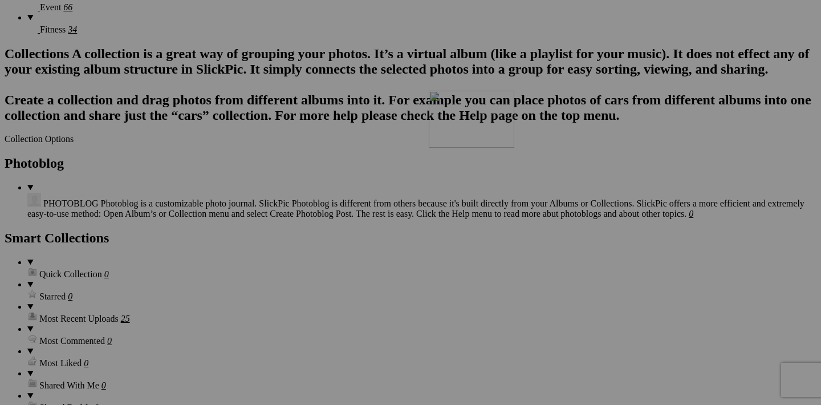
drag, startPoint x: 766, startPoint y: 248, endPoint x: 593, endPoint y: 190, distance: 182.3
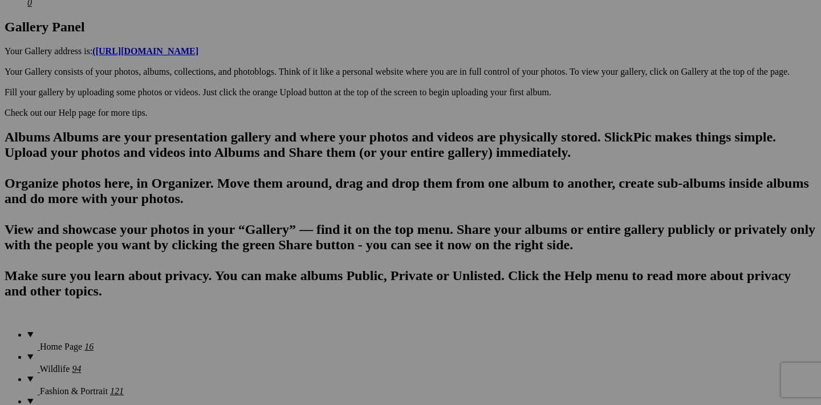
scroll to position [621, 0]
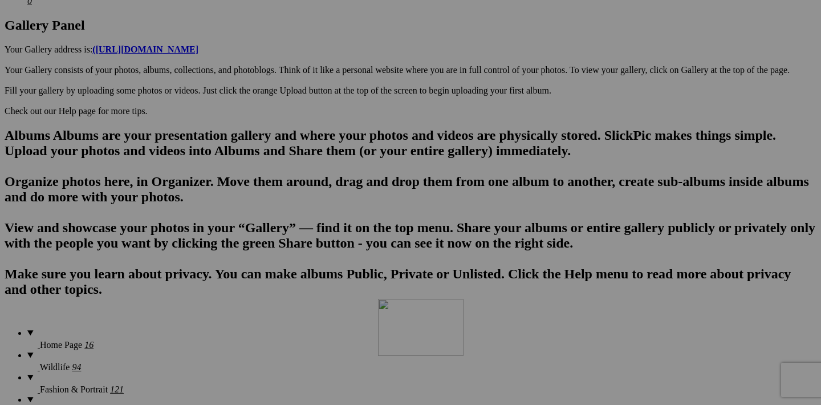
drag, startPoint x: 558, startPoint y: 217, endPoint x: 543, endPoint y: 355, distance: 138.2
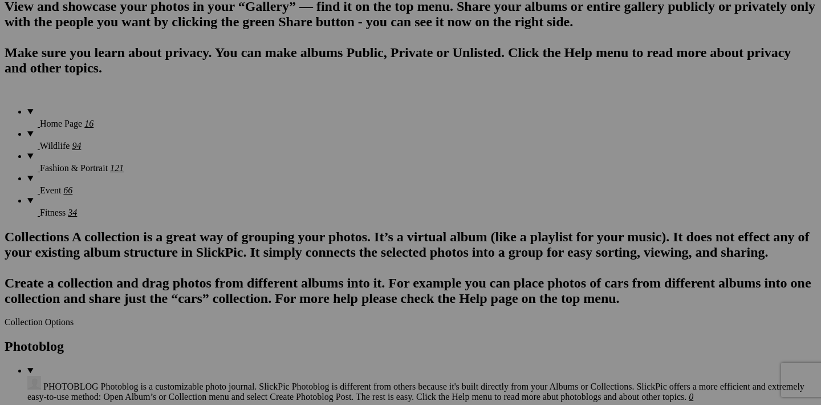
scroll to position [840, 0]
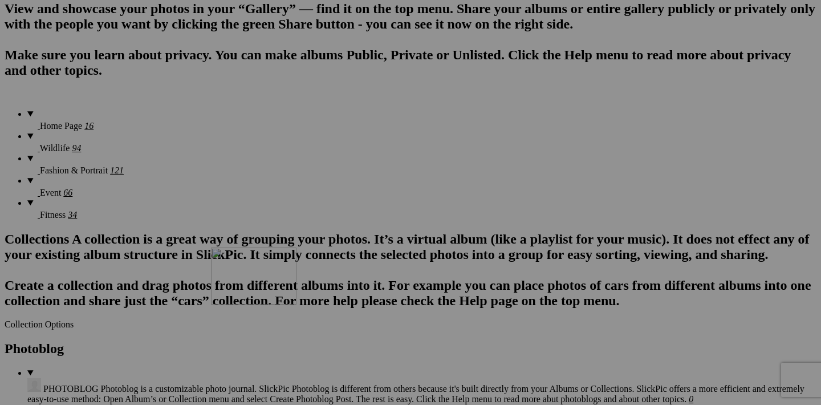
drag, startPoint x: 663, startPoint y: 141, endPoint x: 375, endPoint y: 343, distance: 352.0
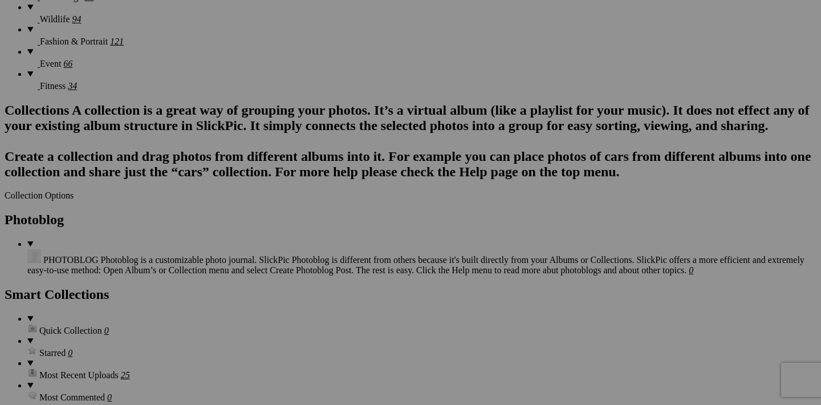
scroll to position [978, 0]
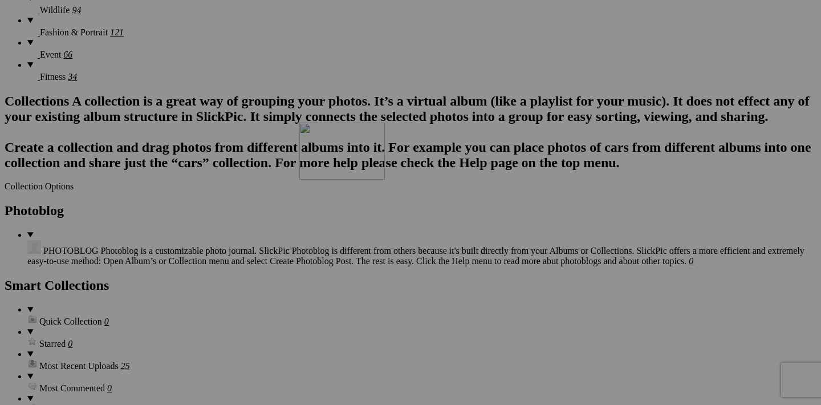
drag, startPoint x: 665, startPoint y: 294, endPoint x: 463, endPoint y: 222, distance: 213.7
drag, startPoint x: 458, startPoint y: 293, endPoint x: 534, endPoint y: 246, distance: 89.6
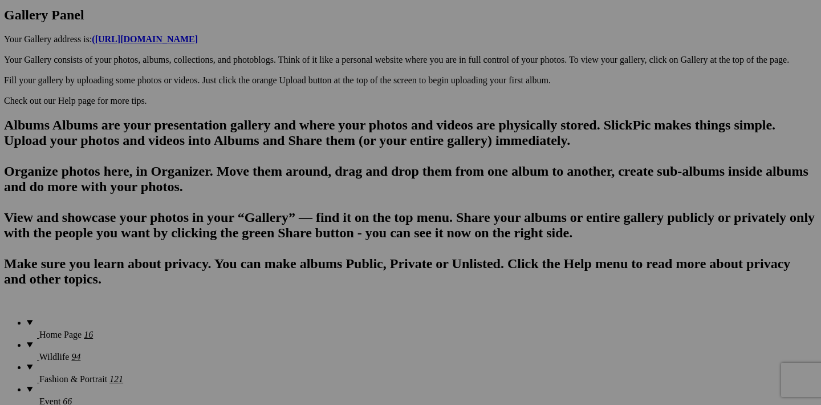
scroll to position [631, 0]
drag, startPoint x: 459, startPoint y: 209, endPoint x: 428, endPoint y: 384, distance: 177.8
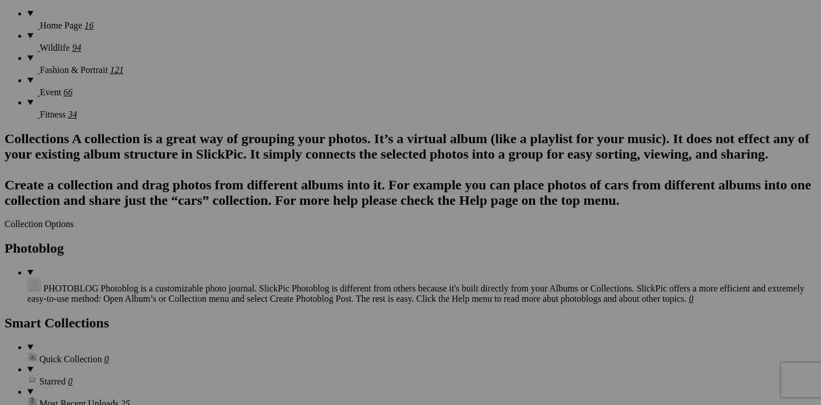
scroll to position [979, 0]
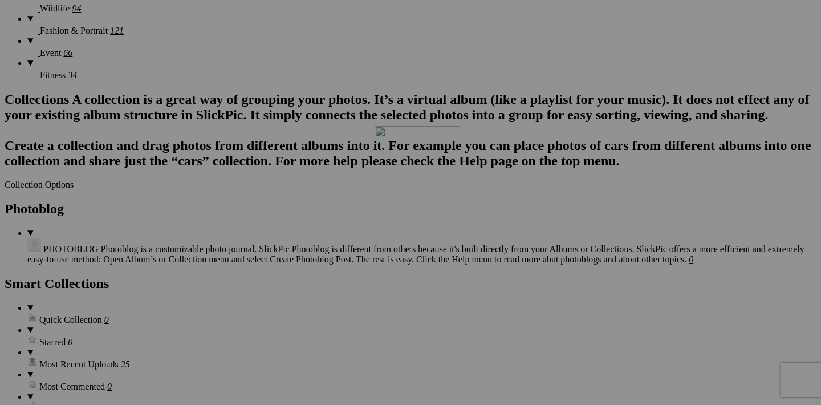
drag, startPoint x: 459, startPoint y: 147, endPoint x: 539, endPoint y: 225, distance: 111.7
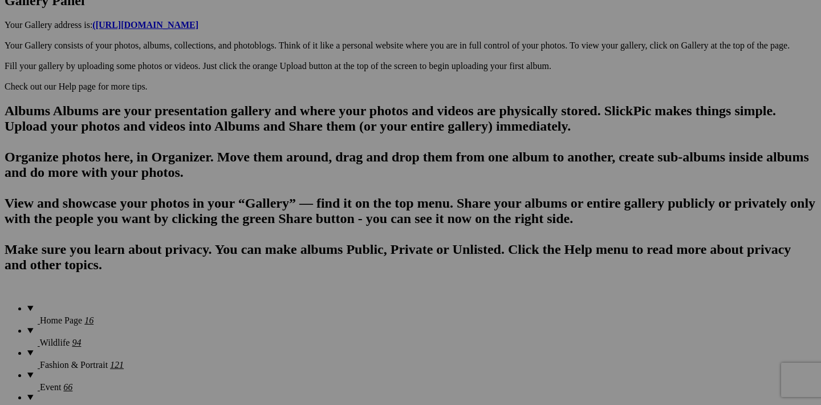
scroll to position [608, 0]
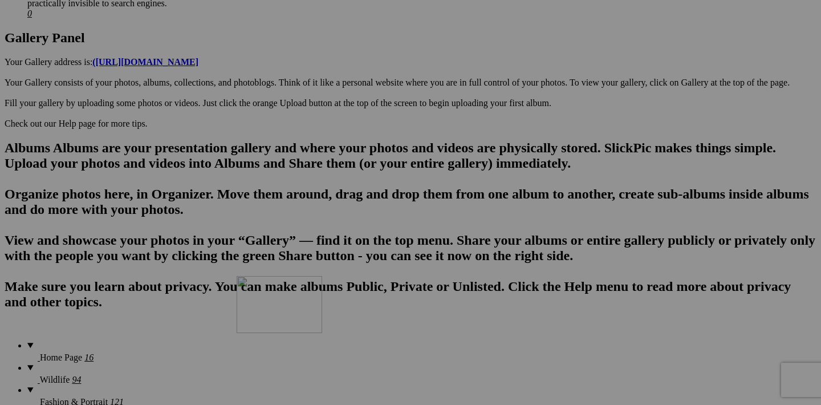
drag, startPoint x: 357, startPoint y: 227, endPoint x: 401, endPoint y: 375, distance: 153.5
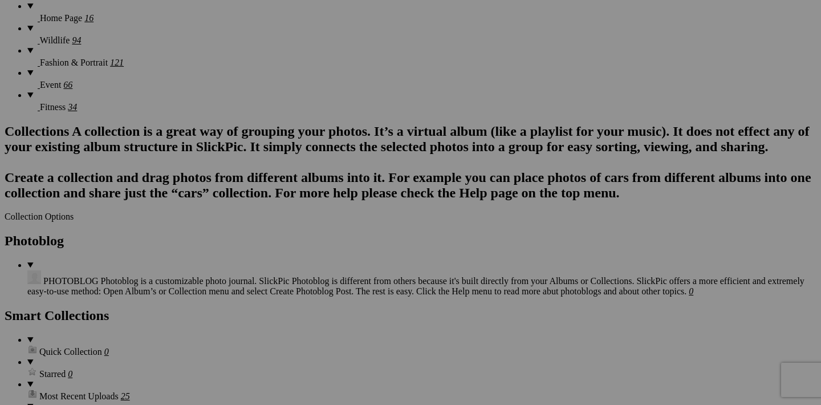
scroll to position [950, 0]
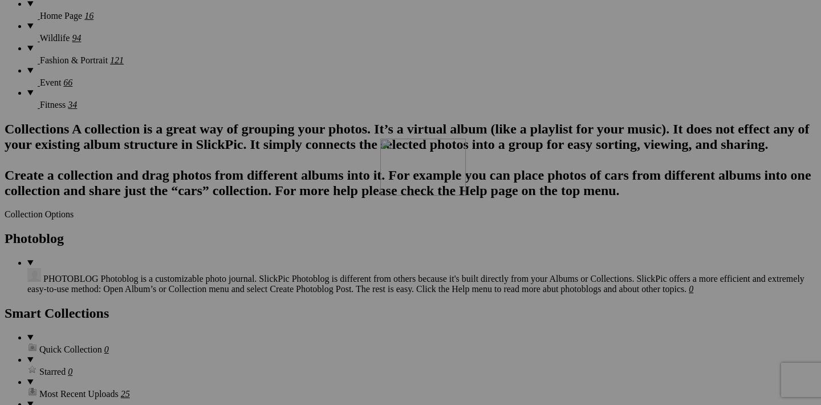
drag, startPoint x: 357, startPoint y: 174, endPoint x: 542, endPoint y: 238, distance: 196.0
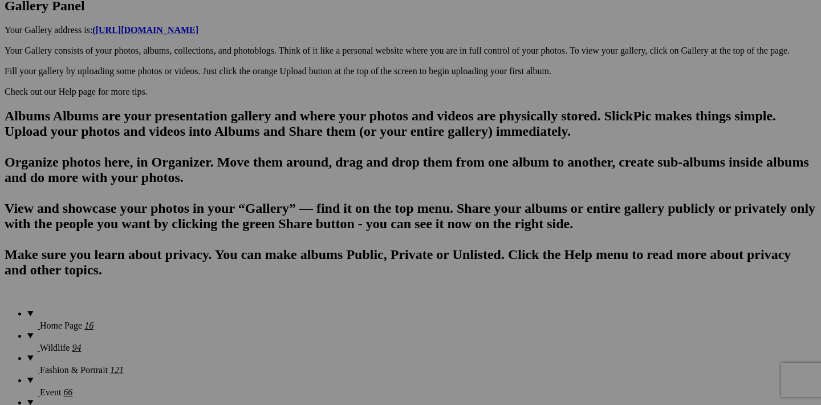
scroll to position [630, 0]
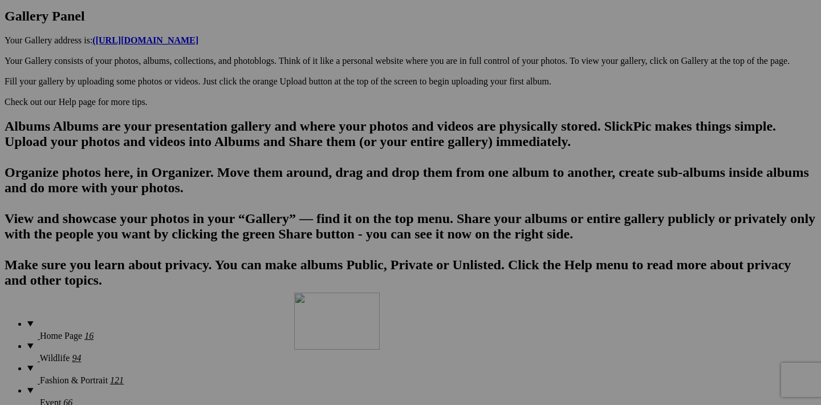
drag, startPoint x: 257, startPoint y: 205, endPoint x: 432, endPoint y: 386, distance: 252.4
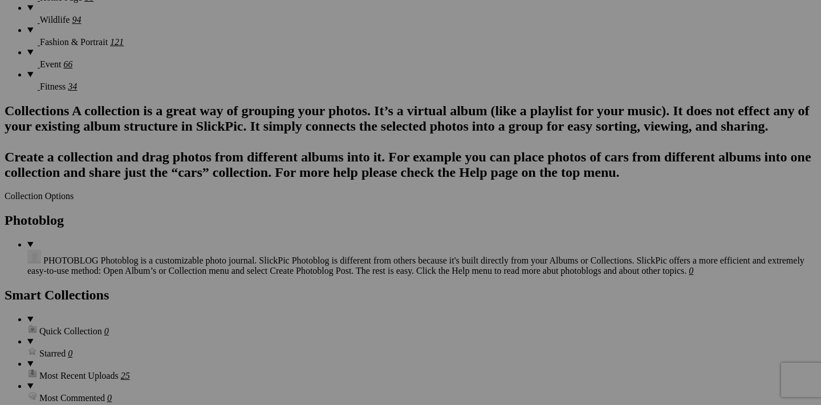
scroll to position [984, 0]
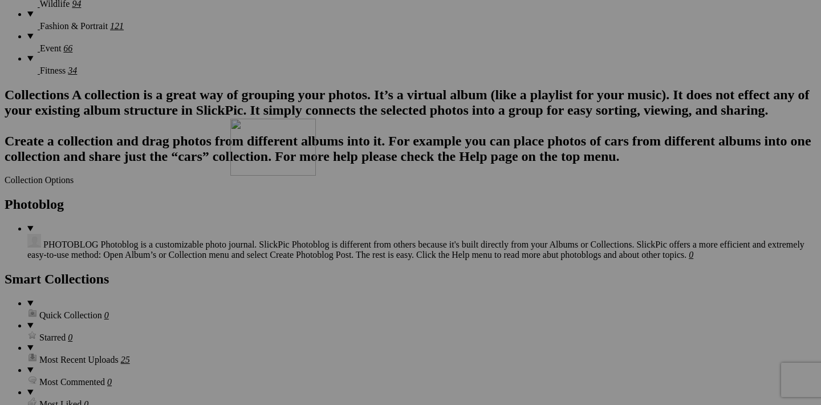
drag, startPoint x: 458, startPoint y: 141, endPoint x: 398, endPoint y: 212, distance: 92.6
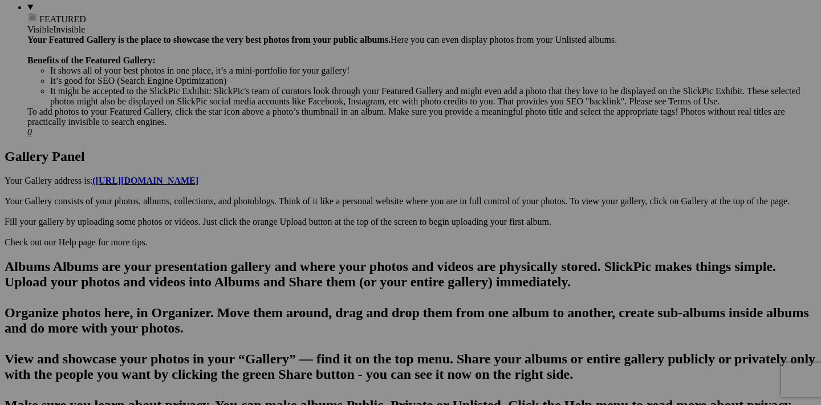
scroll to position [483, 0]
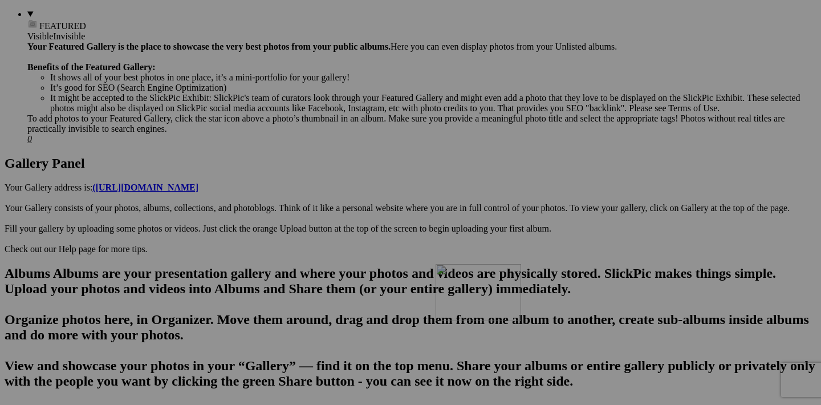
drag, startPoint x: 763, startPoint y: 210, endPoint x: 596, endPoint y: 373, distance: 233.8
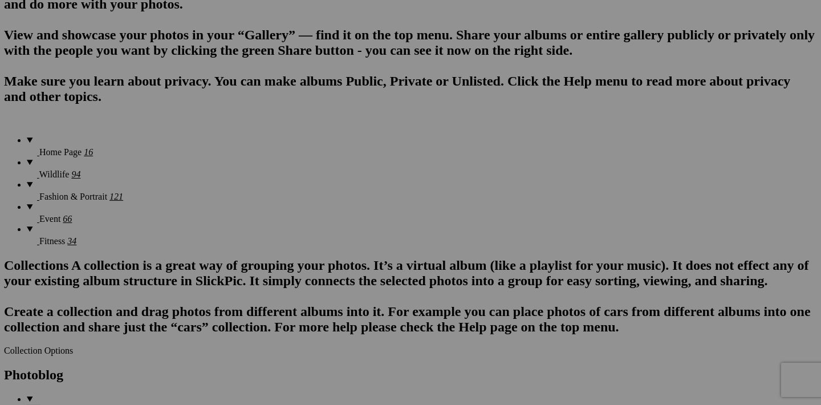
scroll to position [813, 0]
drag, startPoint x: 661, startPoint y: 166, endPoint x: 670, endPoint y: 253, distance: 87.2
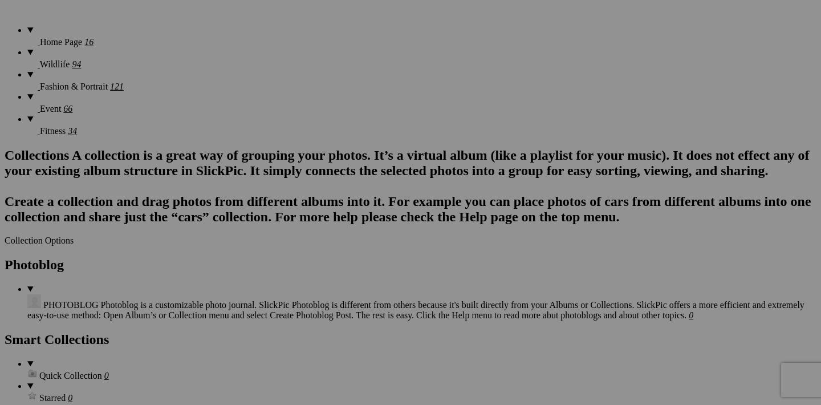
scroll to position [933, 0]
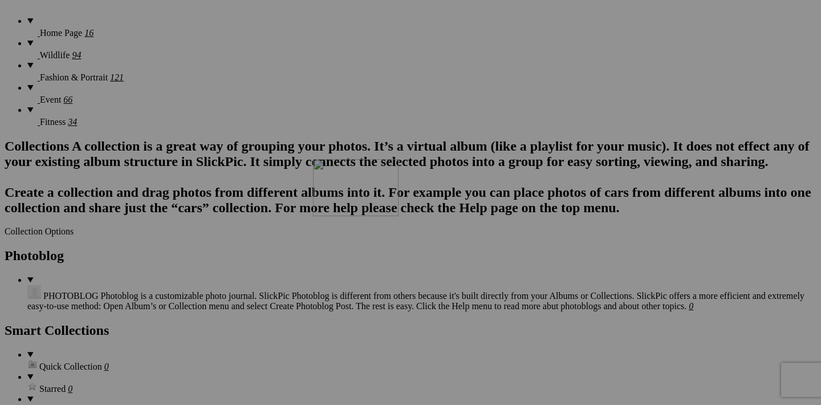
drag, startPoint x: 663, startPoint y: 195, endPoint x: 474, endPoint y: 259, distance: 199.2
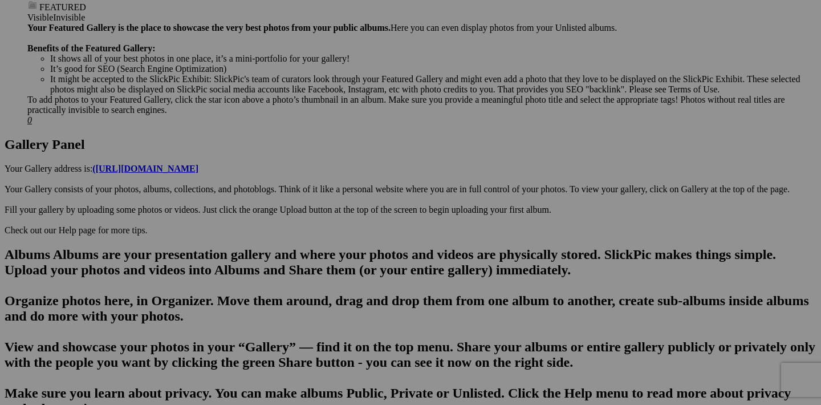
scroll to position [503, 0]
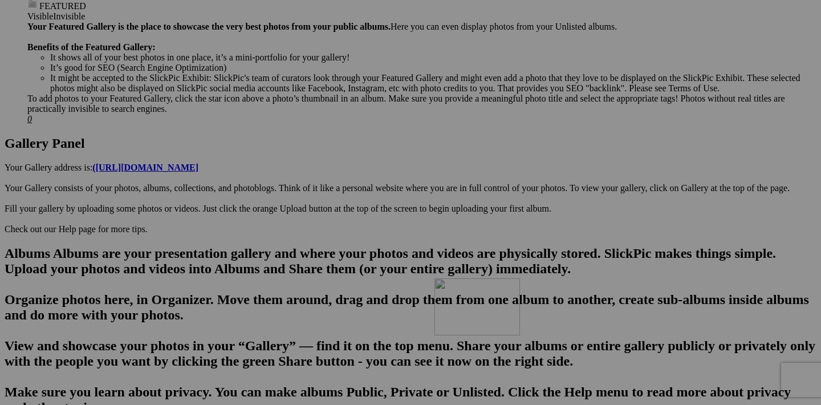
drag, startPoint x: 662, startPoint y: 188, endPoint x: 598, endPoint y: 376, distance: 198.7
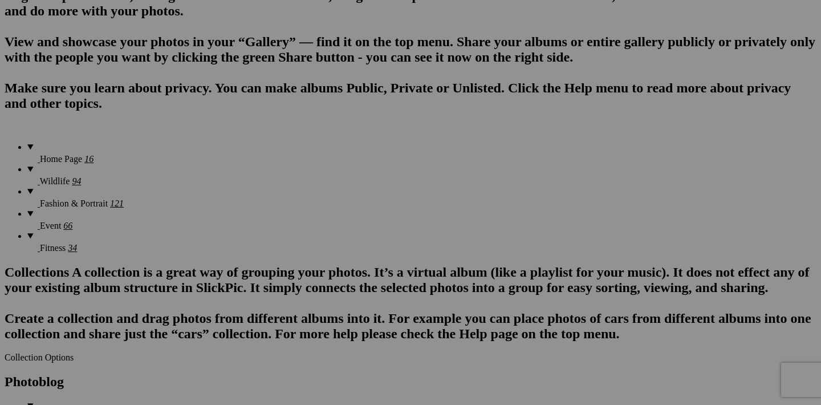
scroll to position [811, 0]
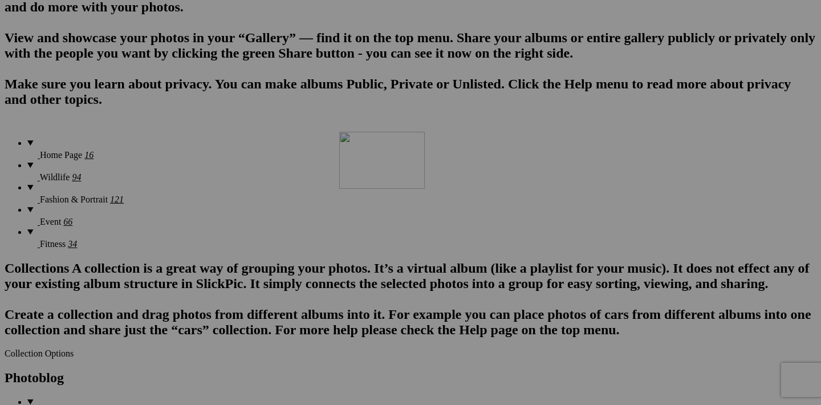
drag, startPoint x: 662, startPoint y: 172, endPoint x: 503, endPoint y: 231, distance: 169.2
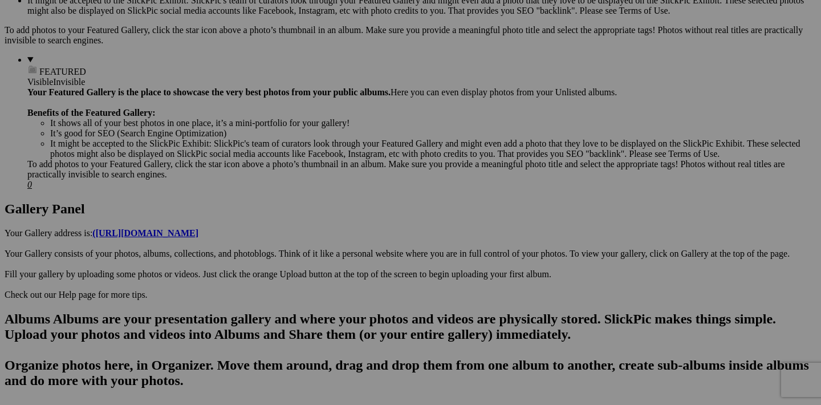
scroll to position [420, 0]
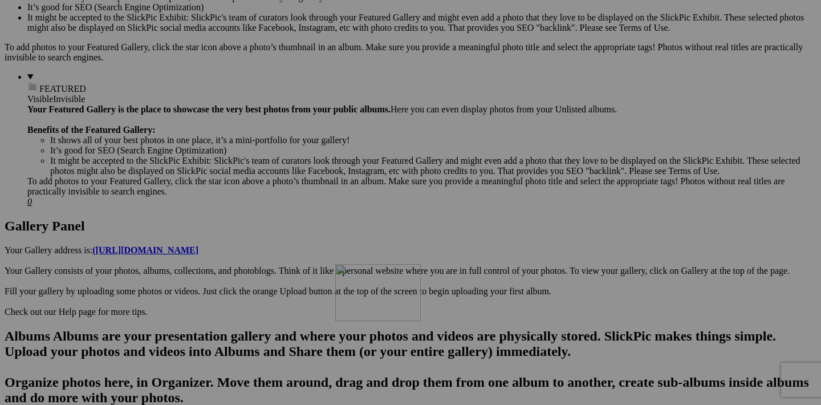
drag, startPoint x: 558, startPoint y: 268, endPoint x: 499, endPoint y: 363, distance: 111.1
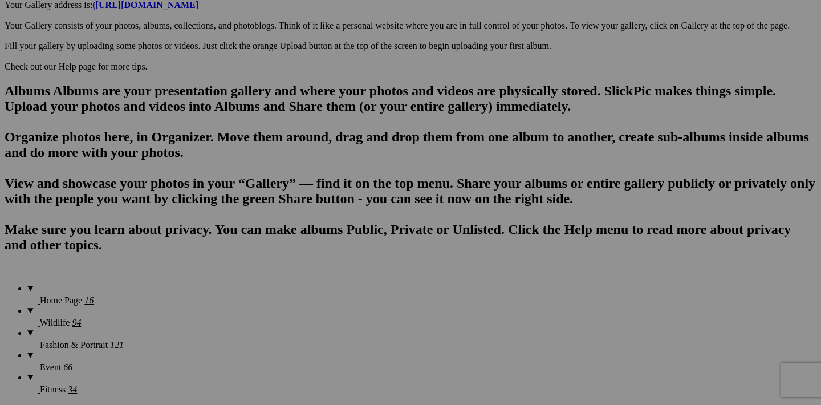
scroll to position [707, 0]
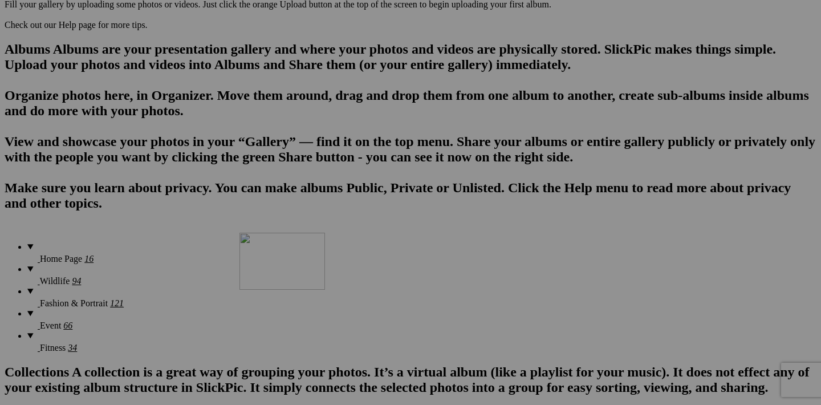
drag, startPoint x: 563, startPoint y: 130, endPoint x: 404, endPoint y: 332, distance: 257.3
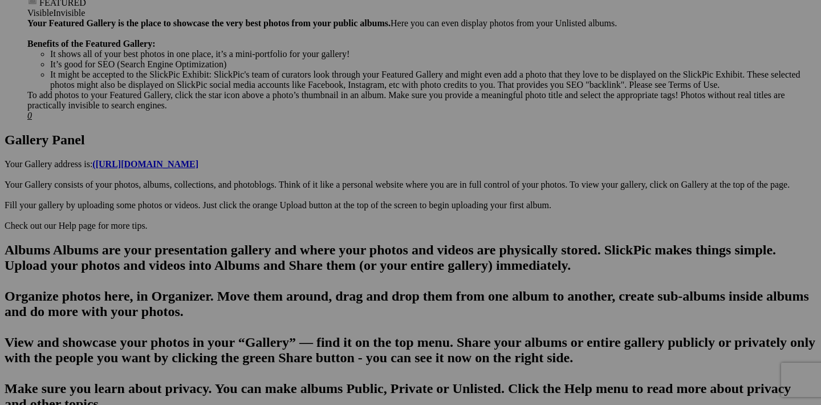
scroll to position [498, 0]
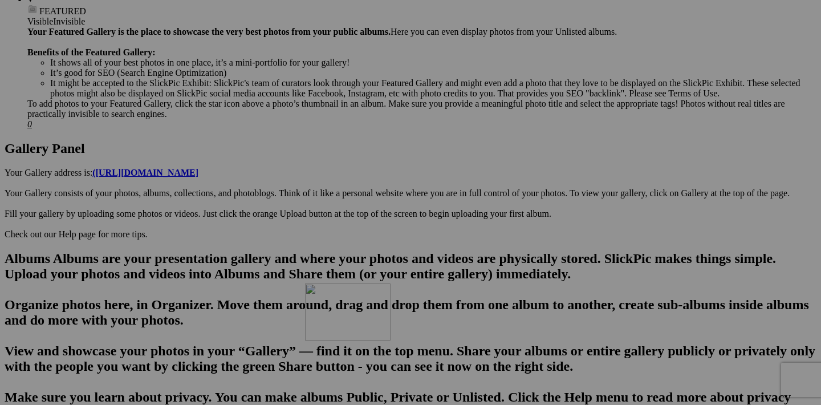
drag, startPoint x: 460, startPoint y: 194, endPoint x: 462, endPoint y: 383, distance: 189.3
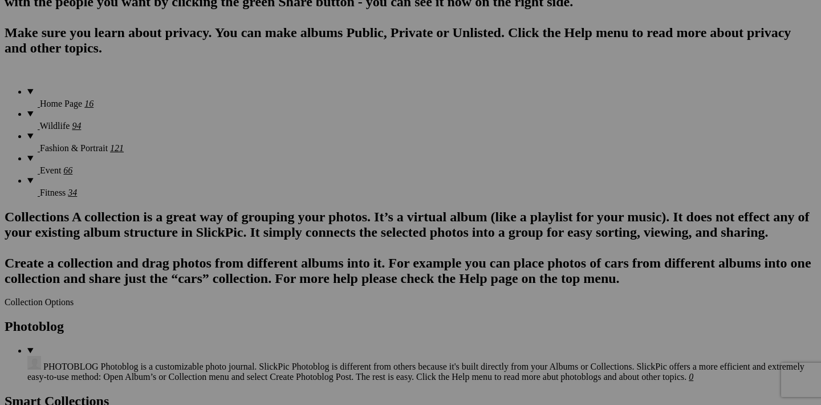
scroll to position [852, 0]
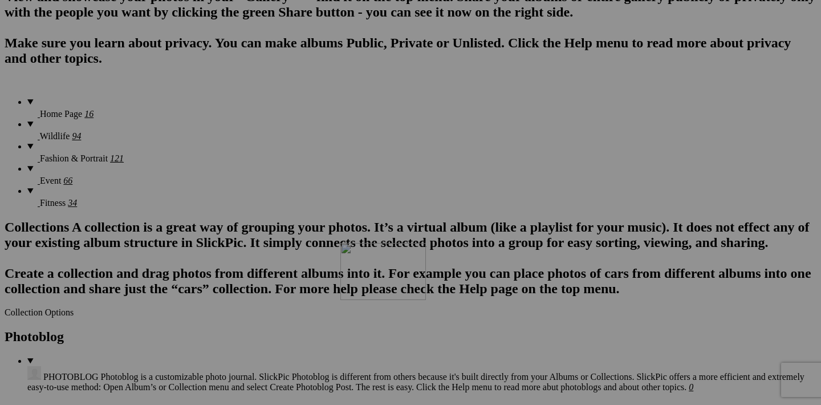
drag, startPoint x: 560, startPoint y: 131, endPoint x: 505, endPoint y: 342, distance: 218.6
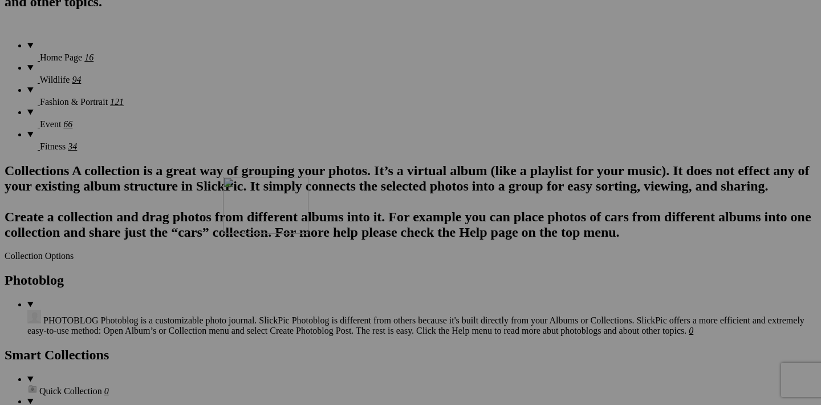
drag, startPoint x: 561, startPoint y: 365, endPoint x: 385, endPoint y: 272, distance: 198.9
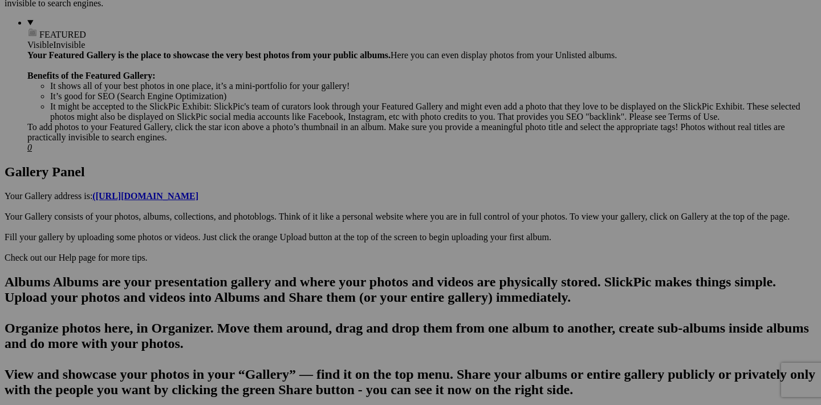
scroll to position [483, 0]
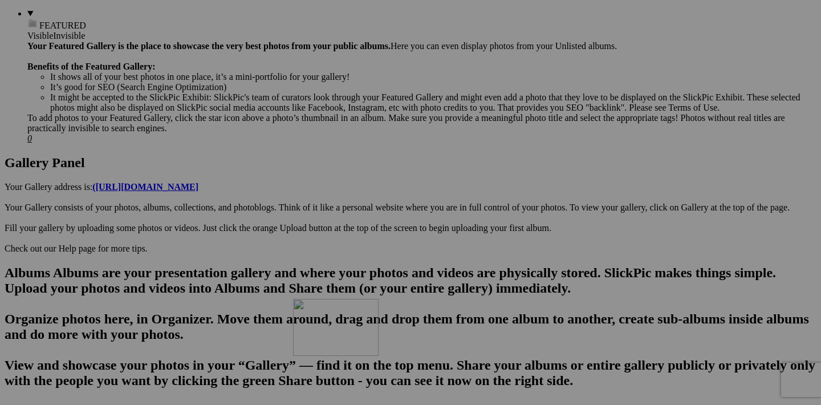
drag, startPoint x: 358, startPoint y: 209, endPoint x: 457, endPoint y: 398, distance: 213.4
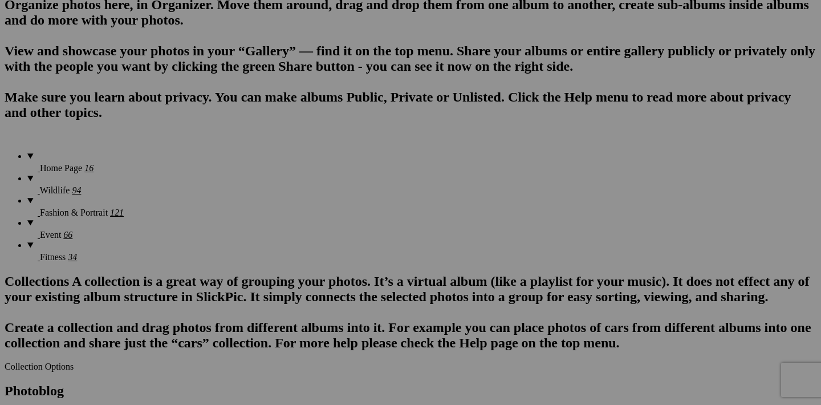
scroll to position [843, 0]
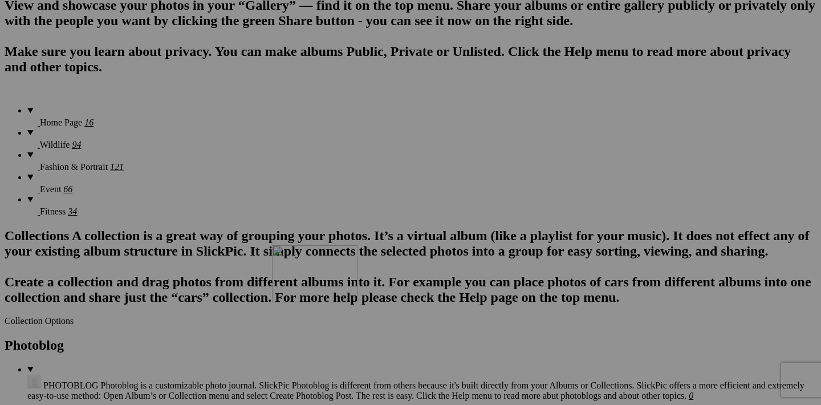
drag, startPoint x: 460, startPoint y: 141, endPoint x: 429, endPoint y: 343, distance: 204.2
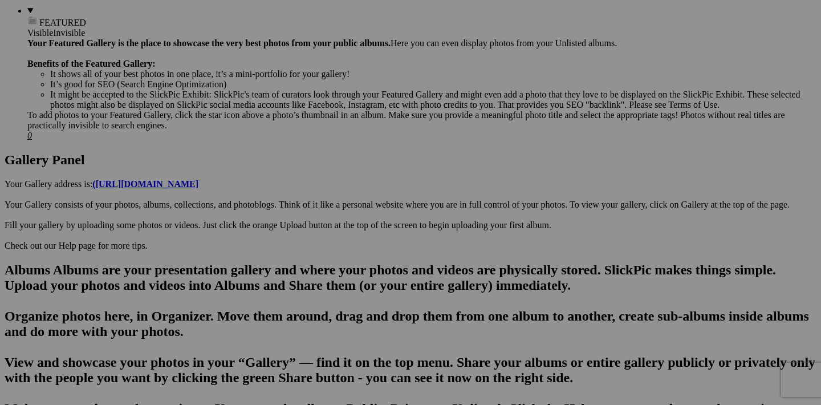
scroll to position [485, 0]
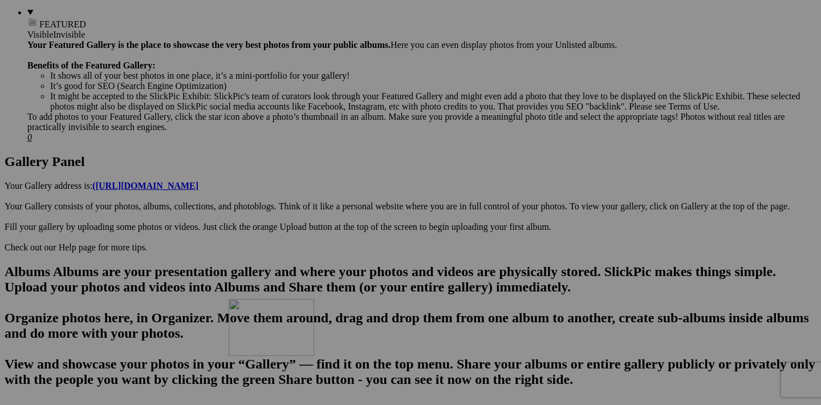
drag, startPoint x: 255, startPoint y: 206, endPoint x: 393, endPoint y: 396, distance: 235.1
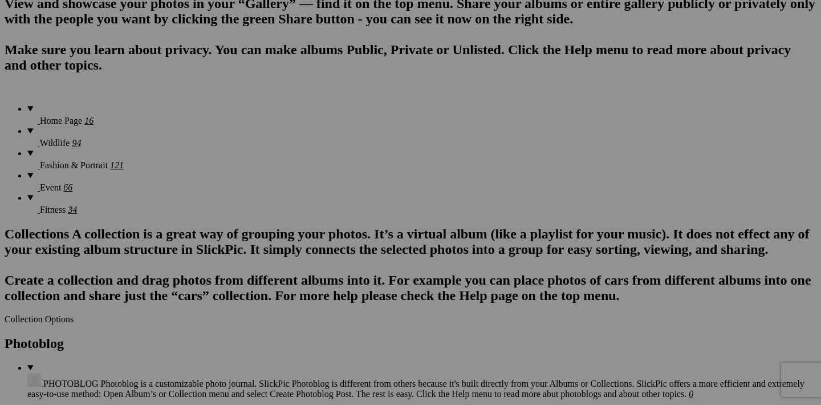
scroll to position [849, 0]
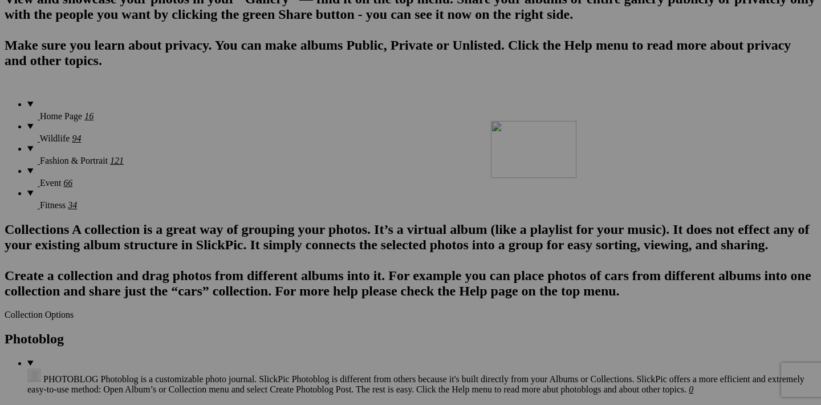
drag, startPoint x: 458, startPoint y: 132, endPoint x: 653, endPoint y: 220, distance: 214.0
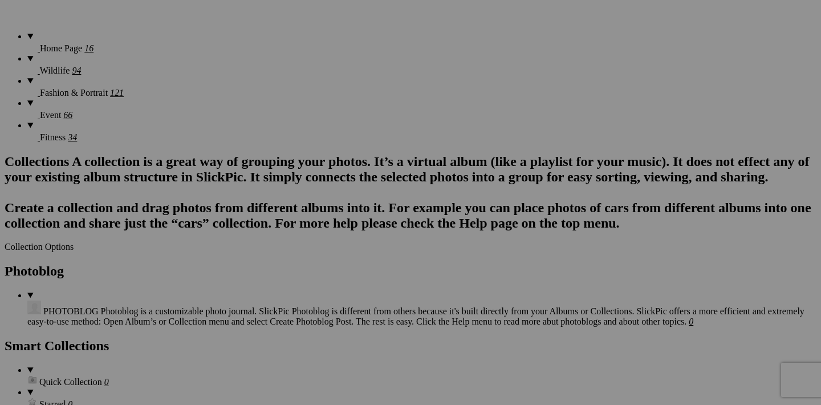
scroll to position [918, 0]
drag, startPoint x: 660, startPoint y: 210, endPoint x: 457, endPoint y: 270, distance: 211.6
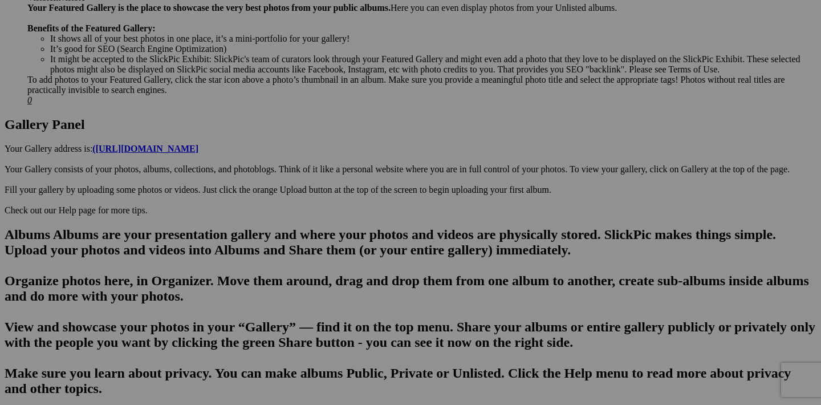
scroll to position [518, 0]
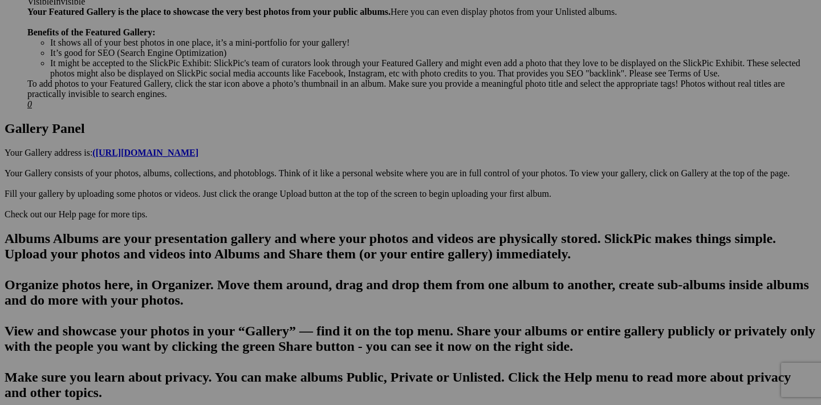
click at [335, 280] on span "Yes" at bounding box center [328, 277] width 13 height 10
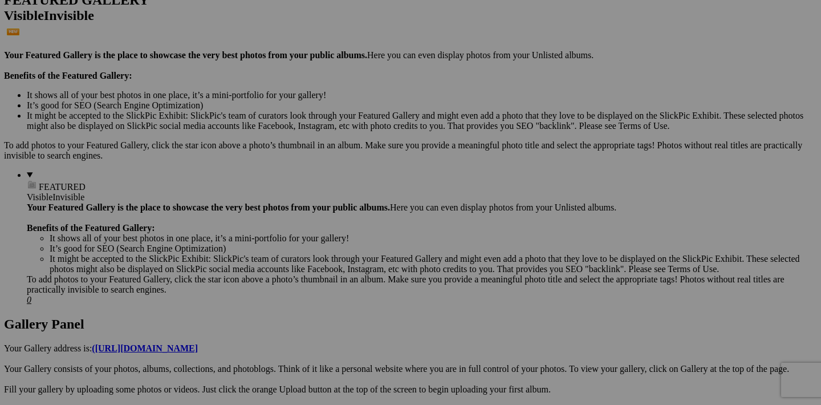
scroll to position [322, 0]
drag, startPoint x: 765, startPoint y: 227, endPoint x: 589, endPoint y: 373, distance: 228.7
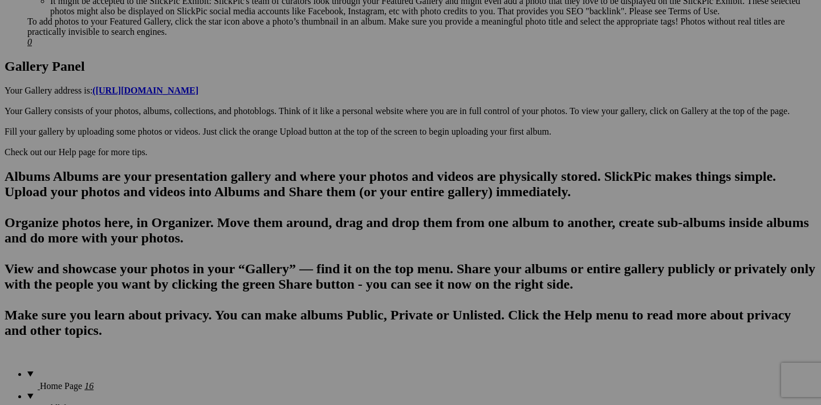
scroll to position [556, 0]
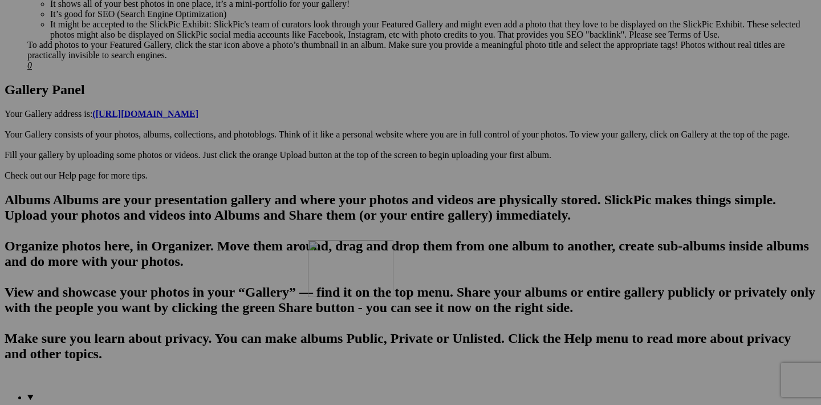
drag, startPoint x: 661, startPoint y: 132, endPoint x: 472, endPoint y: 339, distance: 280.0
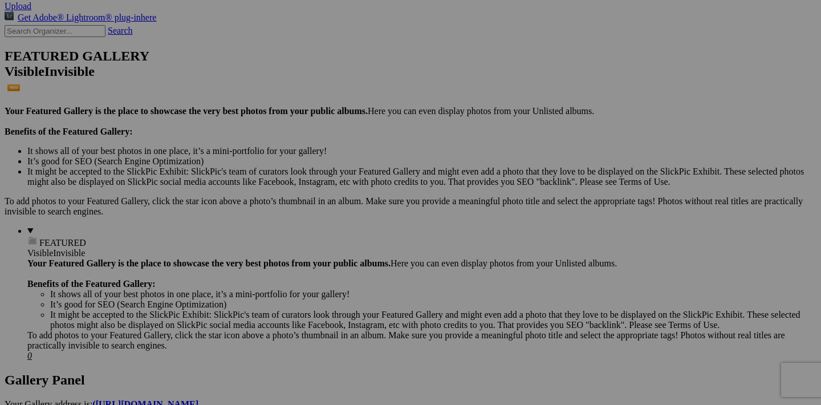
scroll to position [265, 0]
drag, startPoint x: 561, startPoint y: 281, endPoint x: 554, endPoint y: 376, distance: 95.4
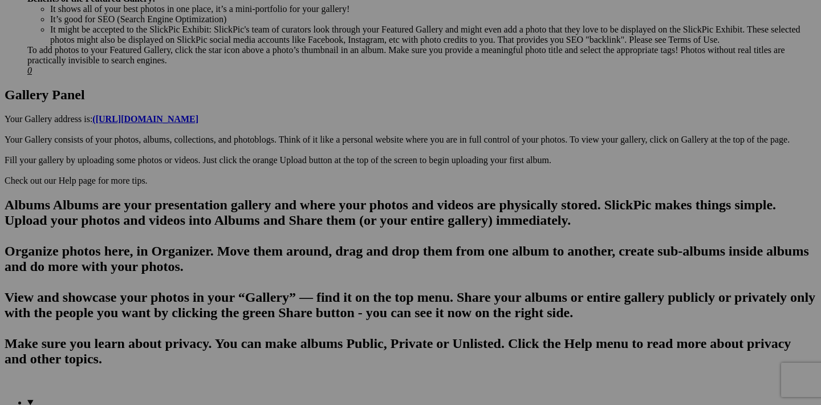
scroll to position [551, 0]
drag, startPoint x: 560, startPoint y: 141, endPoint x: 519, endPoint y: 357, distance: 220.0
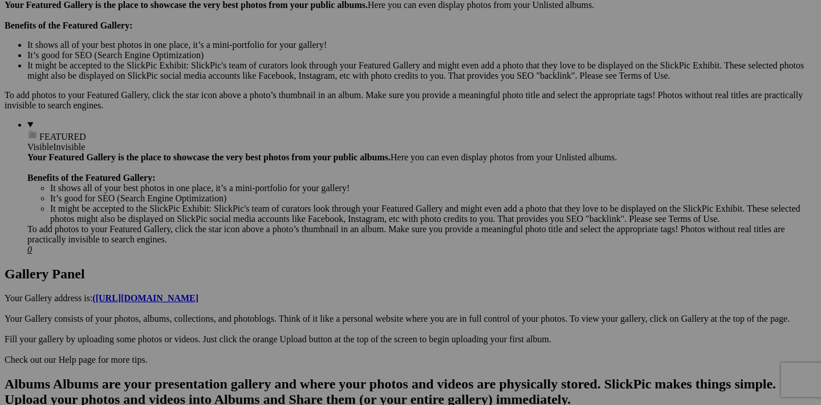
scroll to position [370, 0]
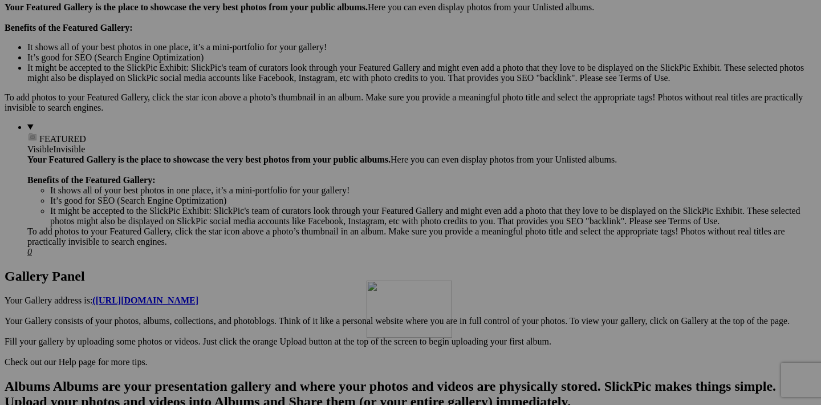
drag, startPoint x: 459, startPoint y: 178, endPoint x: 531, endPoint y: 380, distance: 214.0
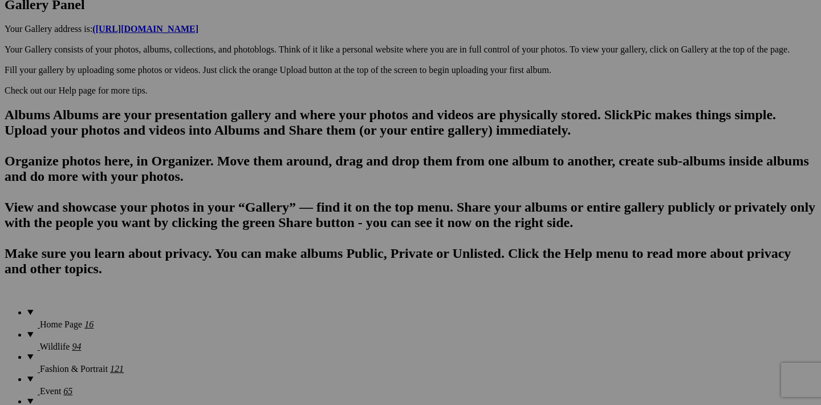
scroll to position [642, 0]
drag, startPoint x: 561, startPoint y: 195, endPoint x: 697, endPoint y: 254, distance: 147.8
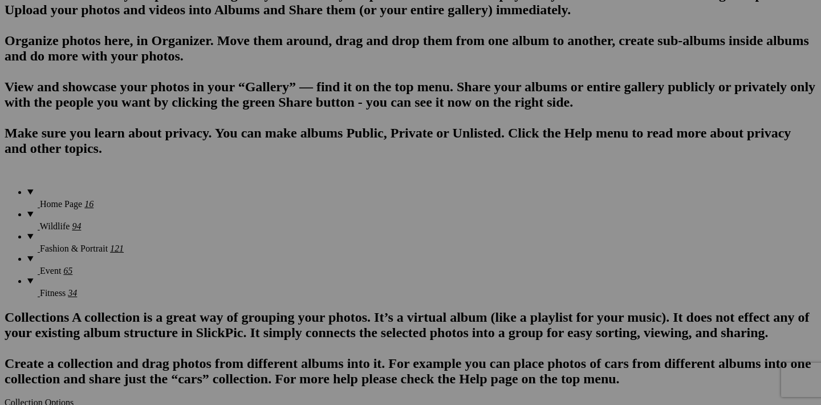
scroll to position [762, 0]
drag, startPoint x: 765, startPoint y: 219, endPoint x: 515, endPoint y: 136, distance: 263.2
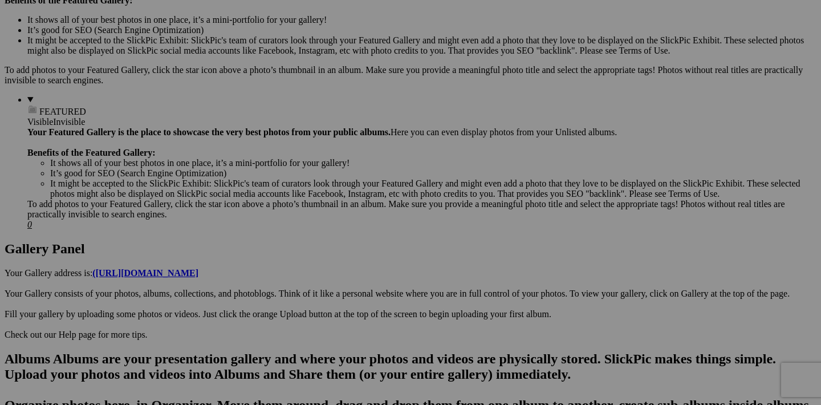
scroll to position [389, 0]
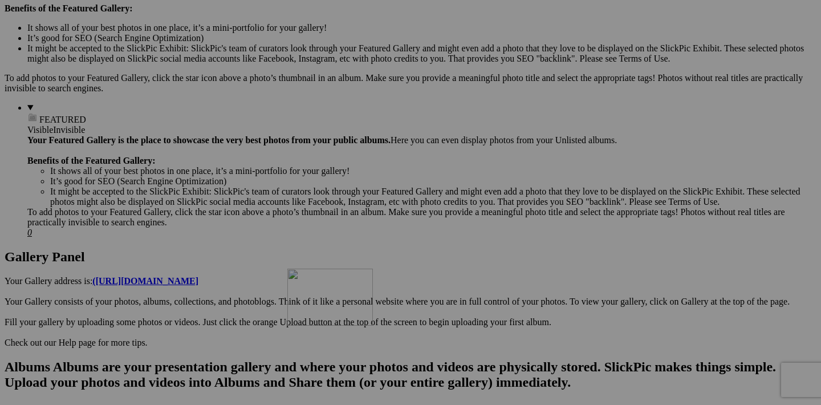
drag, startPoint x: 458, startPoint y: 155, endPoint x: 440, endPoint y: 367, distance: 212.8
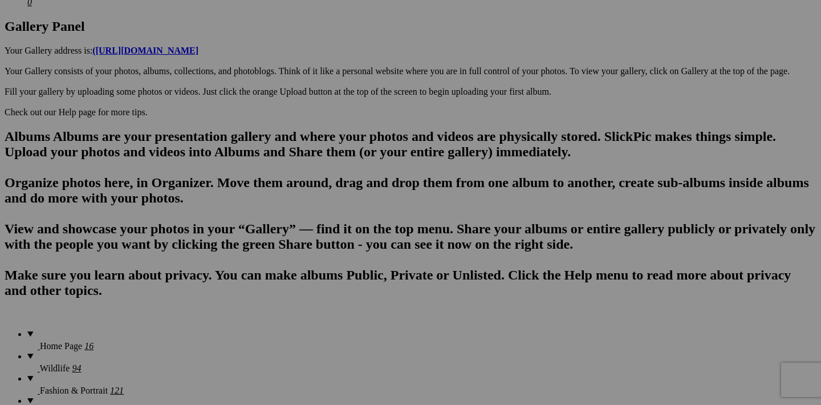
scroll to position [646, 0]
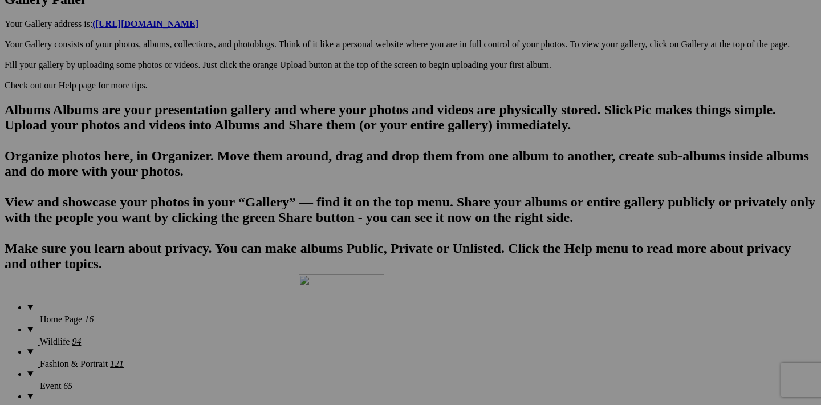
drag, startPoint x: 459, startPoint y: 188, endPoint x: 463, endPoint y: 373, distance: 185.3
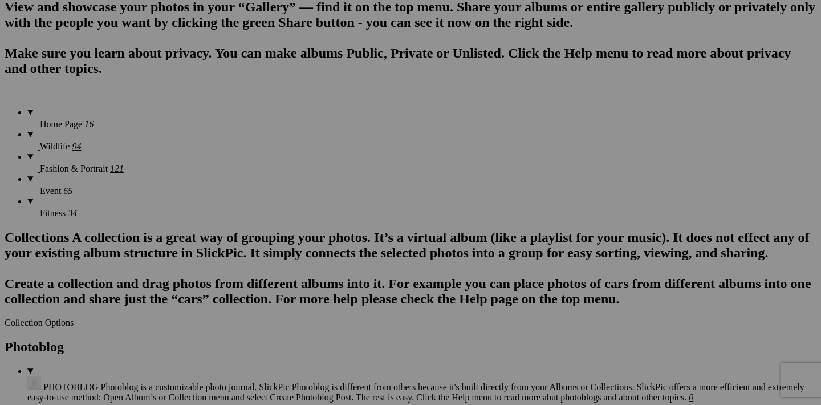
scroll to position [857, 0]
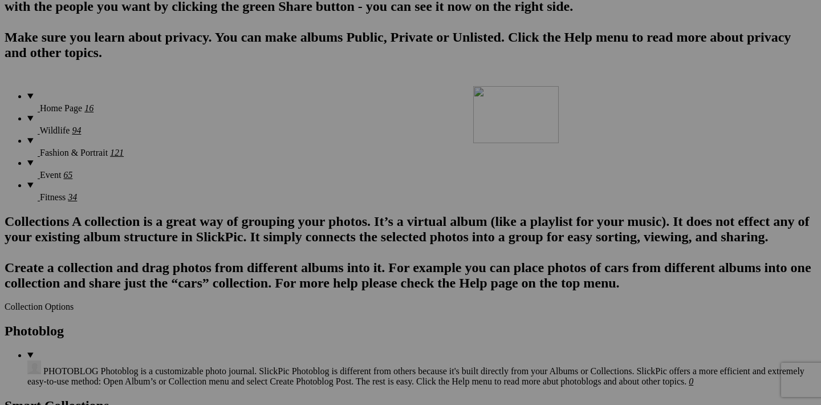
drag, startPoint x: 459, startPoint y: 268, endPoint x: 637, endPoint y: 185, distance: 196.9
drag, startPoint x: 662, startPoint y: 267, endPoint x: 386, endPoint y: 331, distance: 282.5
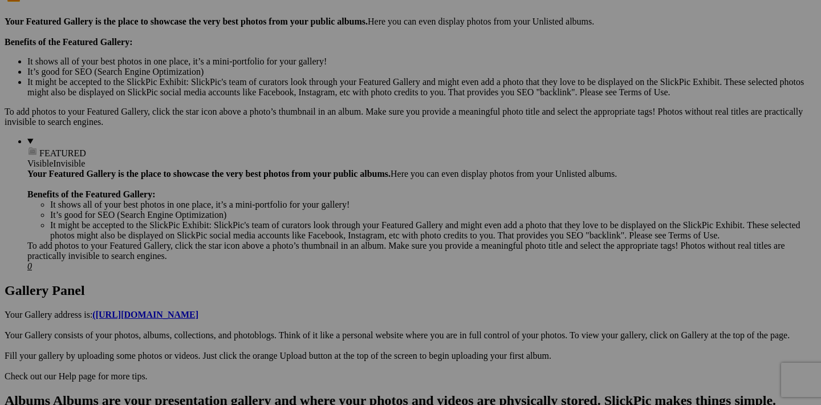
scroll to position [354, 0]
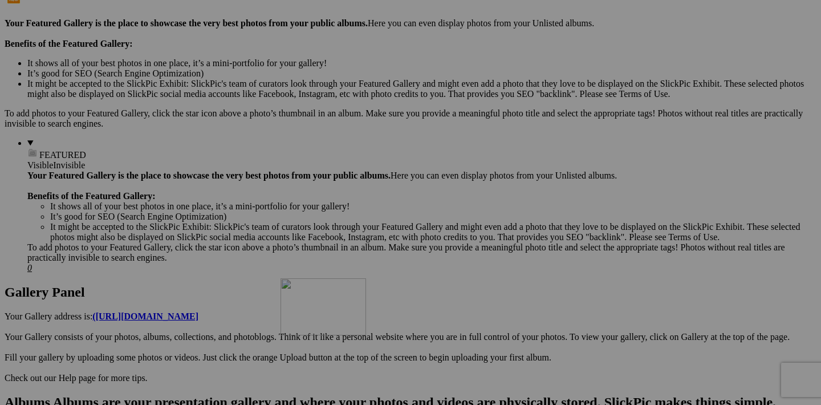
drag, startPoint x: 357, startPoint y: 193, endPoint x: 428, endPoint y: 371, distance: 191.6
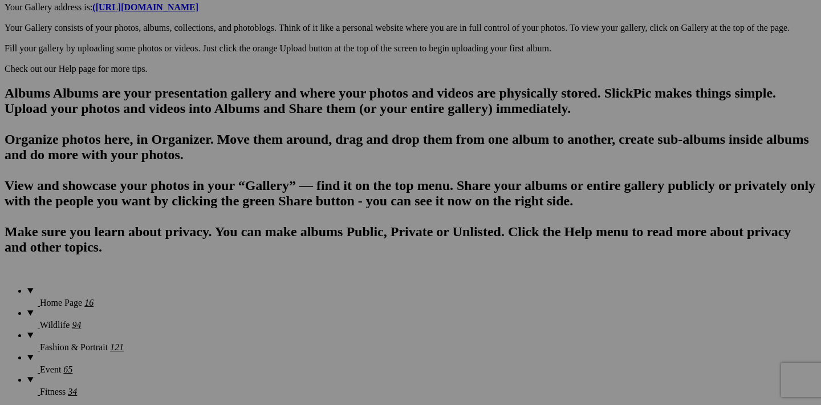
scroll to position [657, 0]
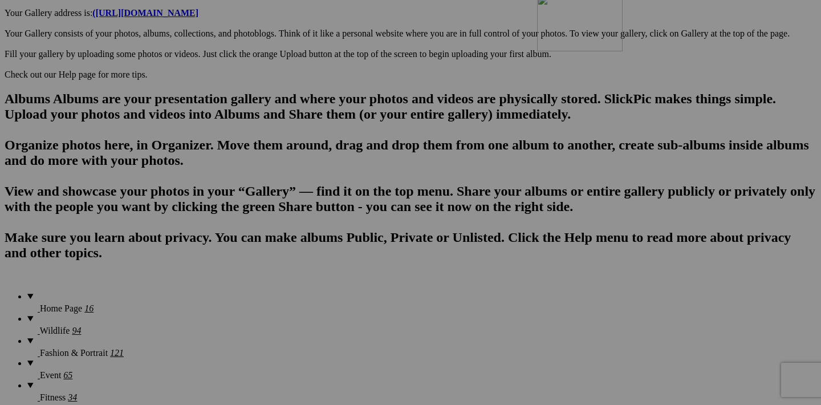
drag, startPoint x: 463, startPoint y: 179, endPoint x: 701, endPoint y: 93, distance: 252.6
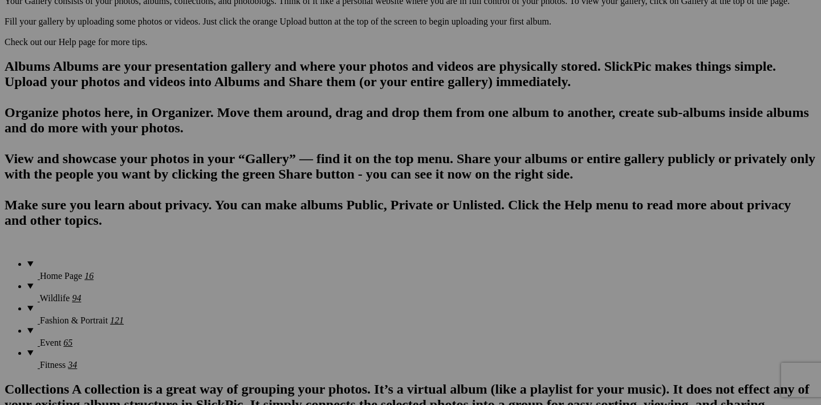
scroll to position [690, 0]
drag, startPoint x: 760, startPoint y: 146, endPoint x: 632, endPoint y: 304, distance: 204.2
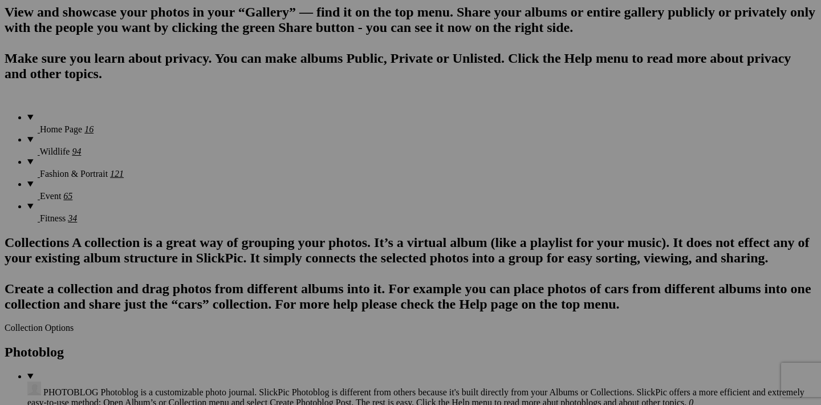
scroll to position [837, 0]
drag, startPoint x: 766, startPoint y: 147, endPoint x: 644, endPoint y: 332, distance: 221.0
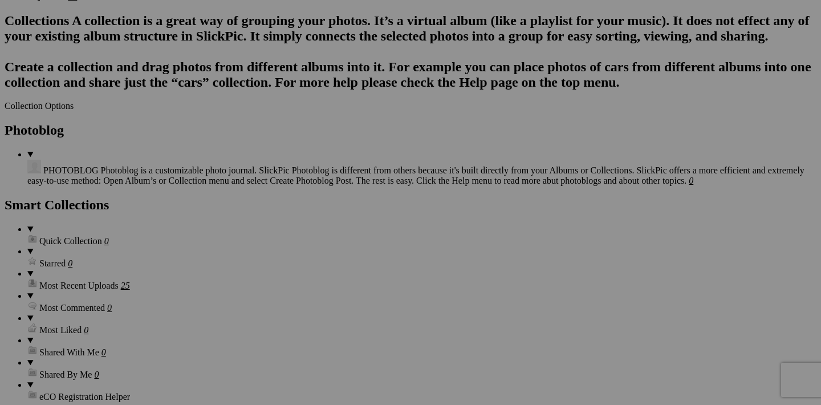
scroll to position [1079, 0]
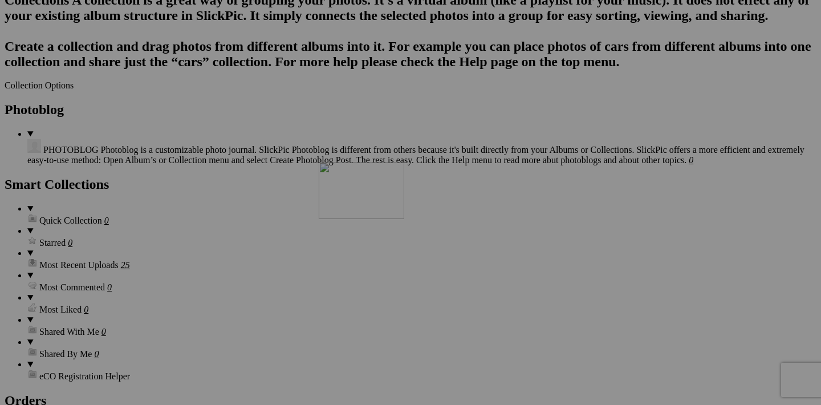
drag, startPoint x: 661, startPoint y: 194, endPoint x: 481, endPoint y: 260, distance: 191.9
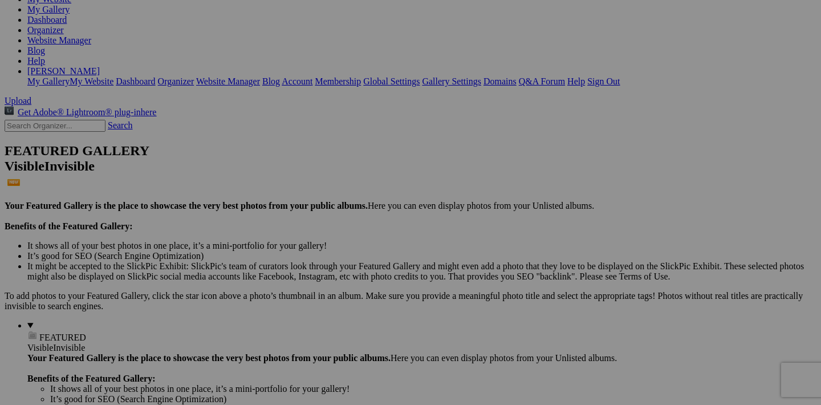
scroll to position [172, 0]
drag, startPoint x: 359, startPoint y: 376, endPoint x: 279, endPoint y: 57, distance: 328.6
drag, startPoint x: 461, startPoint y: 378, endPoint x: 393, endPoint y: 32, distance: 351.9
drag, startPoint x: 562, startPoint y: 376, endPoint x: 485, endPoint y: 44, distance: 341.0
drag, startPoint x: 663, startPoint y: 377, endPoint x: 595, endPoint y: 40, distance: 343.1
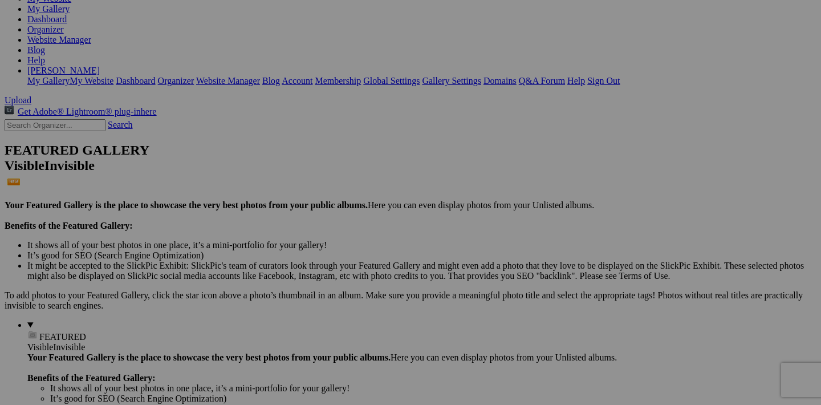
drag, startPoint x: 764, startPoint y: 376, endPoint x: 680, endPoint y: 42, distance: 344.4
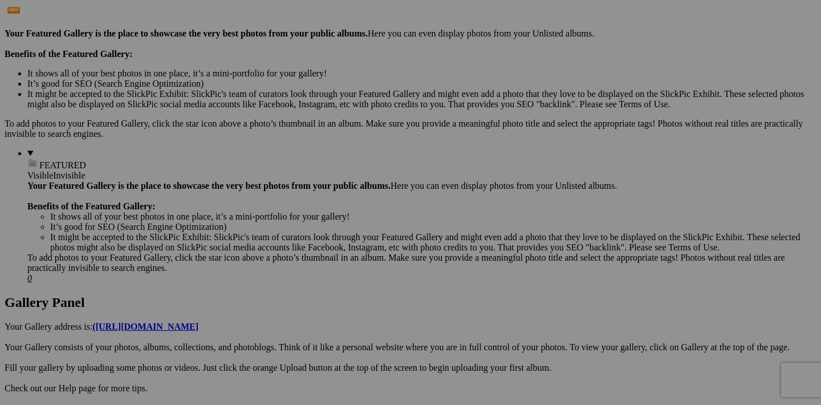
scroll to position [344, 0]
drag, startPoint x: 762, startPoint y: 201, endPoint x: 676, endPoint y: 287, distance: 122.1
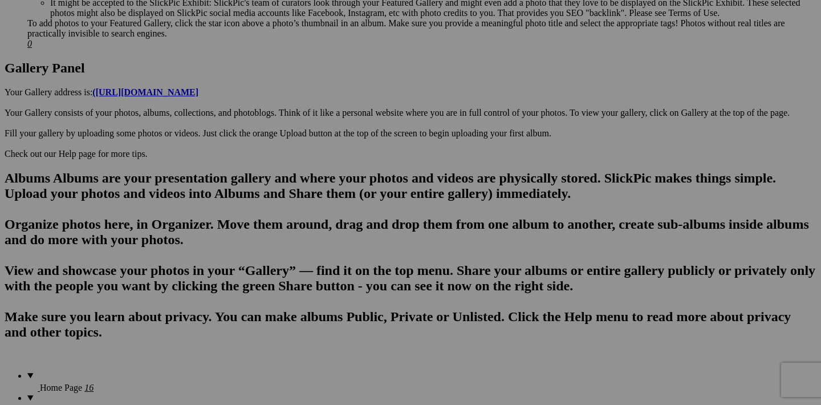
scroll to position [576, 0]
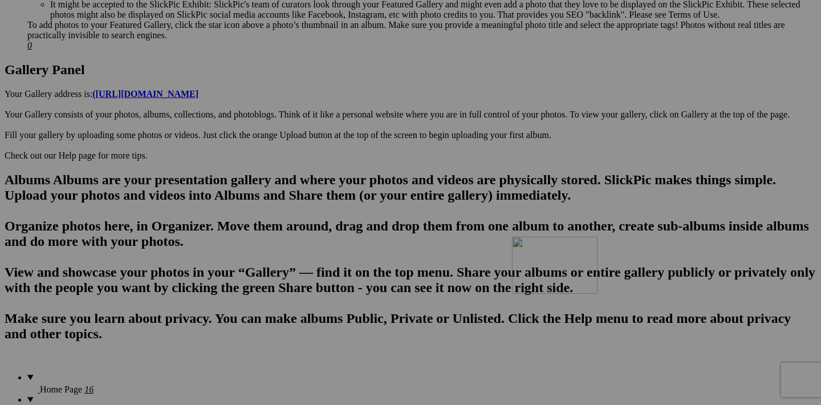
drag, startPoint x: 766, startPoint y: 114, endPoint x: 676, endPoint y: 336, distance: 239.1
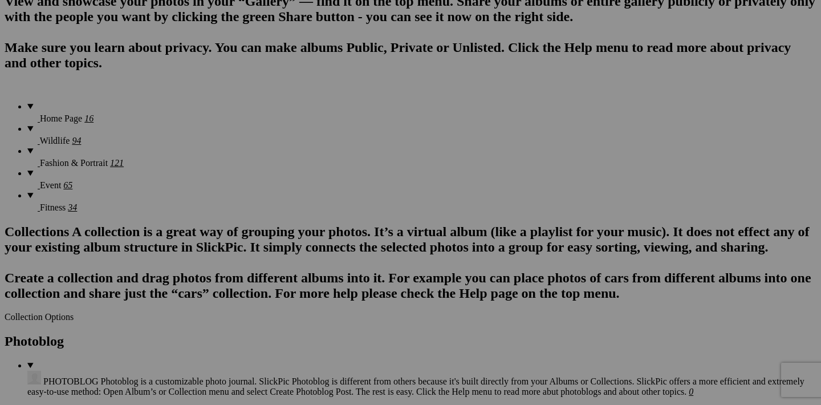
scroll to position [835, 0]
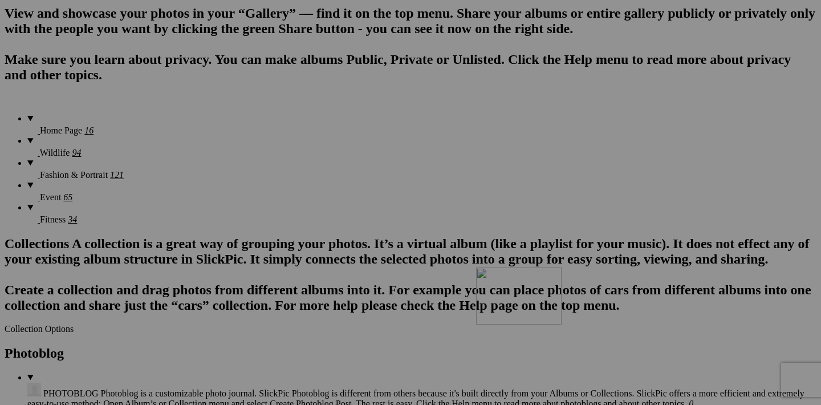
drag, startPoint x: 663, startPoint y: 147, endPoint x: 640, endPoint y: 367, distance: 220.7
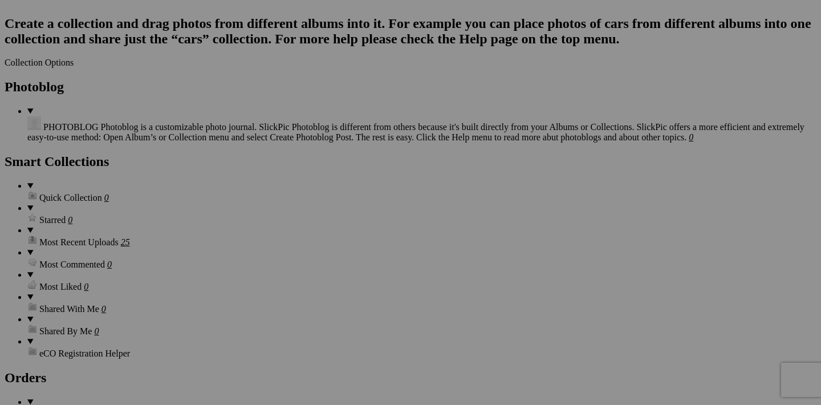
scroll to position [1105, 0]
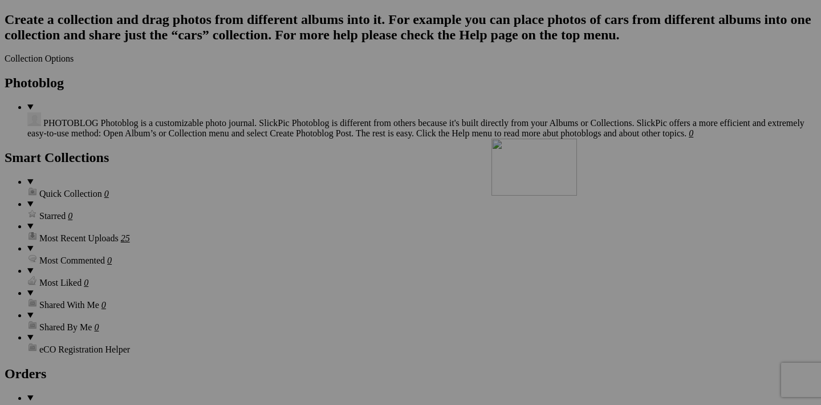
drag, startPoint x: 663, startPoint y: 165, endPoint x: 657, endPoint y: 238, distance: 72.7
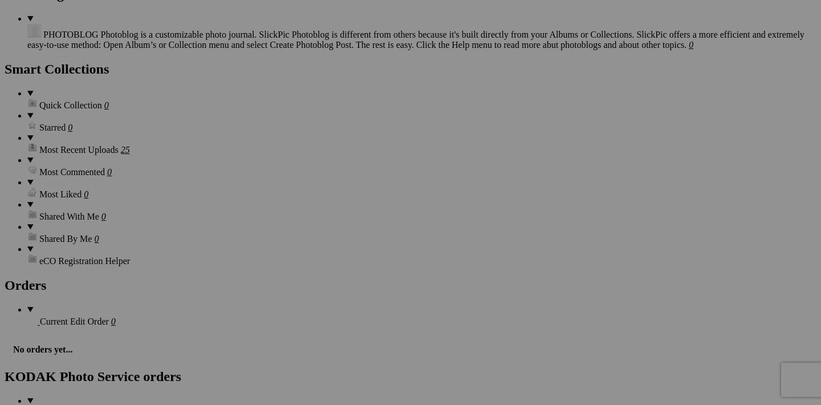
scroll to position [1204, 0]
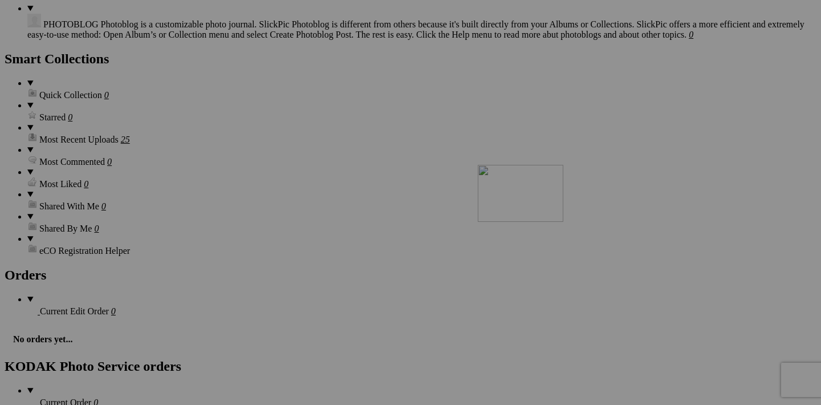
drag, startPoint x: 662, startPoint y: 213, endPoint x: 640, endPoint y: 267, distance: 58.0
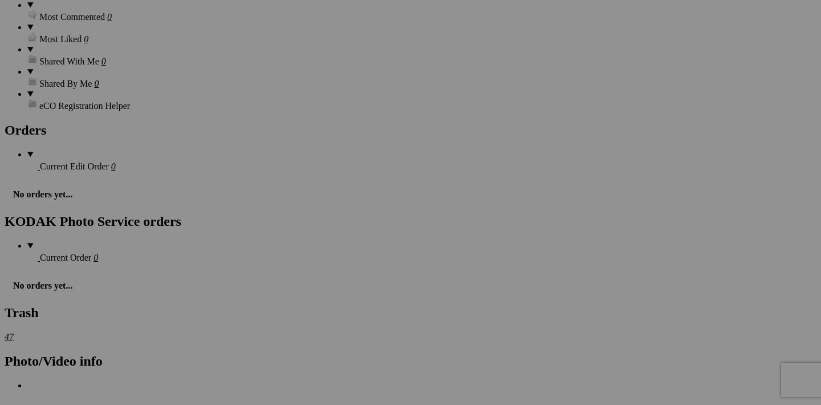
scroll to position [1348, 0]
drag, startPoint x: 664, startPoint y: 215, endPoint x: 740, endPoint y: 177, distance: 84.9
drag, startPoint x: 764, startPoint y: 214, endPoint x: 326, endPoint y: 254, distance: 440.1
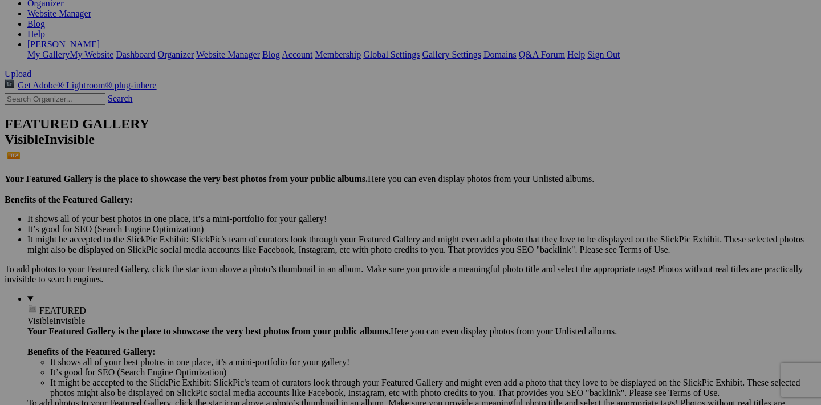
scroll to position [201, 0]
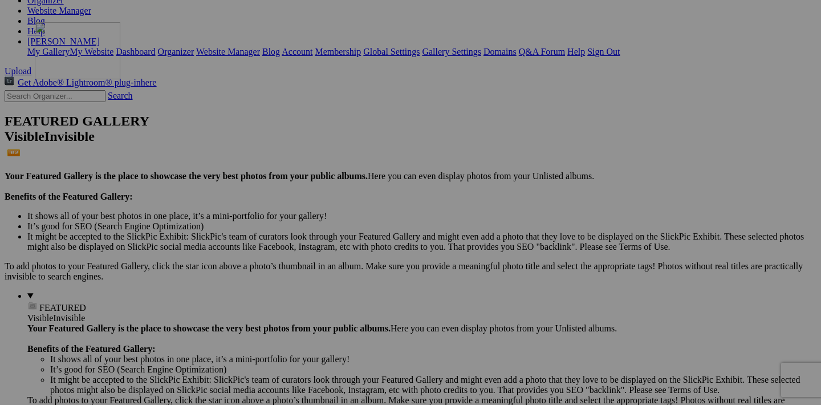
drag, startPoint x: 766, startPoint y: 349, endPoint x: 203, endPoint y: 121, distance: 607.6
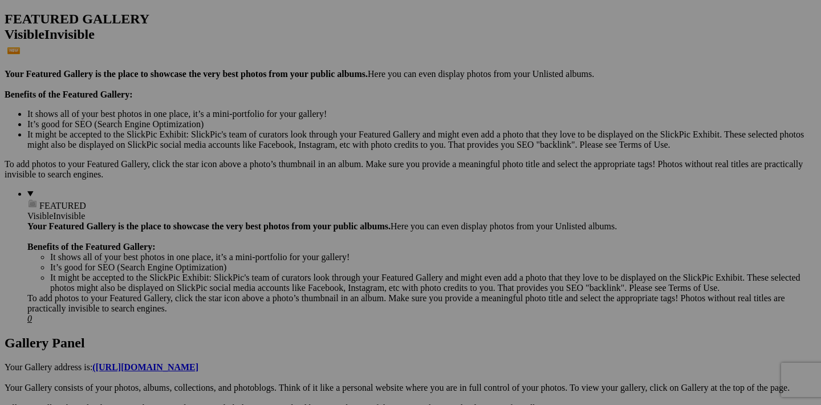
scroll to position [304, 0]
drag, startPoint x: 254, startPoint y: 388, endPoint x: 280, endPoint y: 34, distance: 355.5
drag, startPoint x: 356, startPoint y: 388, endPoint x: 376, endPoint y: 46, distance: 343.2
drag, startPoint x: 459, startPoint y: 389, endPoint x: 471, endPoint y: 43, distance: 345.7
drag, startPoint x: 561, startPoint y: 389, endPoint x: 573, endPoint y: 37, distance: 352.5
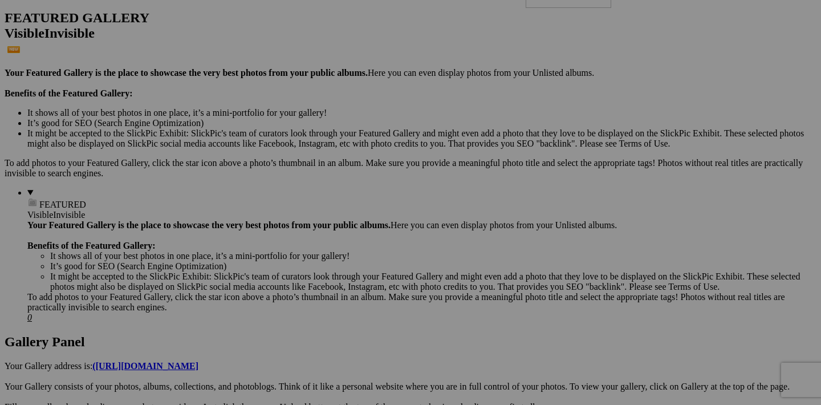
drag, startPoint x: 660, startPoint y: 385, endPoint x: 690, endPoint y: 50, distance: 336.5
drag, startPoint x: 763, startPoint y: 386, endPoint x: 157, endPoint y: 166, distance: 644.9
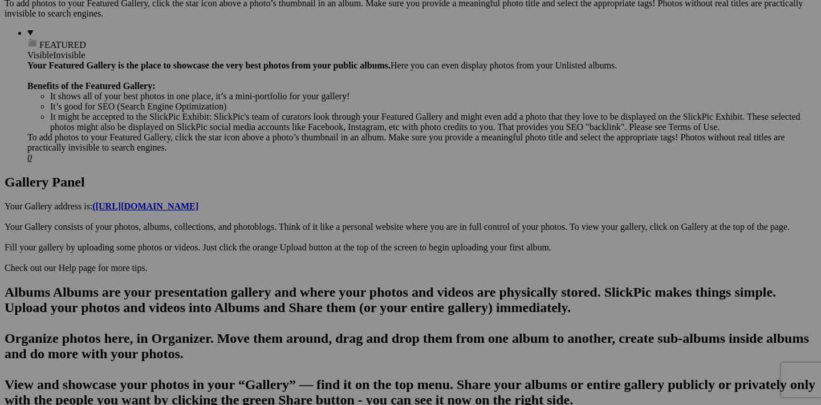
scroll to position [467, 0]
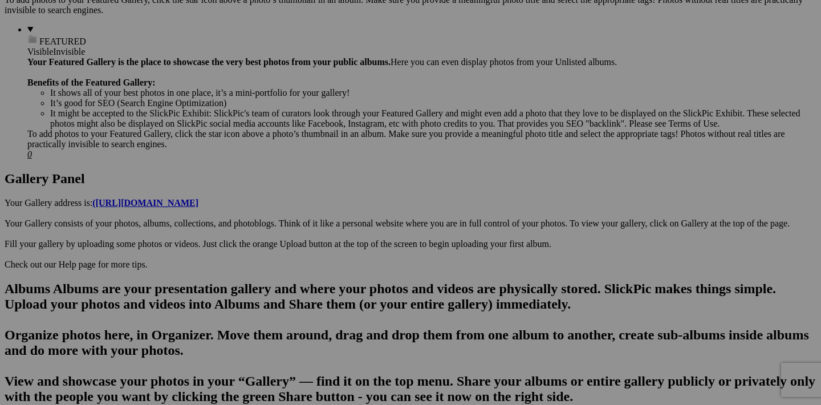
drag, startPoint x: 257, startPoint y: 369, endPoint x: 269, endPoint y: 31, distance: 338.8
drag, startPoint x: 355, startPoint y: 367, endPoint x: 372, endPoint y: 34, distance: 333.3
drag, startPoint x: 457, startPoint y: 369, endPoint x: 471, endPoint y: 29, distance: 341.2
drag, startPoint x: 558, startPoint y: 372, endPoint x: 570, endPoint y: 25, distance: 347.4
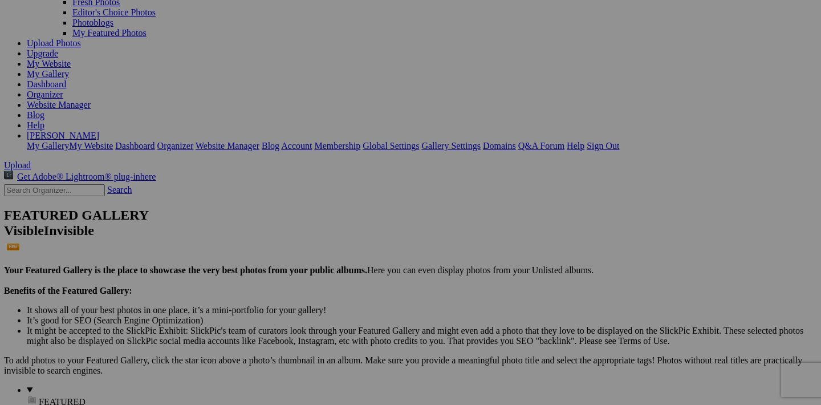
scroll to position [107, 0]
drag, startPoint x: 762, startPoint y: 150, endPoint x: 368, endPoint y: 198, distance: 396.2
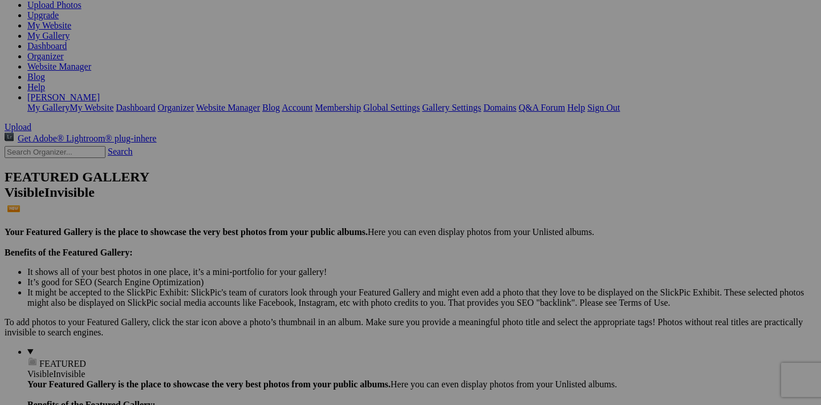
scroll to position [146, 0]
drag, startPoint x: 767, startPoint y: 258, endPoint x: 474, endPoint y: 172, distance: 305.6
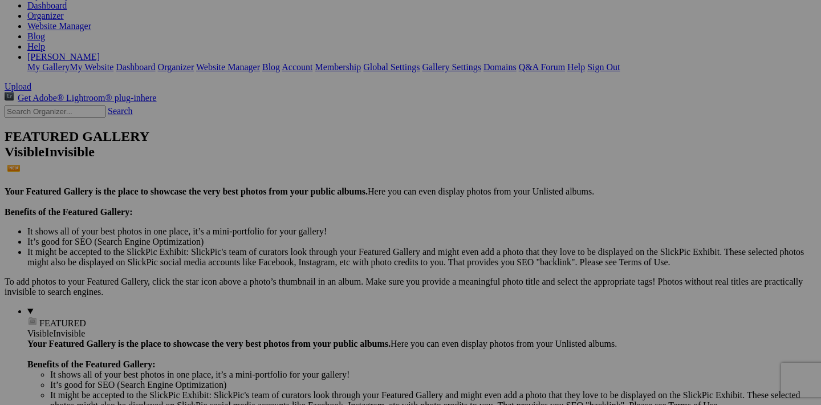
scroll to position [188, 0]
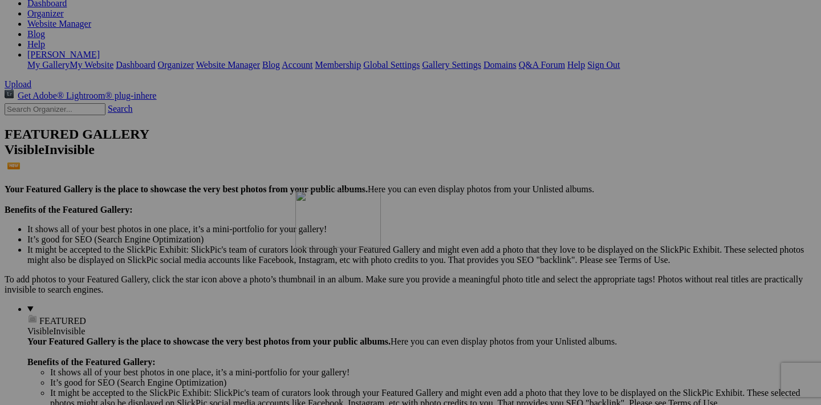
drag, startPoint x: 359, startPoint y: 361, endPoint x: 427, endPoint y: 279, distance: 106.1
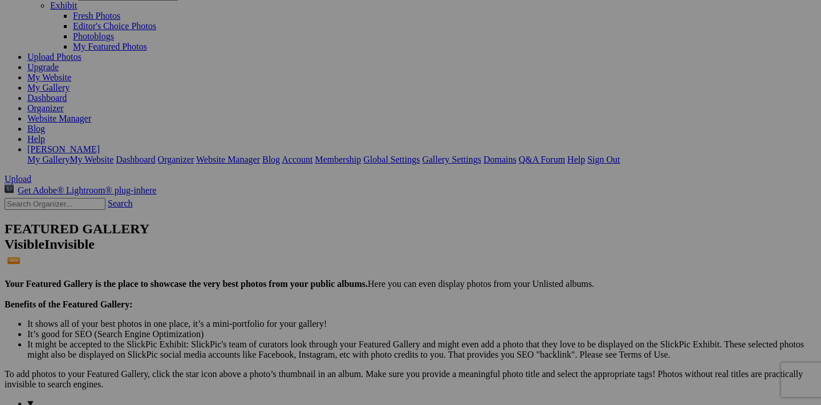
scroll to position [94, 0]
drag, startPoint x: 661, startPoint y: 164, endPoint x: 465, endPoint y: 99, distance: 207.1
drag, startPoint x: 458, startPoint y: 163, endPoint x: 527, endPoint y: 84, distance: 104.6
drag, startPoint x: 458, startPoint y: 311, endPoint x: 266, endPoint y: 235, distance: 206.5
drag, startPoint x: 559, startPoint y: 309, endPoint x: 369, endPoint y: 227, distance: 207.1
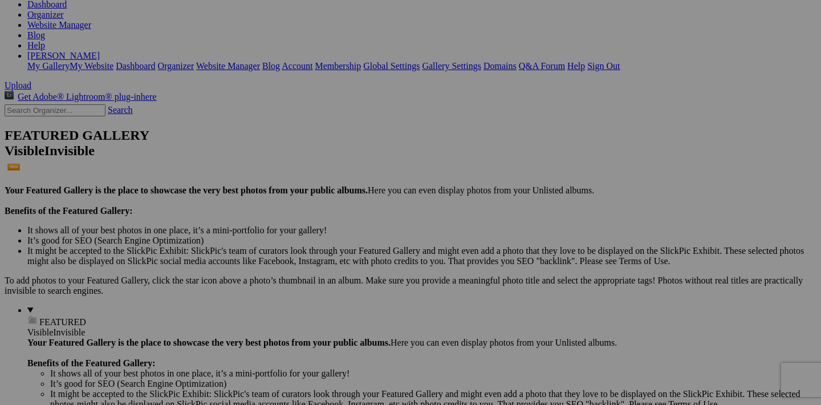
scroll to position [189, 0]
drag, startPoint x: 357, startPoint y: 359, endPoint x: 193, endPoint y: 315, distance: 169.9
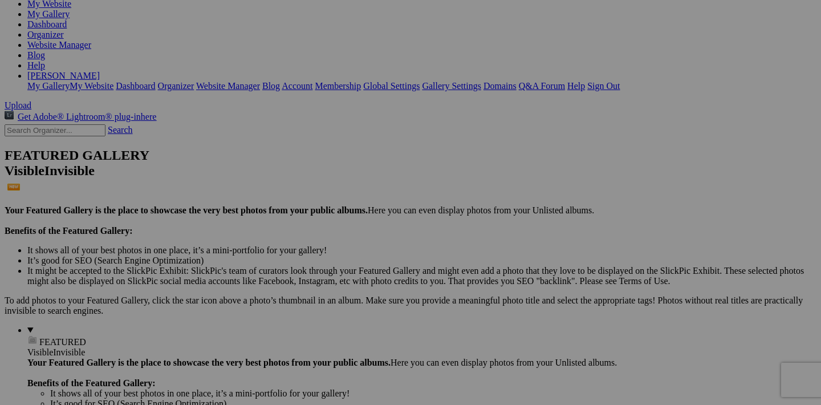
scroll to position [161, 0]
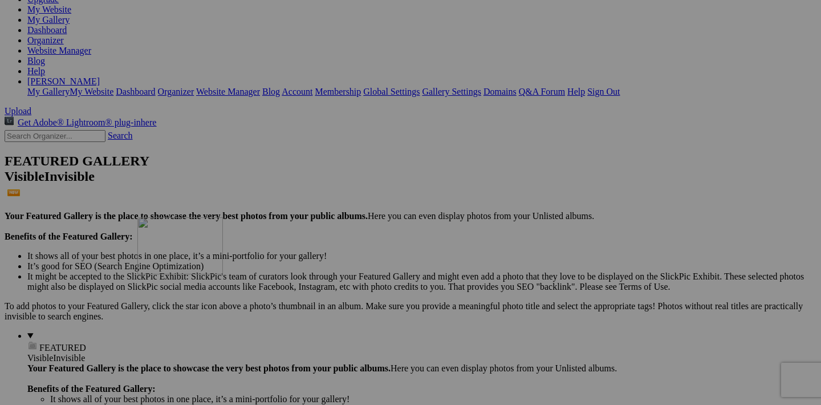
drag, startPoint x: 459, startPoint y: 385, endPoint x: 300, endPoint y: 312, distance: 174.5
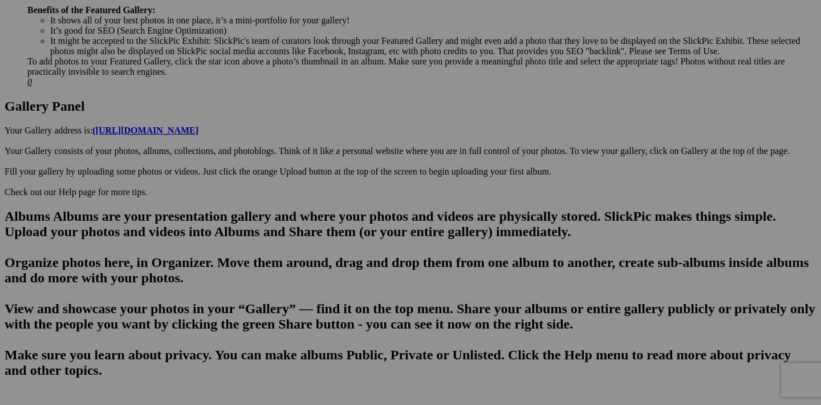
scroll to position [515, 0]
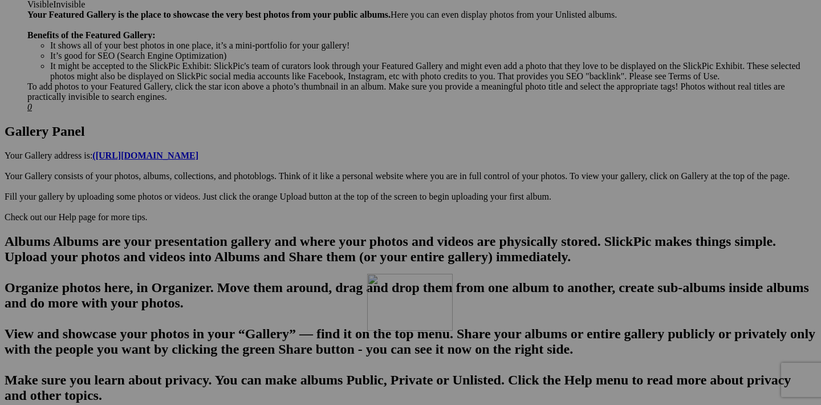
drag, startPoint x: 562, startPoint y: 321, endPoint x: 531, endPoint y: 373, distance: 60.6
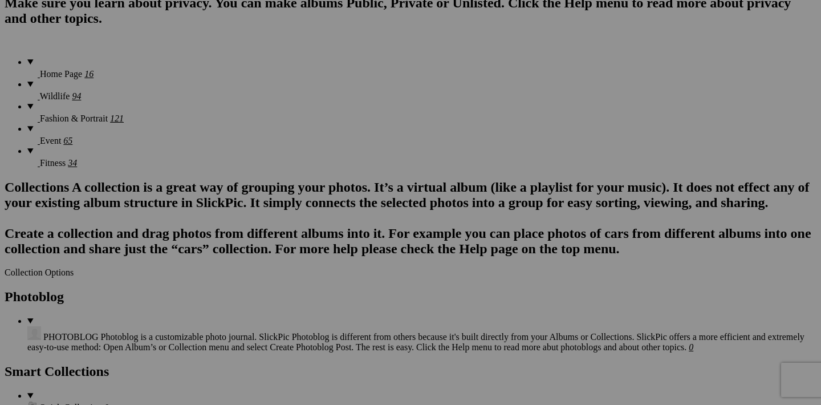
scroll to position [906, 0]
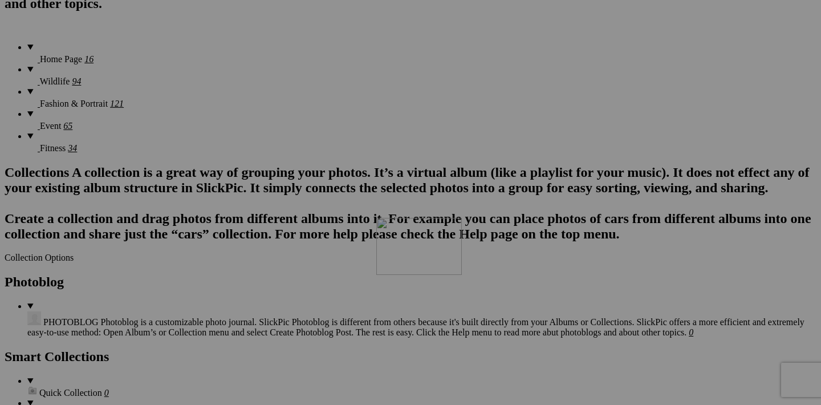
drag, startPoint x: 560, startPoint y: 75, endPoint x: 542, endPoint y: 311, distance: 236.7
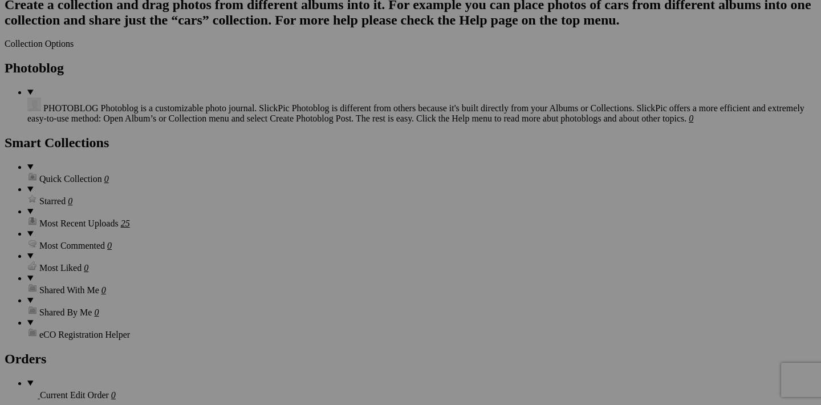
scroll to position [1128, 0]
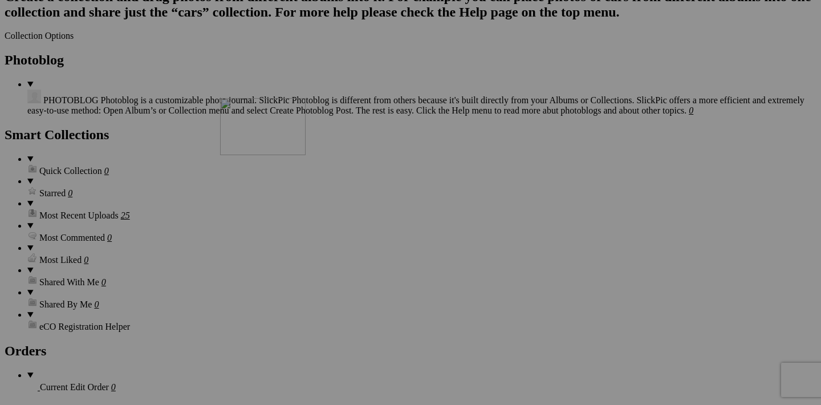
drag, startPoint x: 662, startPoint y: 144, endPoint x: 384, endPoint y: 197, distance: 283.3
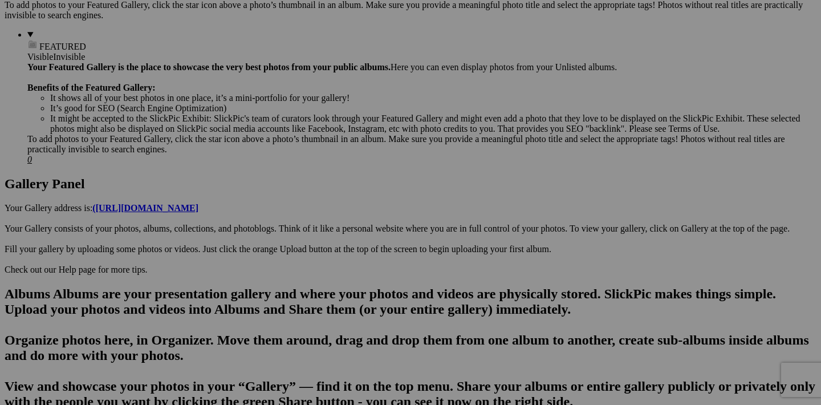
scroll to position [457, 0]
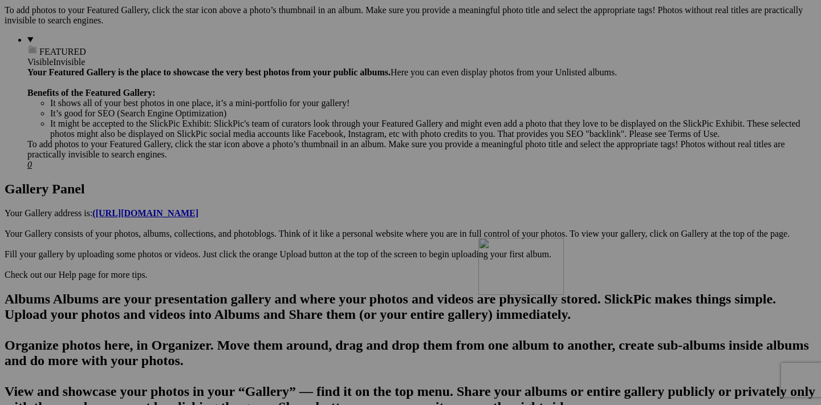
drag, startPoint x: 660, startPoint y: 235, endPoint x: 641, endPoint y: 336, distance: 102.6
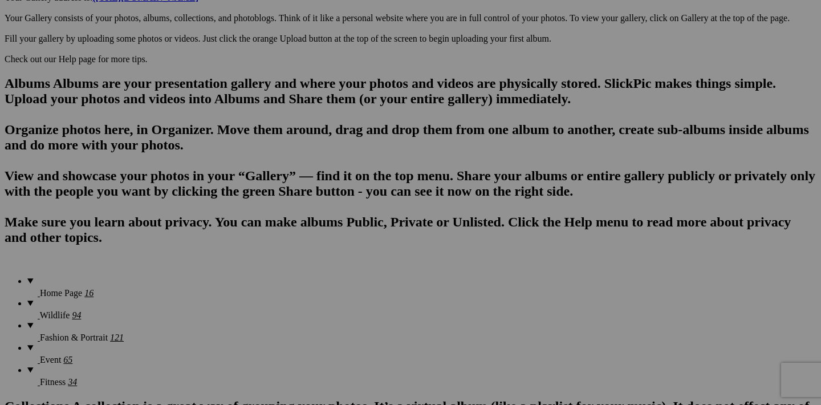
scroll to position [673, 0]
drag, startPoint x: 664, startPoint y: 163, endPoint x: 617, endPoint y: 363, distance: 204.8
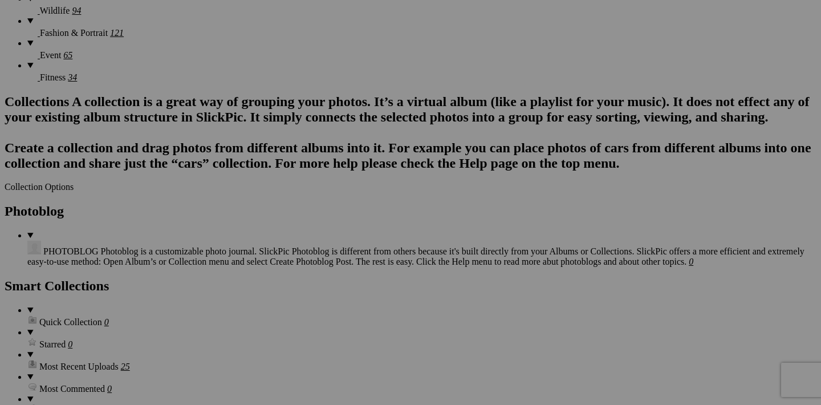
scroll to position [974, 0]
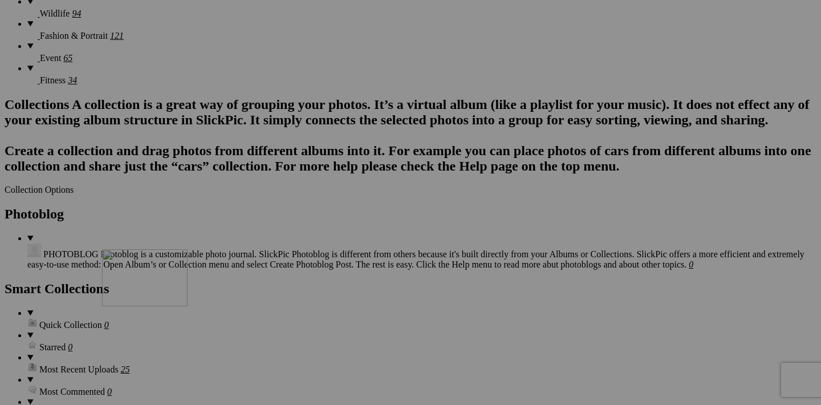
drag, startPoint x: 661, startPoint y: 149, endPoint x: 266, endPoint y: 348, distance: 442.1
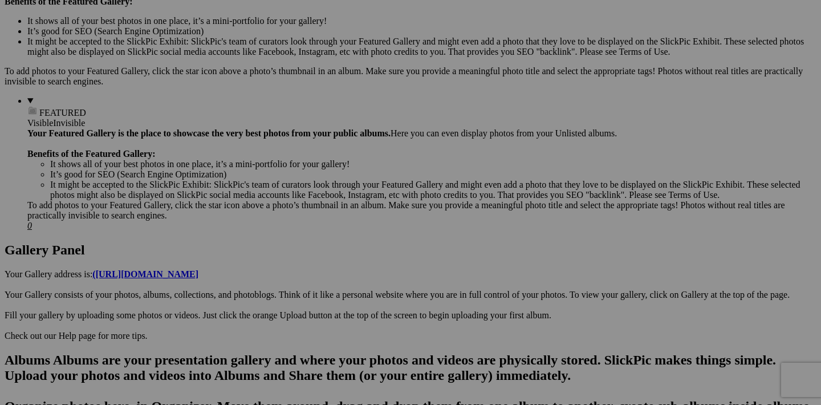
scroll to position [388, 0]
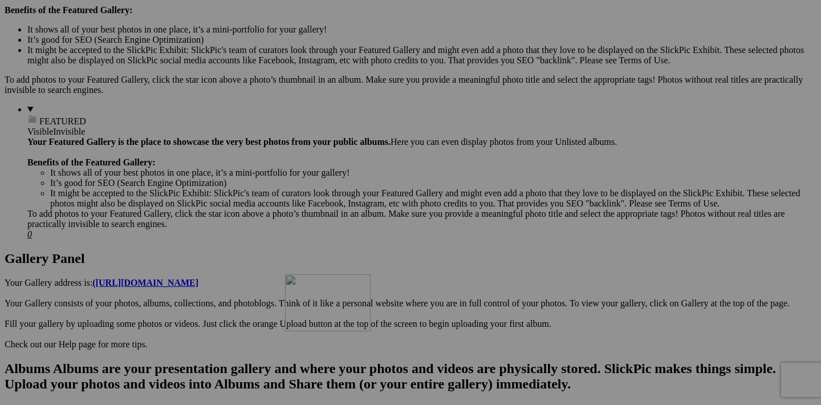
drag, startPoint x: 254, startPoint y: 303, endPoint x: 435, endPoint y: 368, distance: 192.4
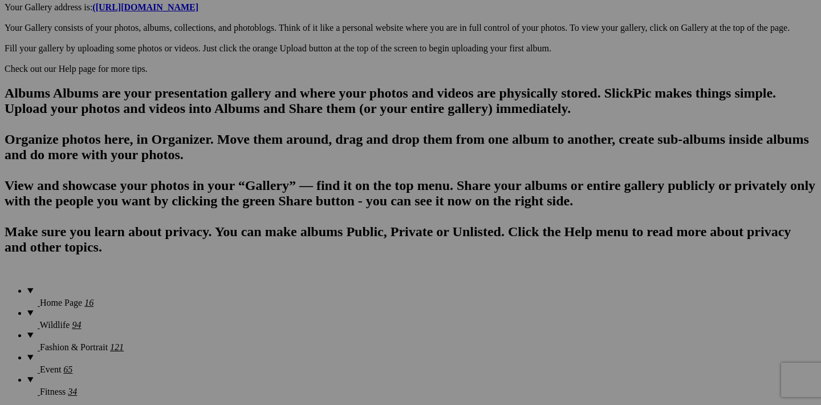
scroll to position [682, 0]
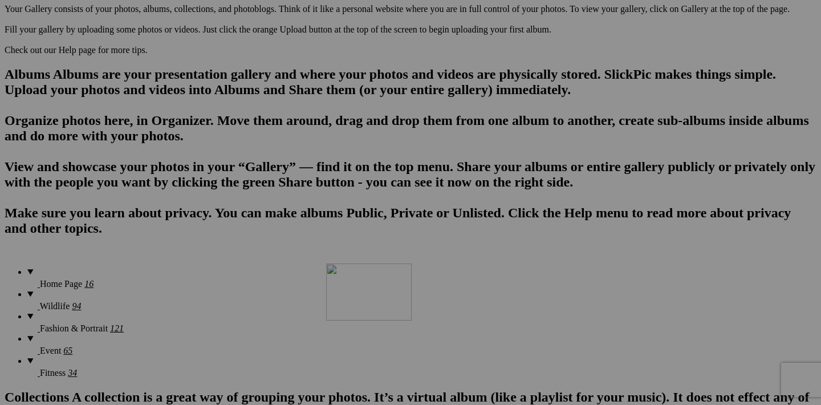
drag, startPoint x: 461, startPoint y: 158, endPoint x: 490, endPoint y: 363, distance: 206.1
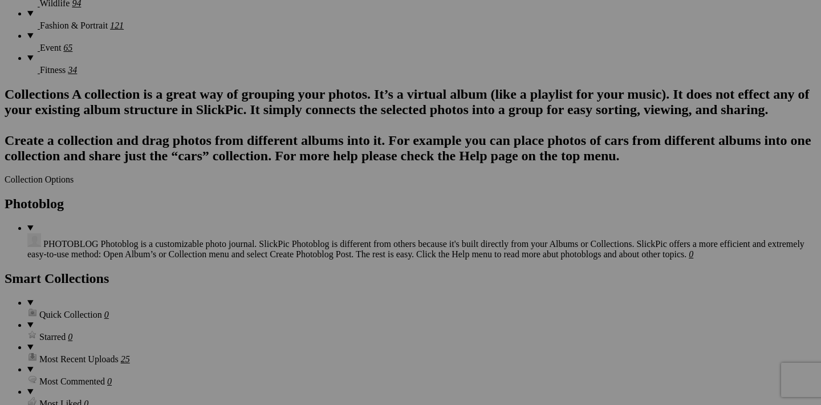
scroll to position [1011, 0]
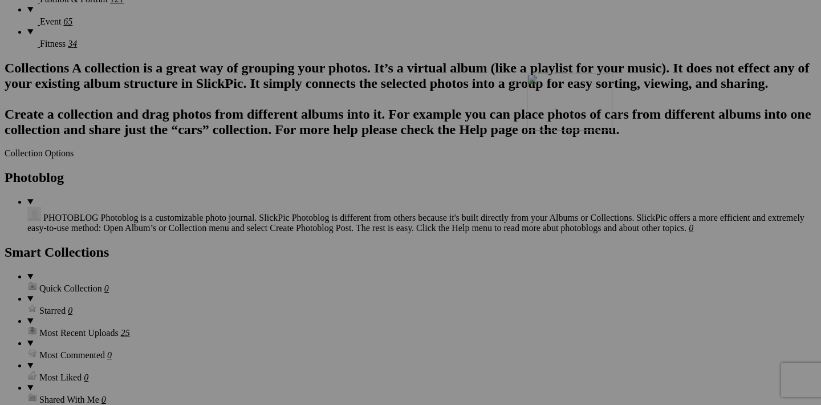
drag, startPoint x: 457, startPoint y: 116, endPoint x: 691, endPoint y: 173, distance: 240.6
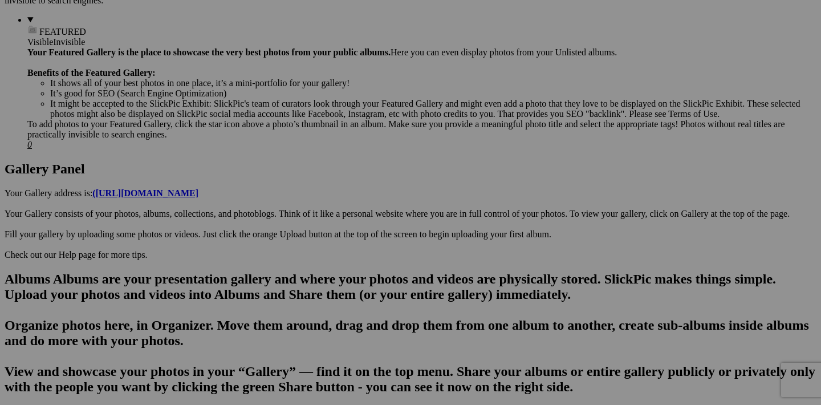
scroll to position [478, 0]
drag, startPoint x: 459, startPoint y: 216, endPoint x: 411, endPoint y: 153, distance: 79.2
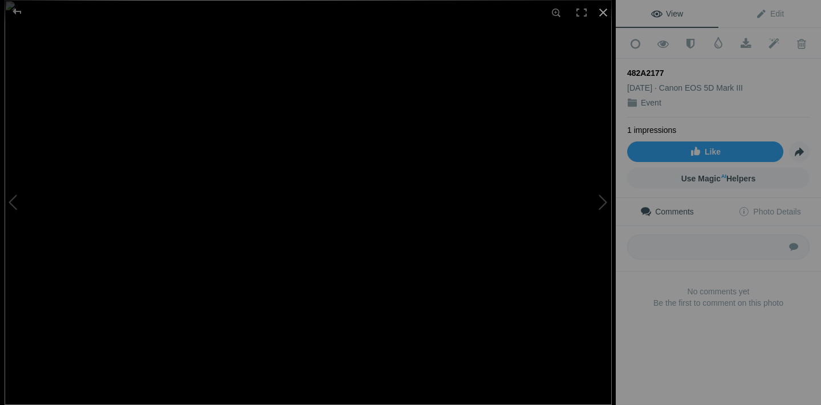
click at [604, 14] on div at bounding box center [603, 12] width 25 height 25
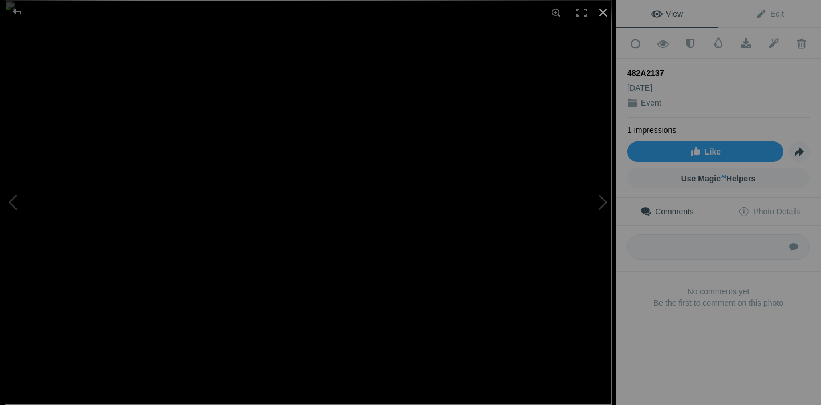
click at [604, 14] on div at bounding box center [603, 12] width 25 height 25
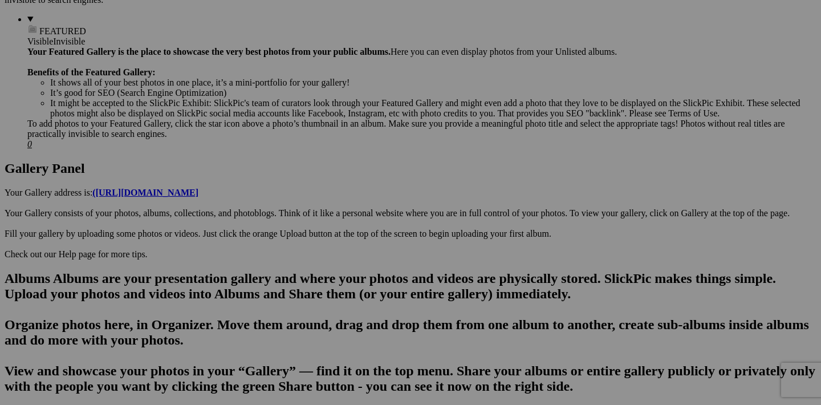
click at [335, 276] on span "Yes" at bounding box center [328, 277] width 13 height 10
drag, startPoint x: 253, startPoint y: 214, endPoint x: 471, endPoint y: 368, distance: 267.0
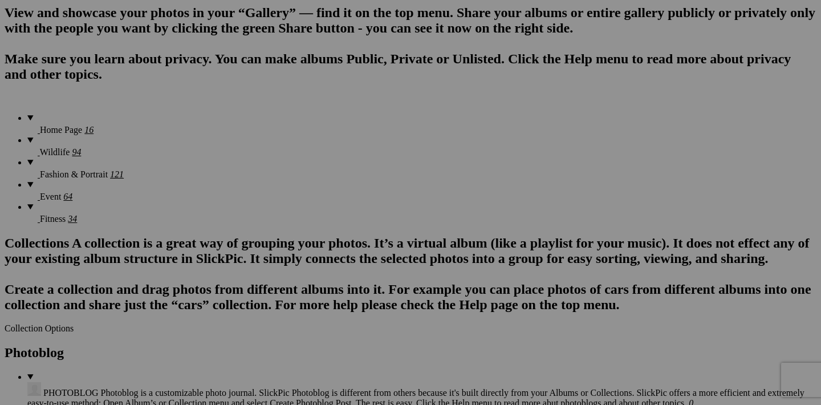
scroll to position [835, 0]
drag, startPoint x: 458, startPoint y: 145, endPoint x: 392, endPoint y: 348, distance: 213.4
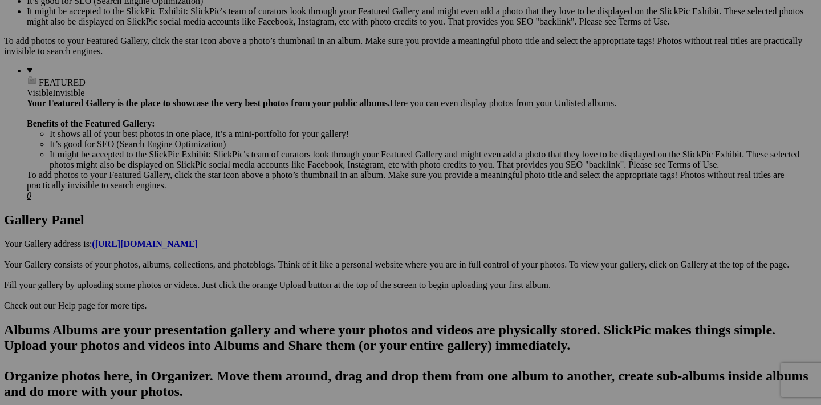
scroll to position [424, 0]
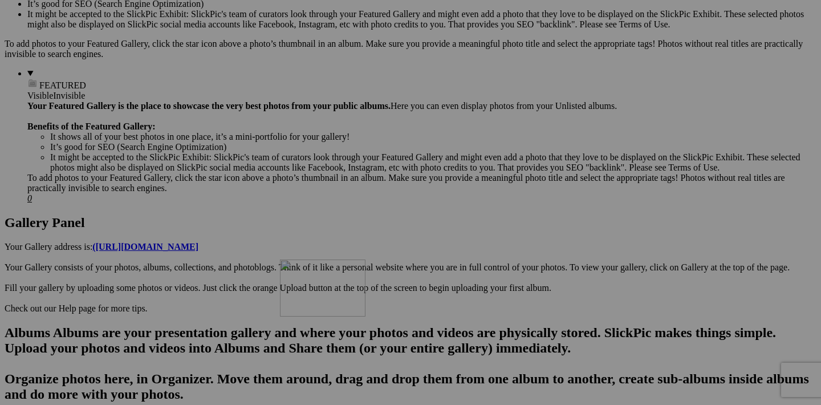
drag, startPoint x: 257, startPoint y: 269, endPoint x: 444, endPoint y: 359, distance: 207.3
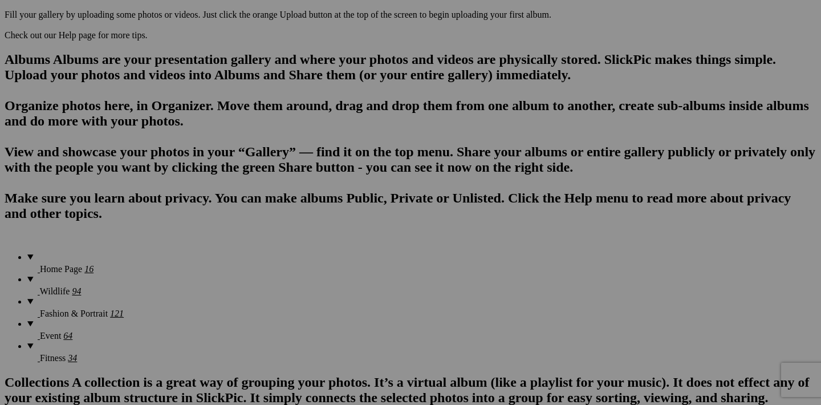
scroll to position [694, 0]
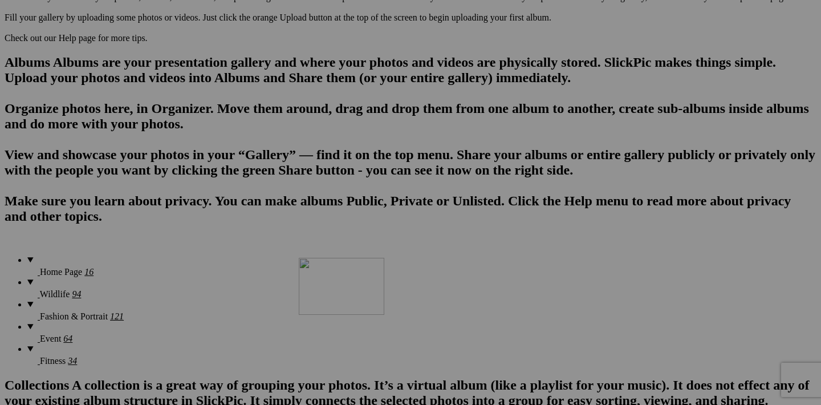
drag, startPoint x: 458, startPoint y: 147, endPoint x: 477, endPoint y: 346, distance: 200.4
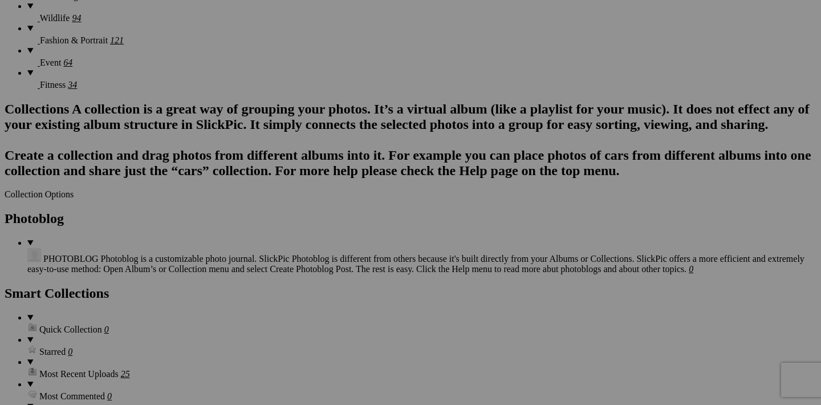
scroll to position [979, 0]
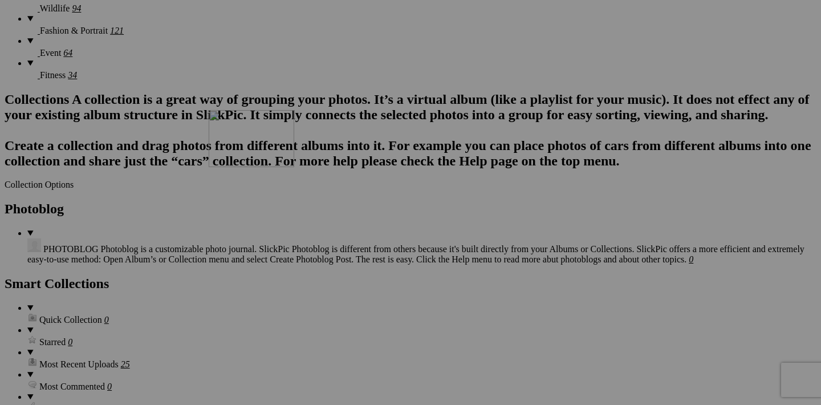
drag, startPoint x: 561, startPoint y: 145, endPoint x: 372, endPoint y: 209, distance: 199.7
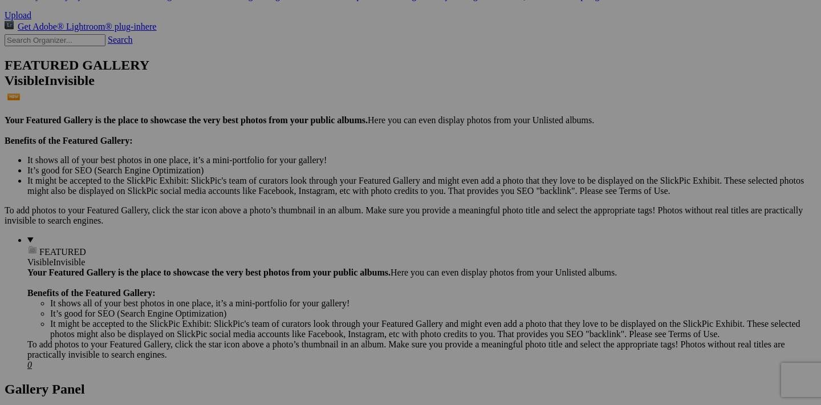
scroll to position [255, 0]
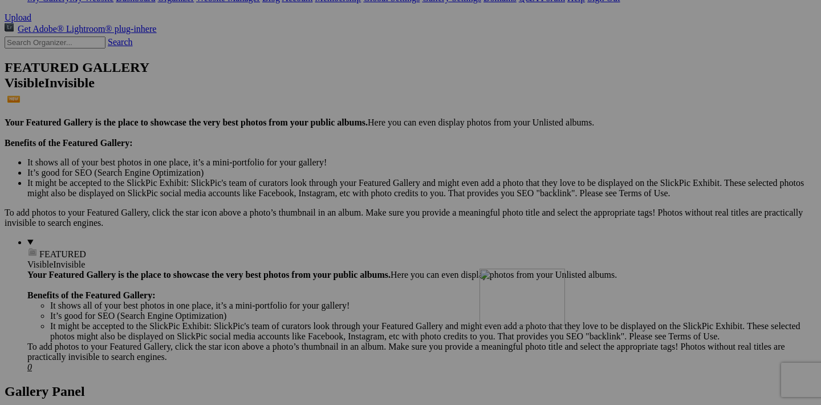
drag, startPoint x: 763, startPoint y: 292, endPoint x: 644, endPoint y: 368, distance: 141.7
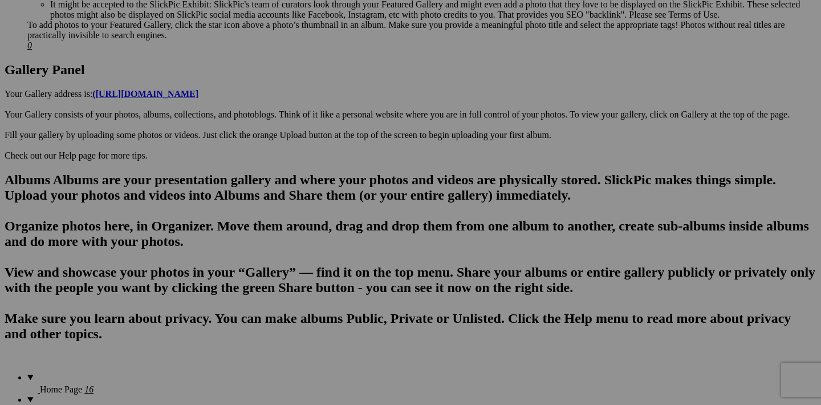
scroll to position [574, 0]
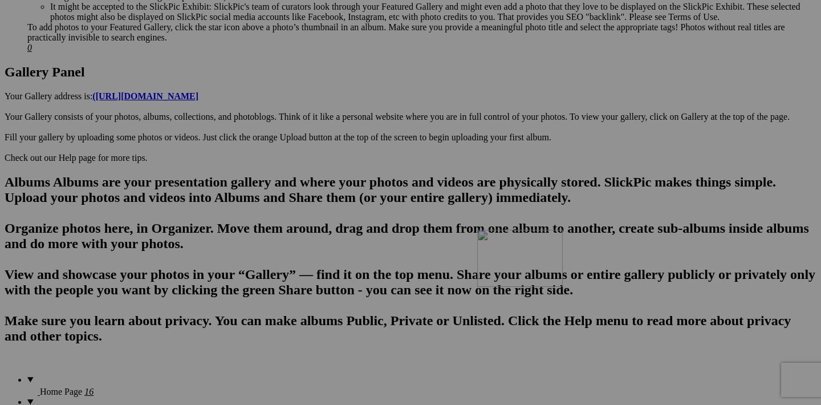
drag, startPoint x: 662, startPoint y: 120, endPoint x: 636, endPoint y: 334, distance: 215.4
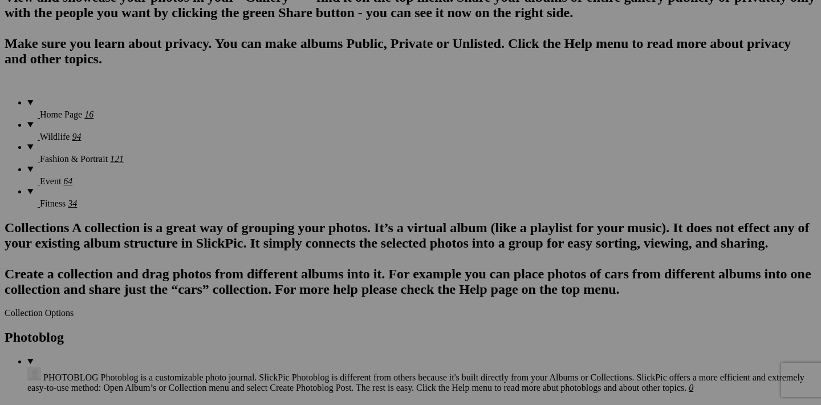
scroll to position [818, 0]
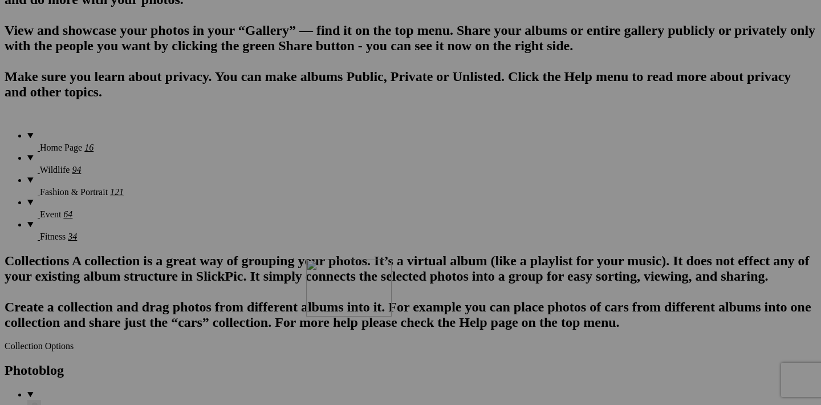
drag, startPoint x: 662, startPoint y: 162, endPoint x: 470, endPoint y: 359, distance: 274.1
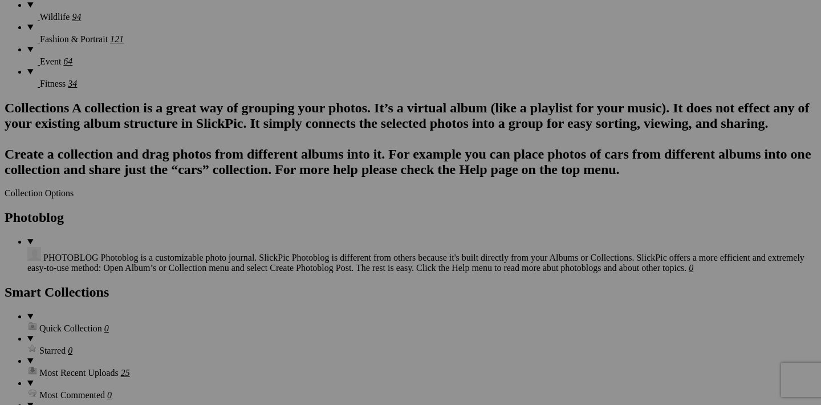
scroll to position [973, 0]
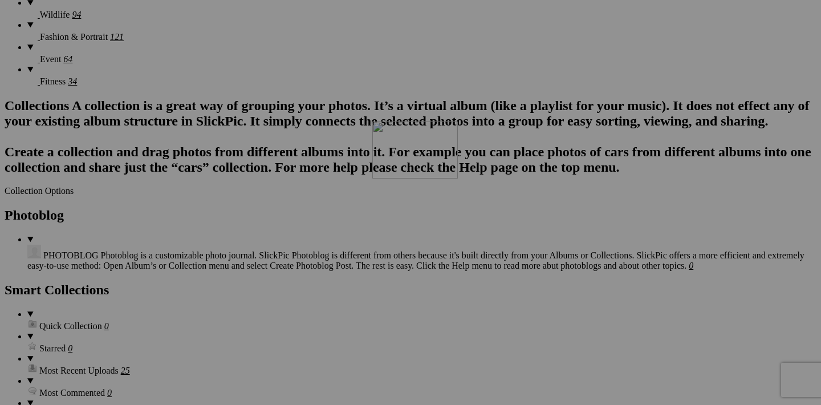
drag, startPoint x: 764, startPoint y: 298, endPoint x: 504, endPoint y: 207, distance: 275.5
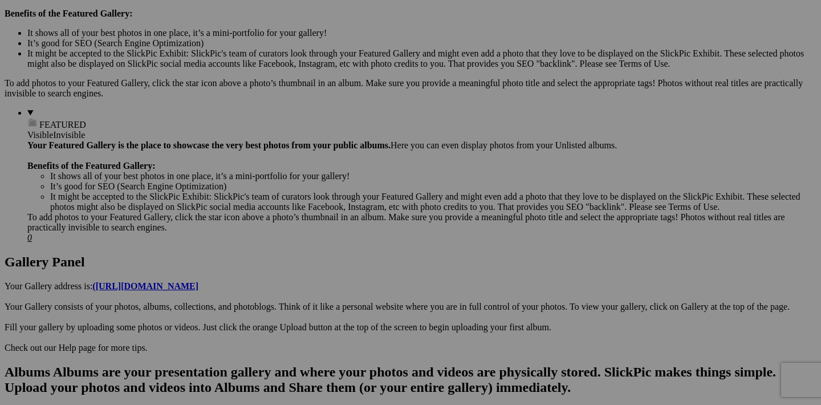
scroll to position [385, 0]
drag, startPoint x: 355, startPoint y: 307, endPoint x: 413, endPoint y: 233, distance: 93.7
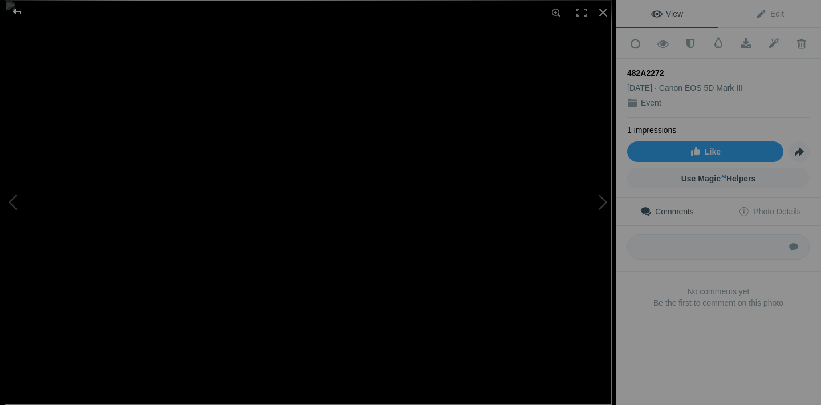
click at [14, 10] on div at bounding box center [17, 11] width 41 height 23
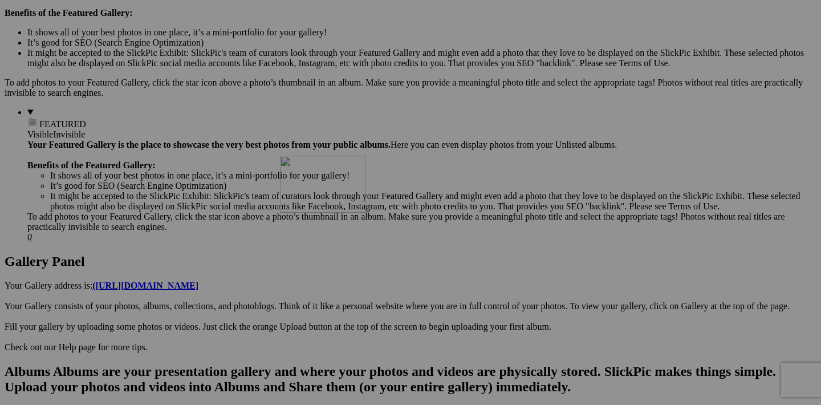
drag, startPoint x: 359, startPoint y: 307, endPoint x: 445, endPoint y: 255, distance: 101.3
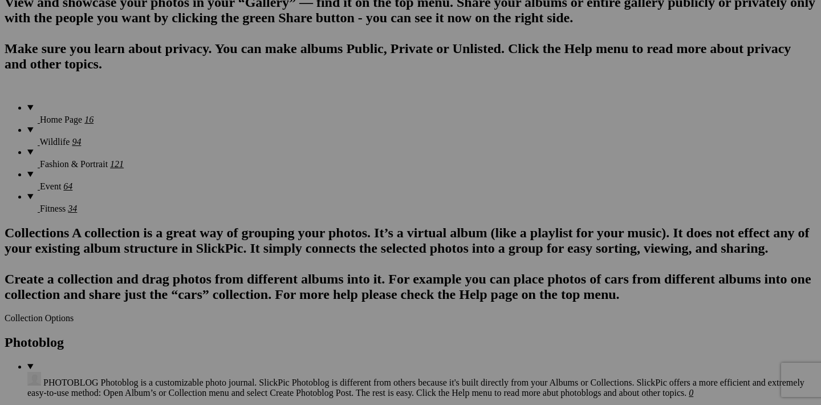
scroll to position [847, 0]
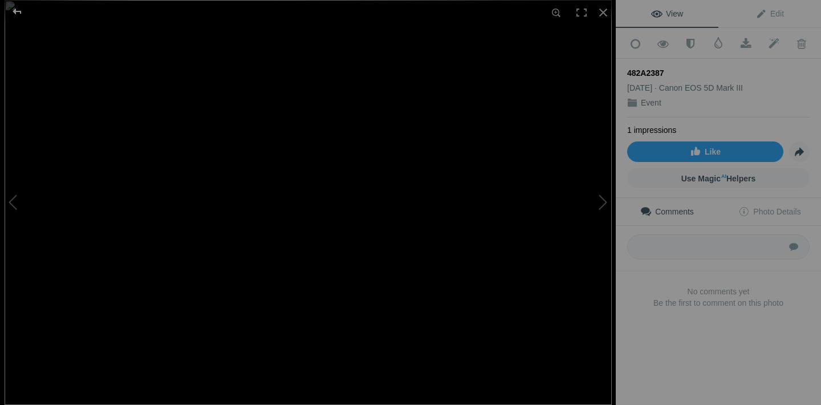
click at [15, 12] on div at bounding box center [17, 11] width 41 height 23
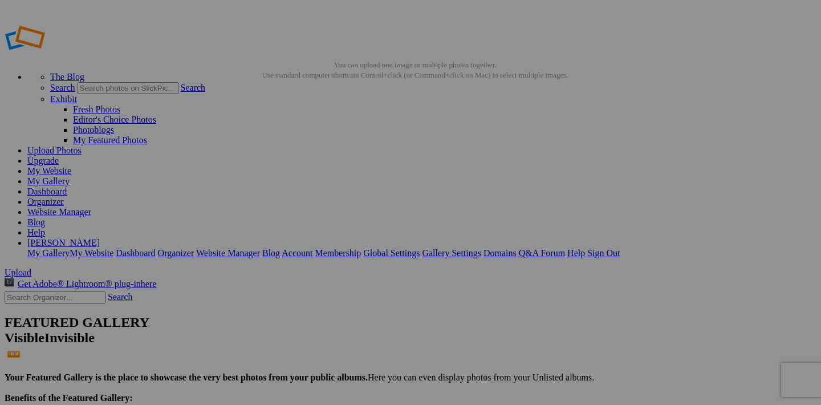
scroll to position [0, 0]
click at [71, 166] on link "My Website" at bounding box center [49, 171] width 44 height 10
